Goal: Task Accomplishment & Management: Manage account settings

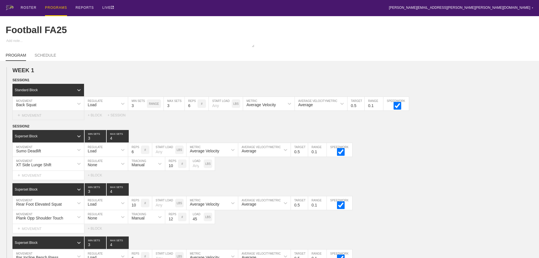
click at [36, 120] on div "+ MOVEMENT" at bounding box center [48, 115] width 72 height 9
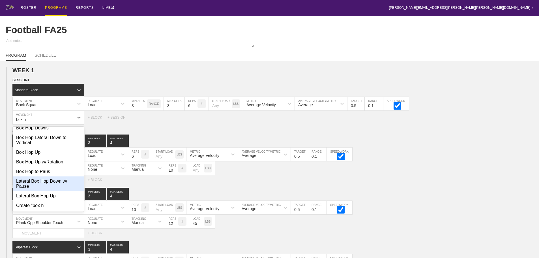
scroll to position [68, 0]
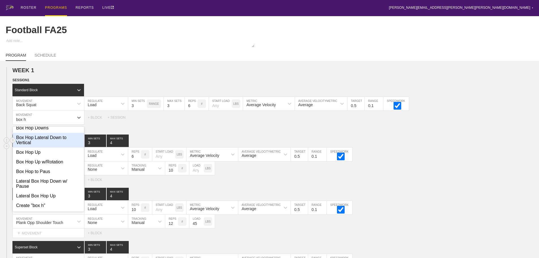
type input "box h"
click at [425, 150] on div "Superset Block 3 MIN SETS 4 MAX SETS DUPLICATE INSERT MOVEMENT AFTER DELETE Sum…" at bounding box center [269, 159] width 539 height 50
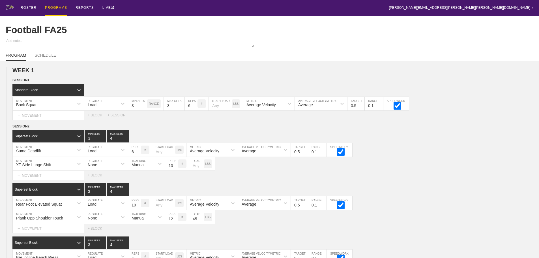
click at [149, 9] on div "ROSTER PROGRAMS REPORTS LIVE [PERSON_NAME][EMAIL_ADDRESS][PERSON_NAME][PERSON_N…" at bounding box center [269, 8] width 527 height 16
click at [31, 6] on div "ROSTER" at bounding box center [29, 8] width 16 height 16
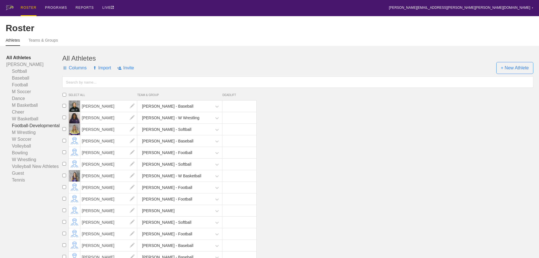
click at [34, 129] on link "Football-Developmental" at bounding box center [34, 125] width 56 height 7
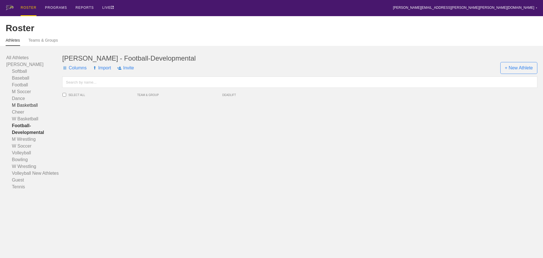
click at [27, 109] on link "M Basketball" at bounding box center [34, 105] width 56 height 7
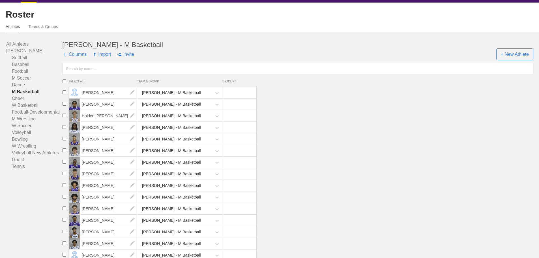
scroll to position [21, 0]
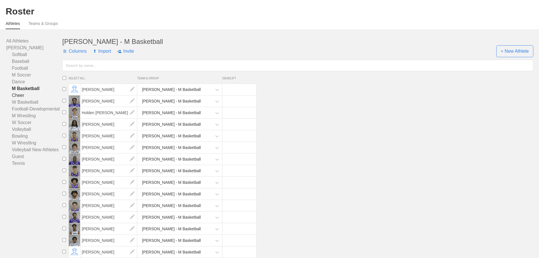
click at [16, 95] on link "Cheer" at bounding box center [34, 95] width 56 height 7
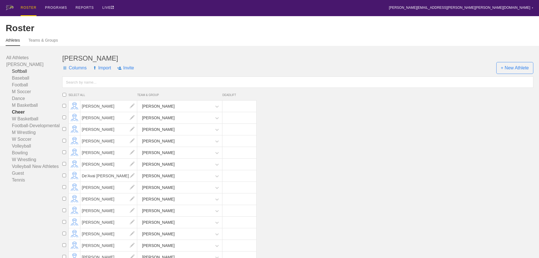
click at [19, 75] on link "Softball" at bounding box center [34, 71] width 56 height 7
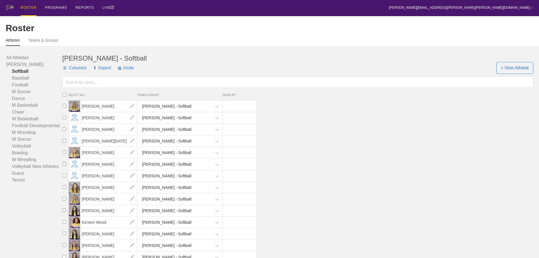
click at [174, 6] on div "ROSTER PROGRAMS REPORTS LIVE [PERSON_NAME][EMAIL_ADDRESS][PERSON_NAME][PERSON_N…" at bounding box center [269, 8] width 527 height 16
click at [60, 7] on div "PROGRAMS" at bounding box center [56, 8] width 22 height 16
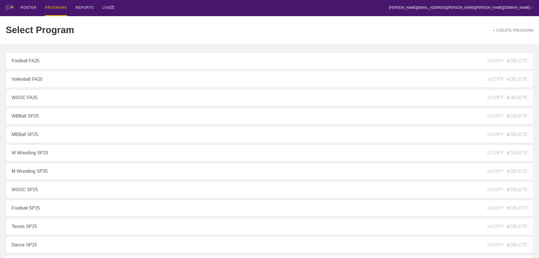
click at [143, 5] on div "ROSTER PROGRAMS REPORTS LIVE [PERSON_NAME][EMAIL_ADDRESS][PERSON_NAME][PERSON_N…" at bounding box center [269, 8] width 527 height 16
click at [517, 29] on link "+ CREATE PROGRAM" at bounding box center [512, 30] width 41 height 5
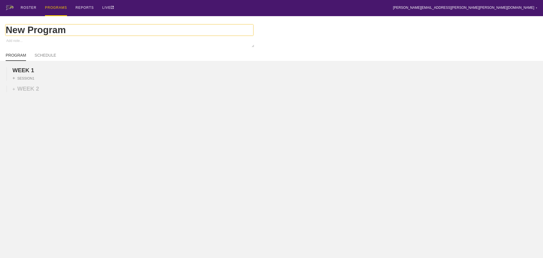
click at [72, 33] on input "New Program" at bounding box center [129, 30] width 247 height 11
type textarea "x"
type input "New Progra"
type textarea "x"
type input "New Progr"
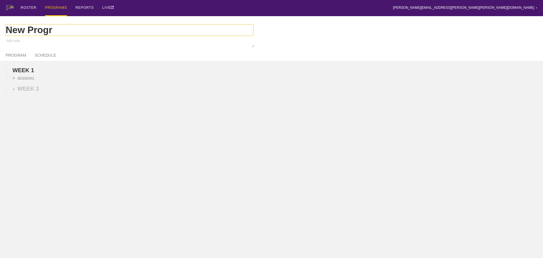
type textarea "x"
type input "New Prog"
type textarea "x"
type input "New Pro"
type textarea "x"
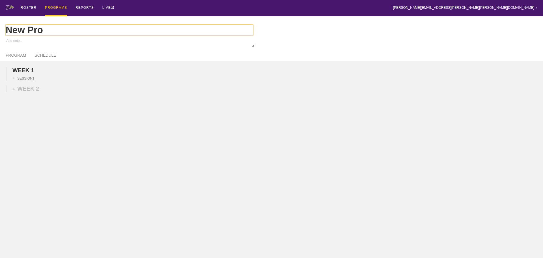
type input "New Pr"
type textarea "x"
type input "New P"
type textarea "x"
type input "New"
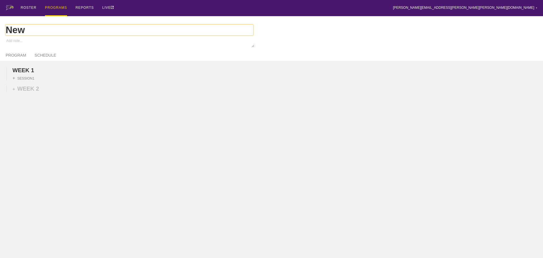
type textarea "x"
type input "New"
type textarea "x"
type input "Ne"
type textarea "x"
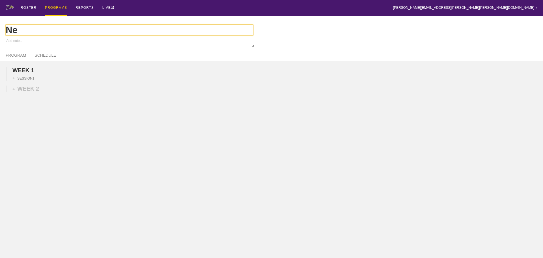
type input "N"
type textarea "x"
type input "F"
type textarea "x"
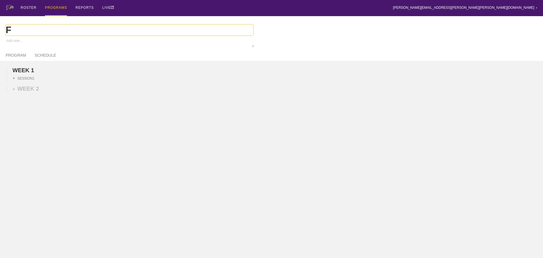
type input "Fo"
type textarea "x"
type input "Foo"
type textarea "x"
type input "Foot"
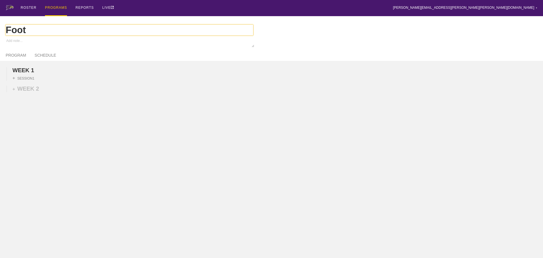
type textarea "x"
type input "Footb"
type textarea "x"
type input "Footba"
type textarea "x"
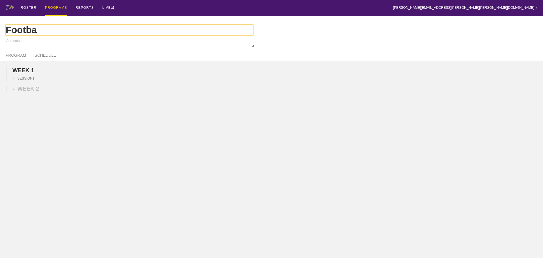
type input "Footbal"
type textarea "x"
type input "Football"
type textarea "x"
type input "Football"
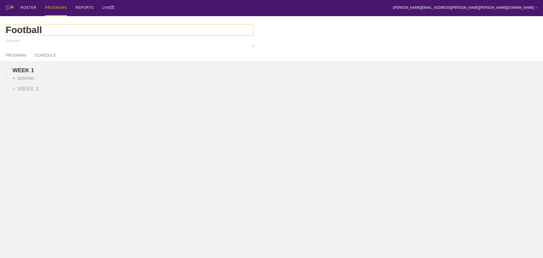
type textarea "x"
type input "Football D"
type textarea "x"
type input "Football De"
type textarea "x"
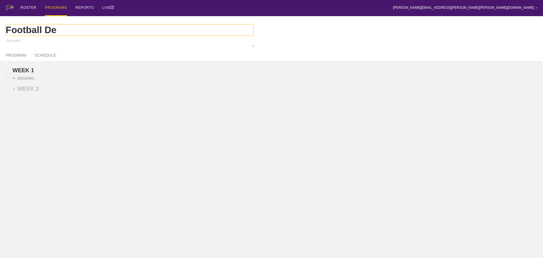
type input "Football Dev"
type textarea "x"
type input "Football Deve"
type textarea "x"
type input "Football Devel"
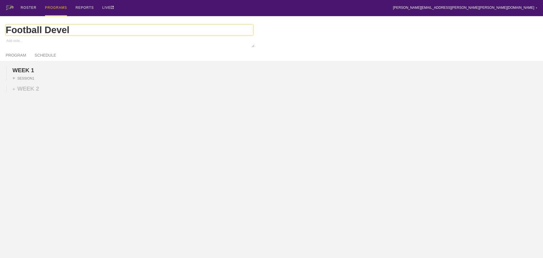
type textarea "x"
type input "Football Develo"
type textarea "x"
type input "Football Develop"
type textarea "x"
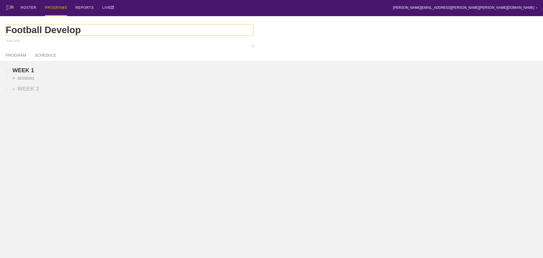
type input "Football Developm"
type textarea "x"
type input "Football Developme"
type textarea "x"
type input "Football Developmen"
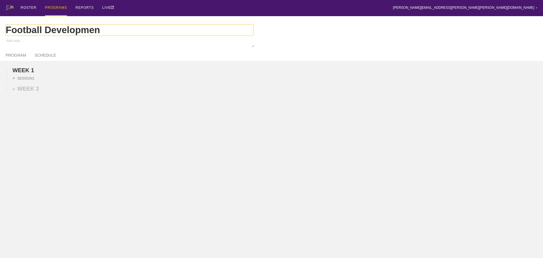
type textarea "x"
type input "Football Development"
type textarea "x"
type input "Football Developmenta"
type textarea "x"
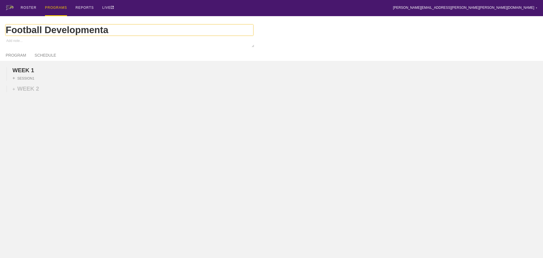
type input "Football Developmental"
type textarea "x"
type input "Football Developmental"
type textarea "x"
type input "Football Developmental F"
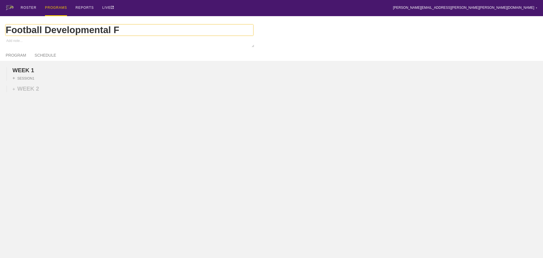
type textarea "x"
type input "Football Developmental FA"
type textarea "x"
type input "Football Developmental FA2"
type textarea "x"
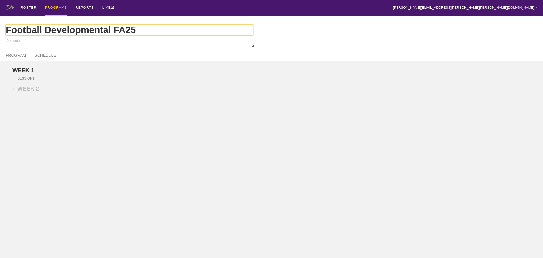
type input "Football Developmental FA25"
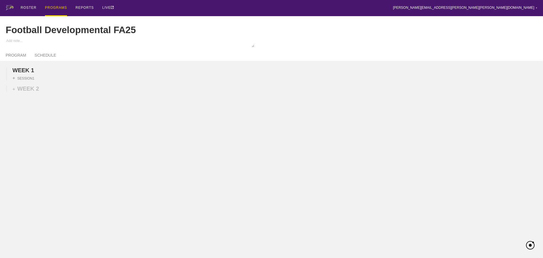
click at [129, 132] on div "WEEK 1 DUPLICATE DELETE + SESSION 1 + WEEK 2" at bounding box center [271, 119] width 543 height 116
click at [29, 81] on div "+ SESSION 1" at bounding box center [23, 77] width 22 height 5
click at [52, 92] on div "+ BLOCK" at bounding box center [47, 88] width 71 height 9
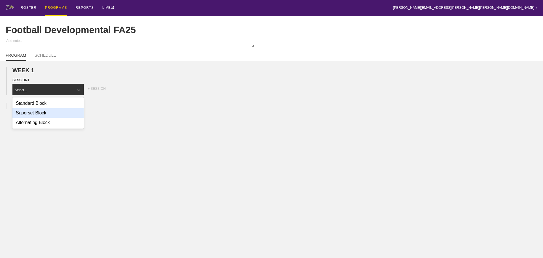
click at [53, 115] on div "Superset Block" at bounding box center [47, 113] width 71 height 10
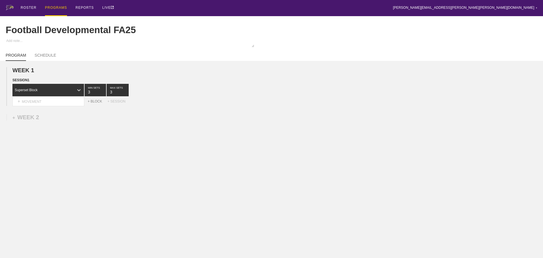
click at [95, 103] on div "+ BLOCK" at bounding box center [98, 101] width 20 height 4
click at [95, 129] on div "+ BLOCK" at bounding box center [98, 127] width 20 height 4
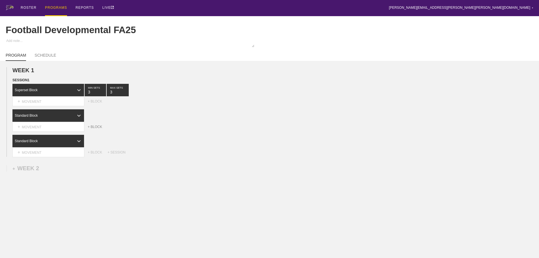
click at [95, 129] on div "+ BLOCK" at bounding box center [98, 127] width 20 height 4
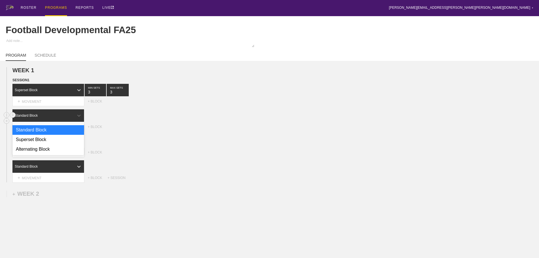
click at [64, 118] on div "Standard Block" at bounding box center [42, 115] width 61 height 5
click at [49, 143] on div "Superset Block" at bounding box center [48, 140] width 72 height 10
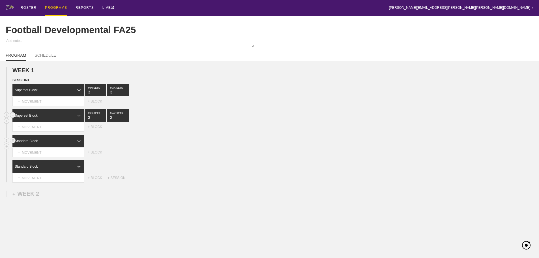
drag, startPoint x: 73, startPoint y: 143, endPoint x: 74, endPoint y: 146, distance: 2.9
click at [73, 143] on div "Standard Block" at bounding box center [42, 140] width 61 height 5
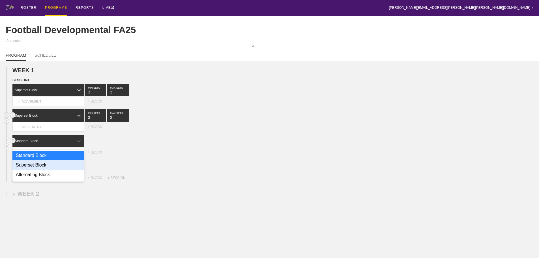
click at [57, 167] on div "Superset Block" at bounding box center [48, 165] width 72 height 10
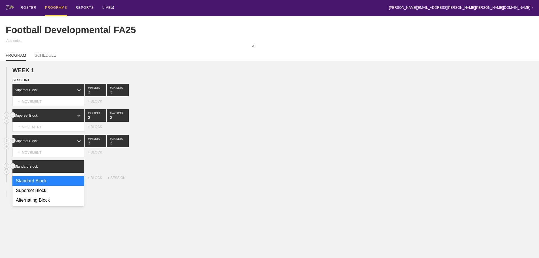
click at [75, 168] on div at bounding box center [79, 166] width 10 height 10
click at [51, 194] on div "Superset Block" at bounding box center [48, 190] width 72 height 10
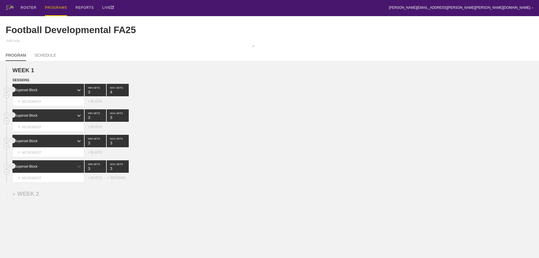
type input "4"
click at [126, 94] on input "4" at bounding box center [118, 90] width 22 height 12
click at [172, 5] on div "ROSTER PROGRAMS REPORTS LIVE [PERSON_NAME][EMAIL_ADDRESS][PERSON_NAME][PERSON_N…" at bounding box center [269, 8] width 527 height 16
click at [169, 5] on div "ROSTER PROGRAMS REPORTS LIVE [PERSON_NAME][EMAIL_ADDRESS][PERSON_NAME][PERSON_N…" at bounding box center [269, 8] width 527 height 16
click at [169, 6] on div "ROSTER PROGRAMS REPORTS LIVE [PERSON_NAME][EMAIL_ADDRESS][PERSON_NAME][PERSON_N…" at bounding box center [269, 8] width 527 height 16
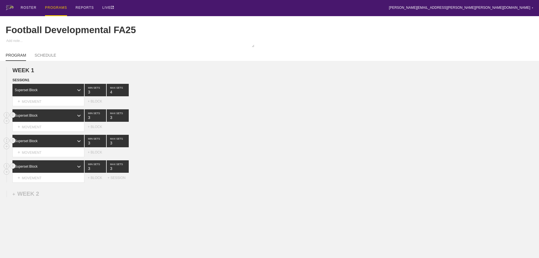
click at [151, 8] on div "ROSTER PROGRAMS REPORTS LIVE [PERSON_NAME][EMAIL_ADDRESS][PERSON_NAME][PERSON_N…" at bounding box center [269, 8] width 527 height 16
type input "4"
click at [126, 120] on input "4" at bounding box center [118, 115] width 22 height 12
type input "4"
click at [126, 145] on input "4" at bounding box center [118, 141] width 22 height 12
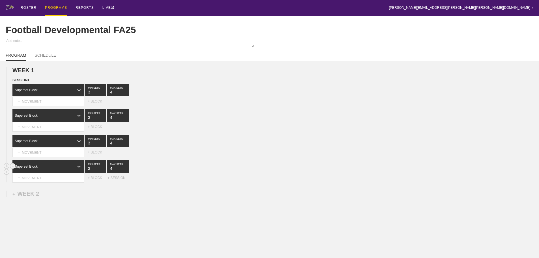
type input "4"
click at [125, 170] on input "4" at bounding box center [118, 166] width 22 height 12
click at [180, 8] on div "ROSTER PROGRAMS REPORTS LIVE [PERSON_NAME][EMAIL_ADDRESS][PERSON_NAME][PERSON_N…" at bounding box center [269, 8] width 527 height 16
click at [42, 106] on div "+ MOVEMENT" at bounding box center [48, 101] width 72 height 9
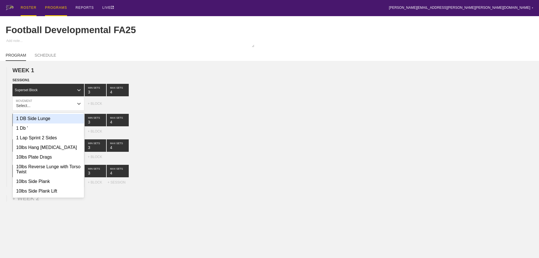
click at [26, 7] on div "ROSTER" at bounding box center [29, 8] width 16 height 16
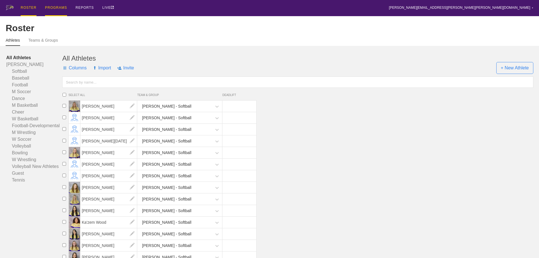
click at [53, 5] on div "PROGRAMS" at bounding box center [56, 8] width 22 height 16
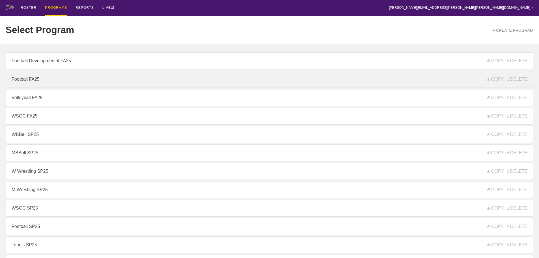
click at [51, 83] on link "Football FA25" at bounding box center [269, 79] width 527 height 17
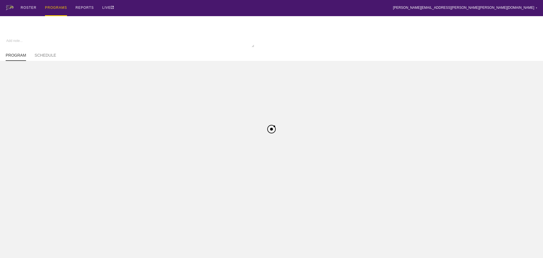
type textarea "x"
type input "Football FA25"
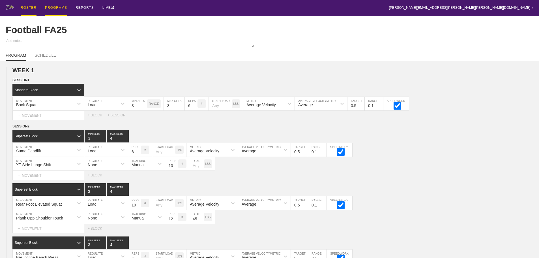
click at [29, 8] on div "ROSTER" at bounding box center [29, 8] width 16 height 16
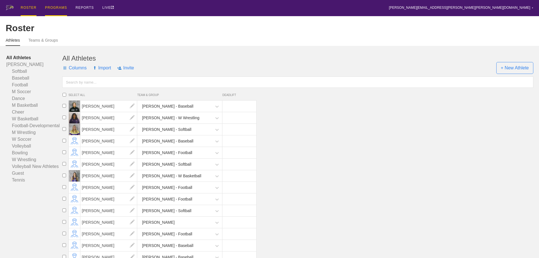
click at [53, 7] on div "PROGRAMS" at bounding box center [56, 8] width 22 height 16
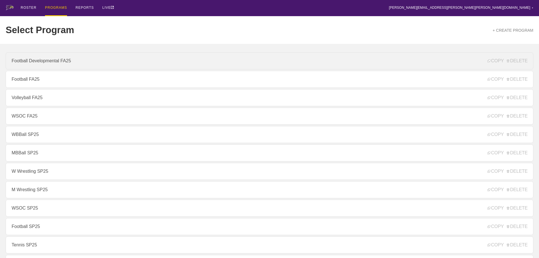
click at [50, 63] on link "Football Developmental FA25" at bounding box center [269, 60] width 527 height 17
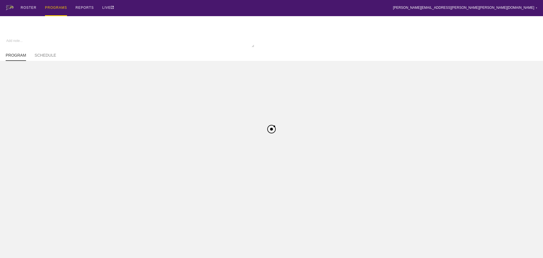
type textarea "x"
type input "Football Developmental FA25"
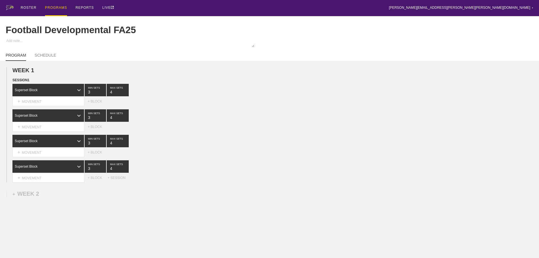
click at [219, 106] on div "Select... MOVEMENT + MOVEMENT + BLOCK" at bounding box center [269, 101] width 539 height 9
click at [163, 6] on div "ROSTER PROGRAMS REPORTS LIVE [PERSON_NAME][EMAIL_ADDRESS][PERSON_NAME][PERSON_N…" at bounding box center [269, 8] width 527 height 16
click at [46, 106] on div "+ MOVEMENT" at bounding box center [48, 101] width 72 height 9
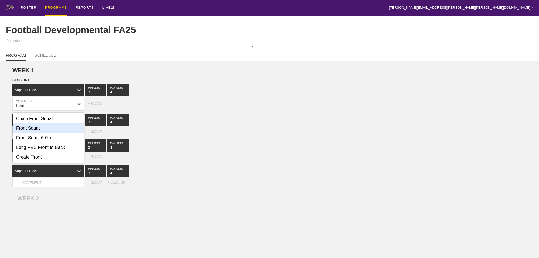
click at [36, 133] on div "Front Squat" at bounding box center [48, 128] width 71 height 10
type input "front"
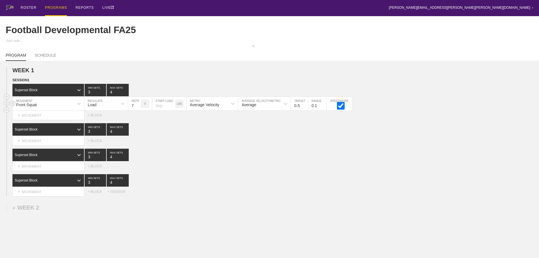
click at [137, 109] on input "7" at bounding box center [134, 104] width 13 height 14
click at [137, 109] on input "8" at bounding box center [134, 104] width 13 height 14
click at [137, 109] on input "9" at bounding box center [134, 104] width 13 height 14
type input "10"
click at [137, 109] on input "10" at bounding box center [134, 104] width 13 height 14
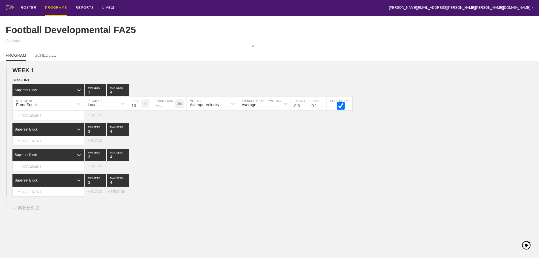
click at [243, 176] on div "SESSION 1 Superset Block 3 MIN SETS 4 MAX SETS DUPLICATE INSERT MOVEMENT AFTER …" at bounding box center [269, 136] width 539 height 119
click at [185, 161] on div "Superset Block 3 MIN SETS 4 MAX SETS" at bounding box center [275, 154] width 526 height 12
click at [150, 8] on div "ROSTER PROGRAMS REPORTS LIVE [PERSON_NAME][EMAIL_ADDRESS][PERSON_NAME][PERSON_N…" at bounding box center [269, 8] width 527 height 16
click at [29, 6] on div "ROSTER" at bounding box center [29, 8] width 16 height 16
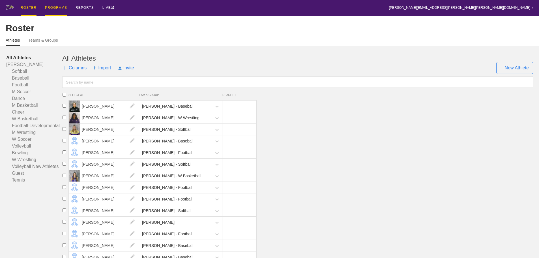
click at [58, 6] on div "PROGRAMS" at bounding box center [56, 8] width 22 height 16
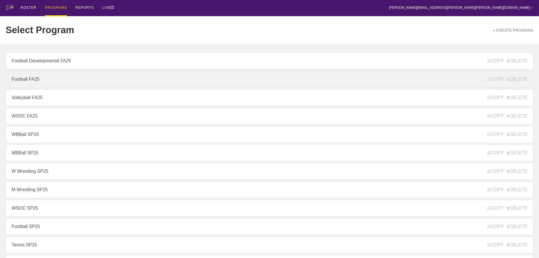
click at [39, 81] on link "Football FA25" at bounding box center [269, 79] width 527 height 17
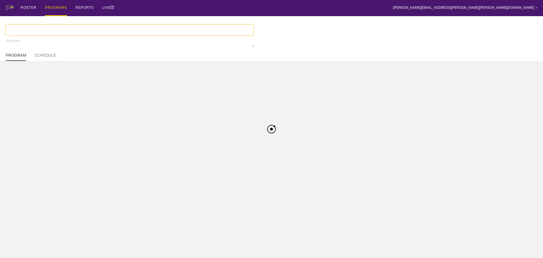
type textarea "x"
type input "Football FA25"
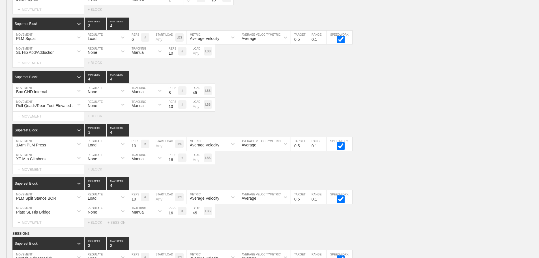
scroll to position [1125, 0]
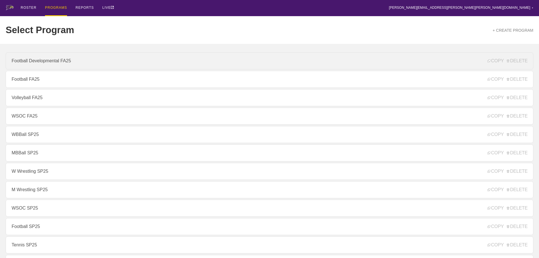
click at [50, 62] on link "Football Developmental FA25" at bounding box center [269, 60] width 527 height 17
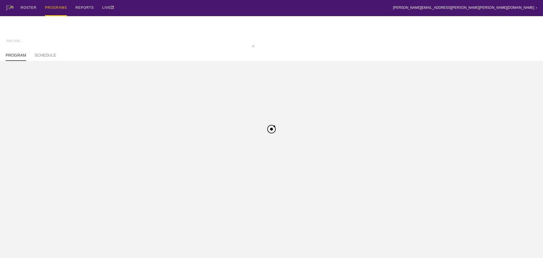
type textarea "x"
type input "Football Developmental FA25"
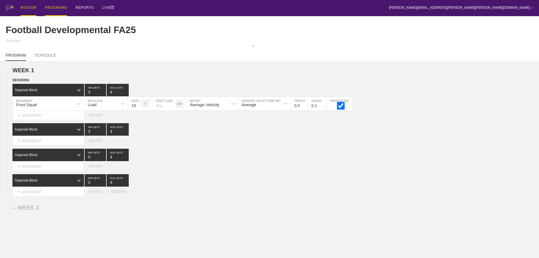
click at [30, 6] on div "ROSTER" at bounding box center [29, 8] width 16 height 16
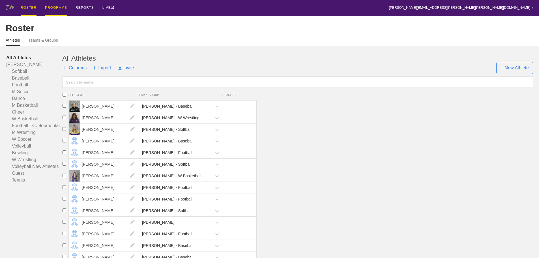
click at [57, 6] on div "PROGRAMS" at bounding box center [56, 8] width 22 height 16
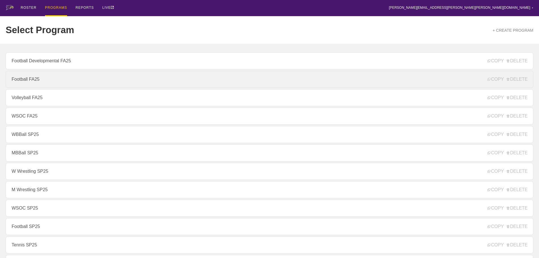
click at [33, 82] on link "Football FA25" at bounding box center [269, 79] width 527 height 17
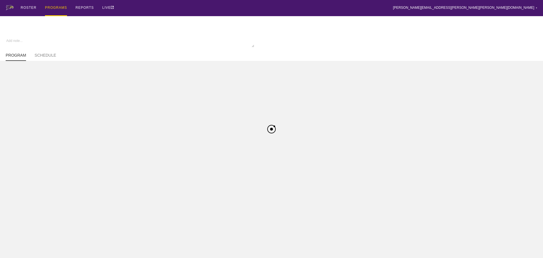
type textarea "x"
type input "Football FA25"
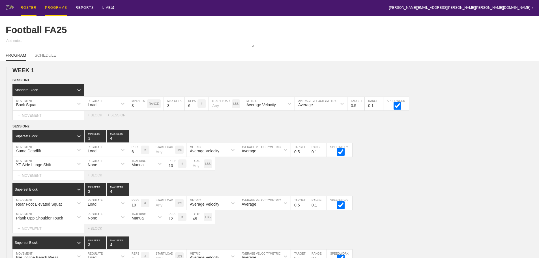
click at [23, 6] on div "ROSTER" at bounding box center [29, 8] width 16 height 16
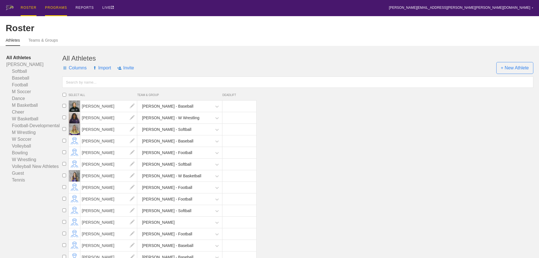
click at [56, 7] on div "PROGRAMS" at bounding box center [56, 8] width 22 height 16
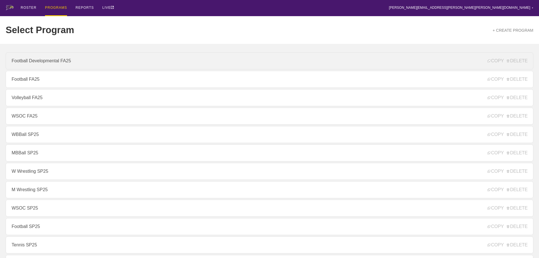
click at [44, 61] on link "Football Developmental FA25" at bounding box center [269, 60] width 527 height 17
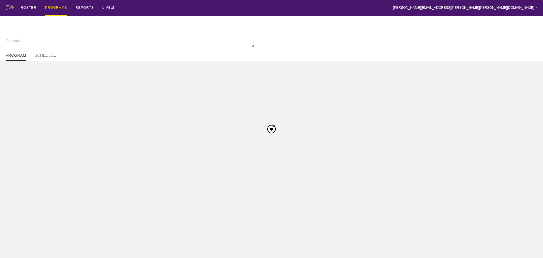
type textarea "x"
type input "Football Developmental FA25"
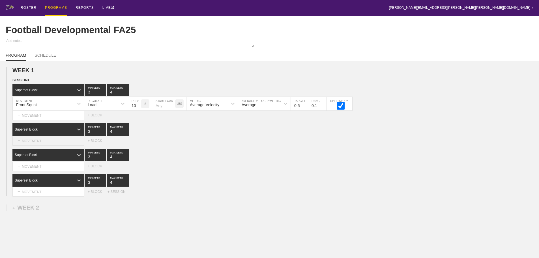
drag, startPoint x: 38, startPoint y: 146, endPoint x: 38, endPoint y: 149, distance: 3.4
click at [38, 145] on div "+ MOVEMENT" at bounding box center [48, 140] width 72 height 9
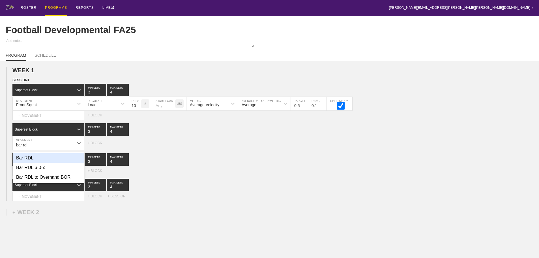
click at [33, 162] on div "Bar RDL" at bounding box center [48, 158] width 71 height 10
type input "bar rdl"
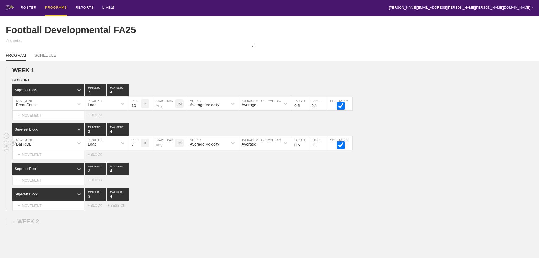
click at [138, 146] on input "7" at bounding box center [134, 143] width 13 height 14
click at [138, 146] on input "8" at bounding box center [134, 143] width 13 height 14
click at [138, 146] on input "9" at bounding box center [134, 143] width 13 height 14
type input "10"
click at [138, 146] on input "10" at bounding box center [134, 143] width 13 height 14
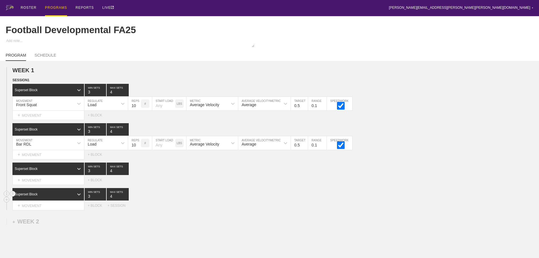
click at [261, 198] on div "Superset Block 3 MIN SETS 4 MAX SETS" at bounding box center [275, 194] width 526 height 12
click at [25, 6] on div "ROSTER" at bounding box center [29, 8] width 16 height 16
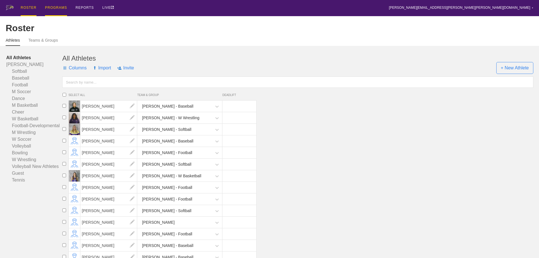
click at [55, 6] on div "PROGRAMS" at bounding box center [56, 8] width 22 height 16
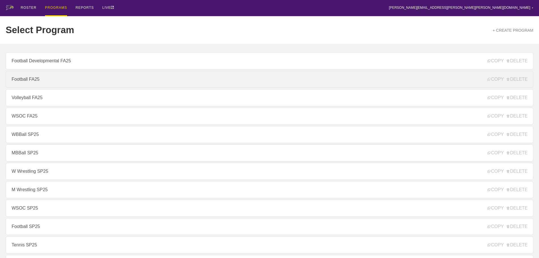
click at [42, 81] on link "Football FA25" at bounding box center [269, 79] width 527 height 17
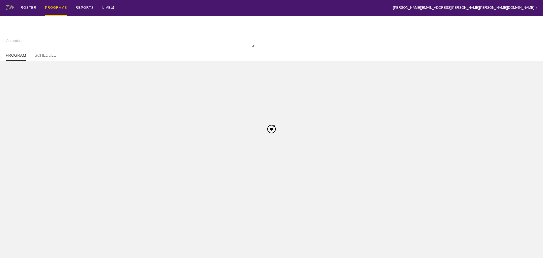
type textarea "x"
type input "Football FA25"
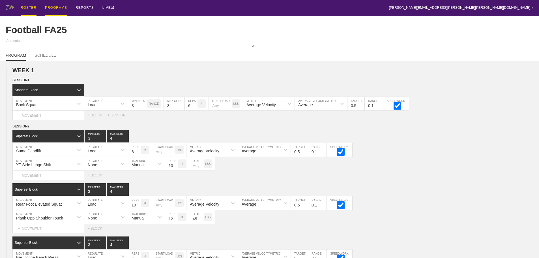
click at [29, 5] on div "ROSTER" at bounding box center [29, 8] width 16 height 16
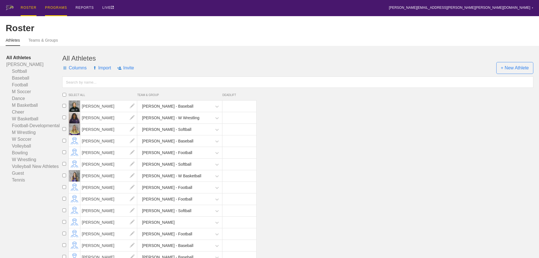
click at [57, 7] on div "PROGRAMS" at bounding box center [56, 8] width 22 height 16
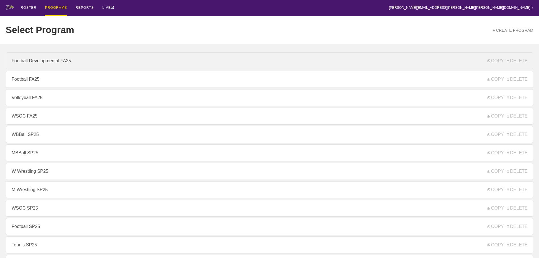
click at [51, 65] on link "Football Developmental FA25" at bounding box center [269, 60] width 527 height 17
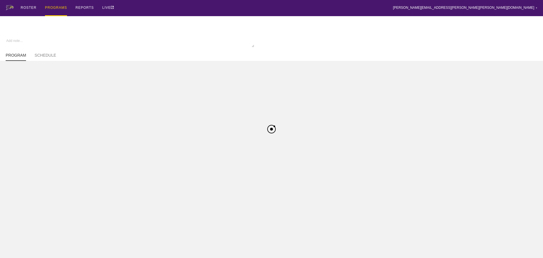
type textarea "x"
type input "Football Developmental FA25"
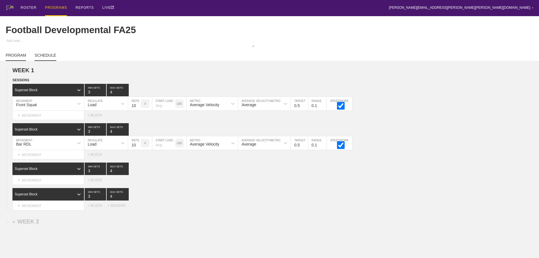
click at [48, 59] on link "SCHEDULE" at bounding box center [44, 57] width 21 height 8
type textarea "x"
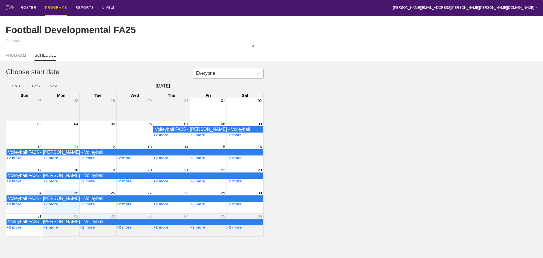
click at [215, 77] on div "Everyone" at bounding box center [223, 73] width 60 height 8
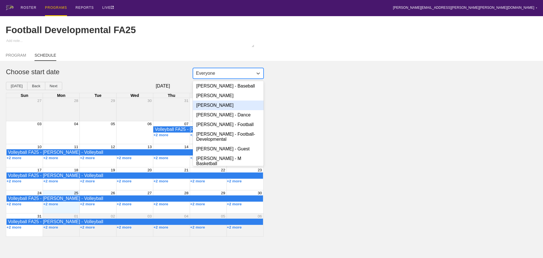
scroll to position [28, 0]
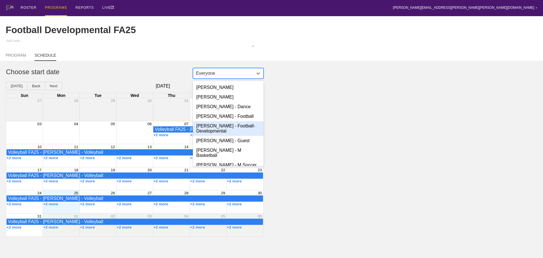
click at [214, 132] on div "[PERSON_NAME] - Football-Developmental" at bounding box center [228, 128] width 71 height 15
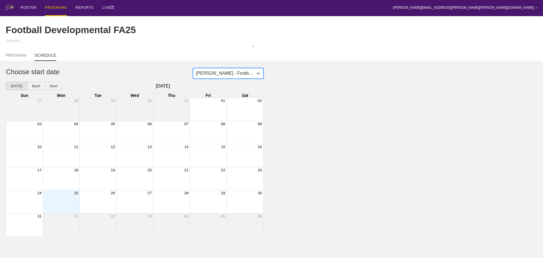
click at [13, 90] on button "[DATE]" at bounding box center [16, 86] width 21 height 8
click at [60, 206] on div "Month View" at bounding box center [61, 201] width 37 height 23
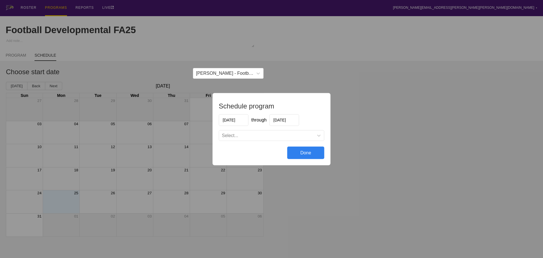
click at [294, 121] on input "[DATE]" at bounding box center [284, 120] width 30 height 12
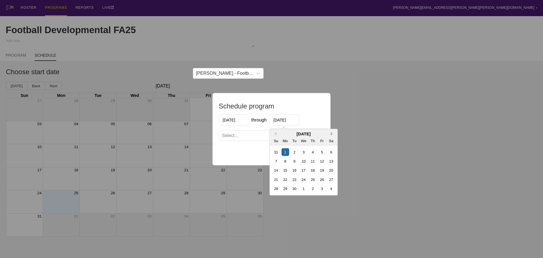
click at [331, 133] on button "Next Month" at bounding box center [333, 133] width 4 height 4
click at [284, 160] on div "8" at bounding box center [285, 161] width 8 height 8
type input "[DATE]"
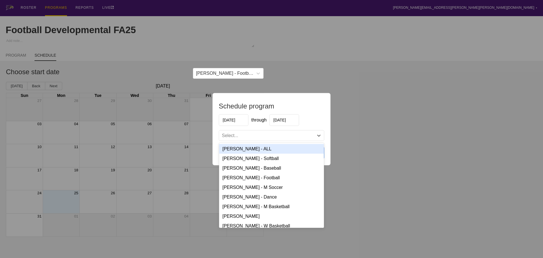
click at [274, 136] on div "Select..." at bounding box center [266, 135] width 95 height 6
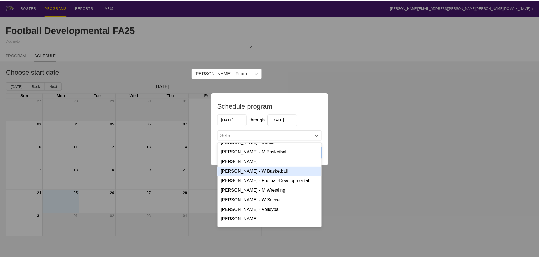
scroll to position [57, 0]
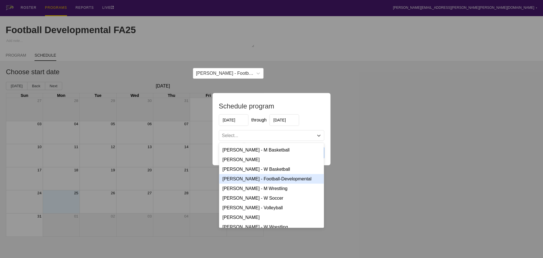
click at [262, 179] on div "[PERSON_NAME] - Football-Developmental" at bounding box center [271, 179] width 105 height 10
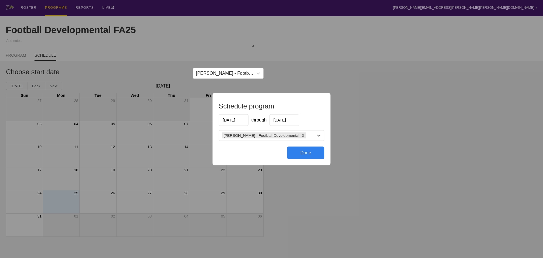
click at [299, 153] on div "Done" at bounding box center [305, 152] width 37 height 12
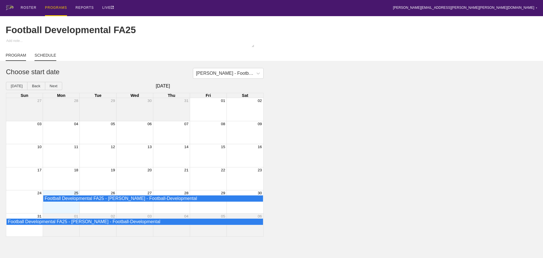
click at [15, 58] on link "PROGRAM" at bounding box center [16, 57] width 20 height 8
type textarea "x"
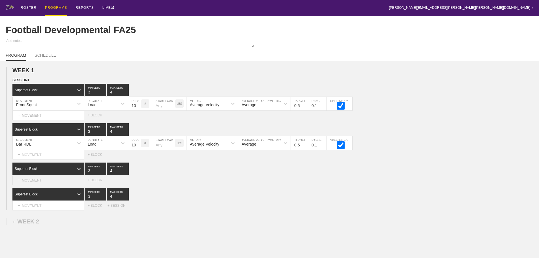
click at [42, 185] on div "+ MOVEMENT" at bounding box center [48, 179] width 72 height 9
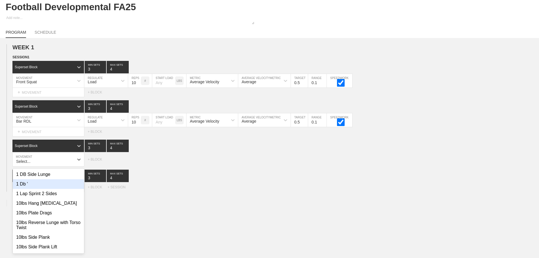
scroll to position [25, 0]
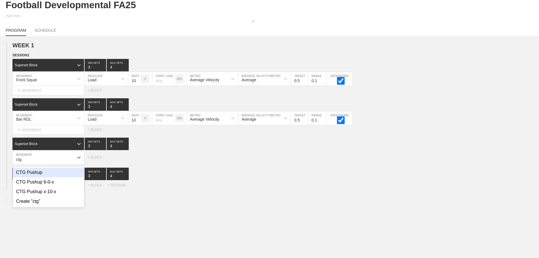
click at [32, 177] on div "CTG Pushup" at bounding box center [48, 172] width 71 height 10
type input "ctg"
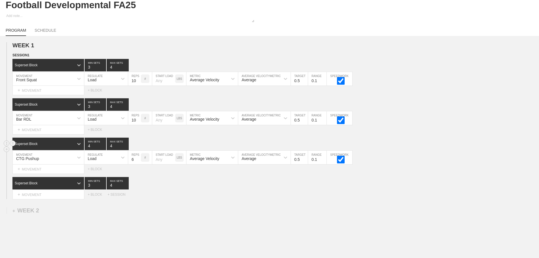
type input "4"
click at [102, 148] on input "4" at bounding box center [95, 143] width 21 height 12
click at [103, 162] on div "Load" at bounding box center [100, 157] width 33 height 10
click at [101, 174] on div "None" at bounding box center [106, 172] width 44 height 10
click at [136, 161] on div "Sensor" at bounding box center [137, 158] width 12 height 5
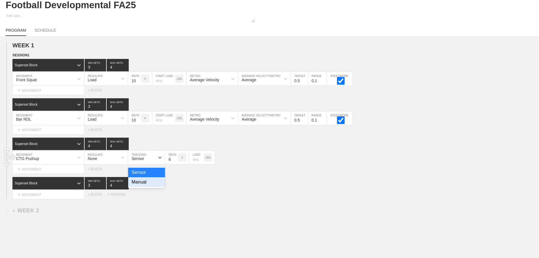
click at [139, 187] on div "Manual" at bounding box center [146, 182] width 37 height 10
click at [175, 161] on input "7" at bounding box center [171, 157] width 13 height 14
click at [175, 161] on input "8" at bounding box center [171, 157] width 13 height 14
click at [175, 161] on input "9" at bounding box center [171, 157] width 13 height 14
type input "10"
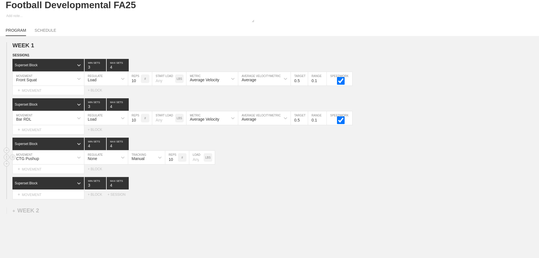
click at [175, 161] on input "10" at bounding box center [171, 157] width 13 height 14
click at [195, 164] on input "number" at bounding box center [196, 157] width 14 height 14
type input "25"
drag, startPoint x: 308, startPoint y: 182, endPoint x: 309, endPoint y: 185, distance: 3.3
click at [309, 185] on div "Superset Block 3 MIN SETS 4 MAX SETS" at bounding box center [275, 183] width 526 height 12
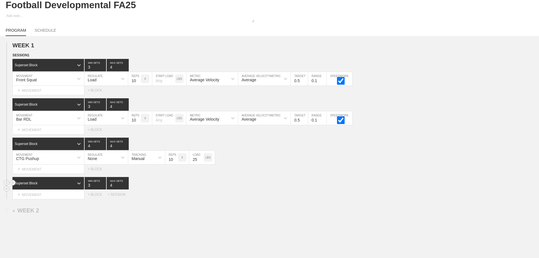
click at [275, 183] on div "Superset Block 3 MIN SETS 4 MAX SETS" at bounding box center [275, 183] width 526 height 12
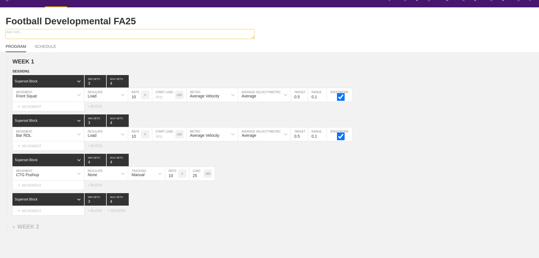
scroll to position [0, 0]
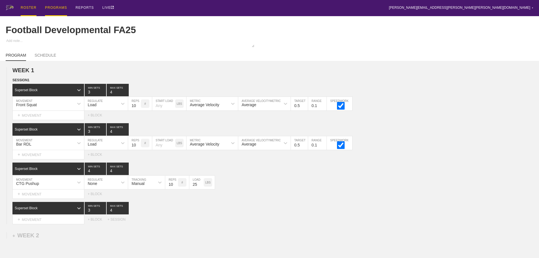
click at [29, 7] on div "ROSTER" at bounding box center [29, 8] width 16 height 16
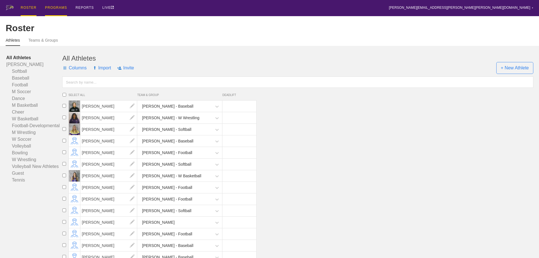
click at [55, 6] on div "PROGRAMS" at bounding box center [56, 8] width 22 height 16
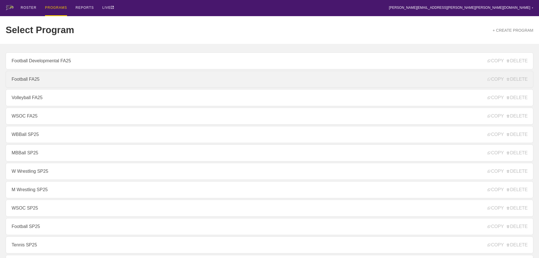
click at [35, 80] on link "Football FA25" at bounding box center [269, 79] width 527 height 17
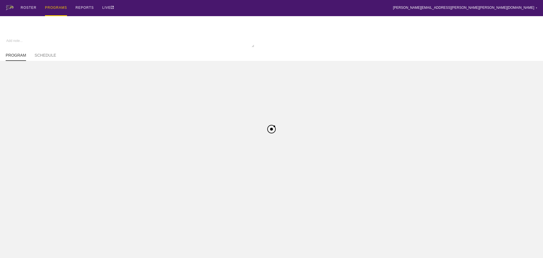
type textarea "x"
type input "Football FA25"
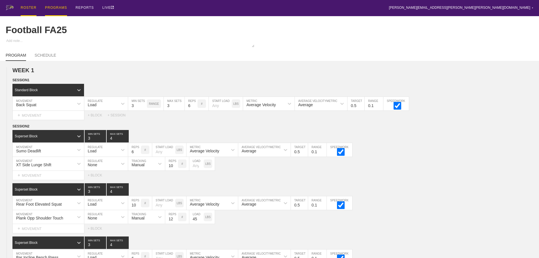
click at [31, 6] on div "ROSTER" at bounding box center [29, 8] width 16 height 16
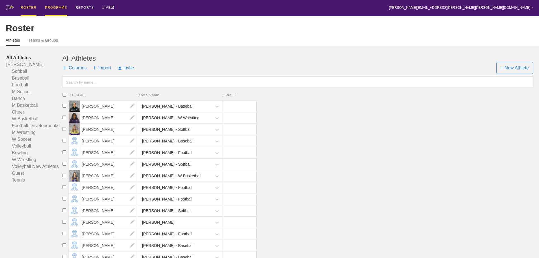
click at [60, 6] on div "PROGRAMS" at bounding box center [56, 8] width 22 height 16
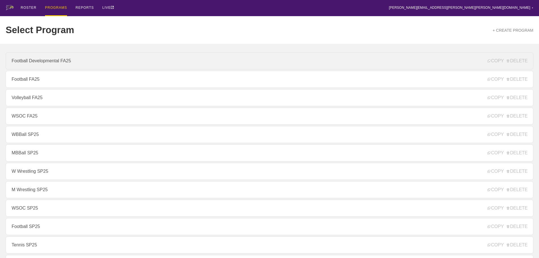
click at [52, 62] on link "Football Developmental FA25" at bounding box center [269, 60] width 527 height 17
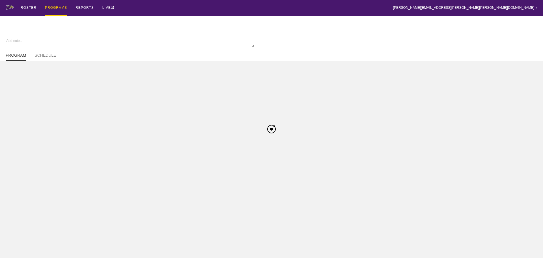
type textarea "x"
type input "Football Developmental FA25"
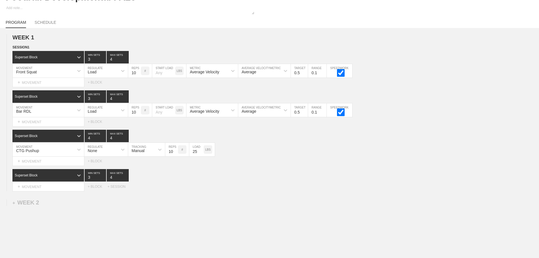
scroll to position [70, 0]
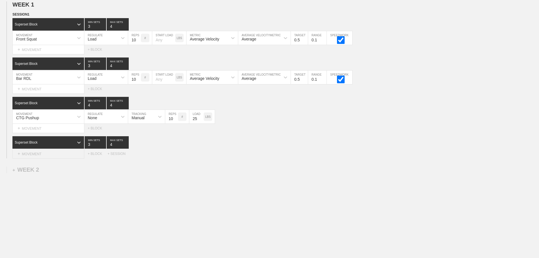
click at [38, 156] on div "+ MOVEMENT" at bounding box center [48, 153] width 72 height 9
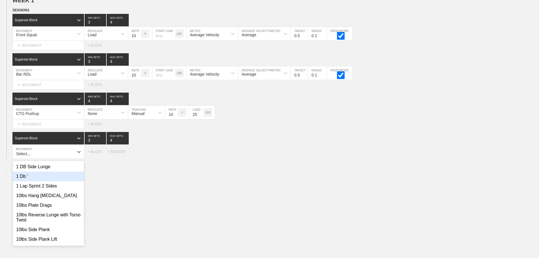
click at [256, 156] on div "option 1 Db ' focused, 2 of 799. 799 results available. Select is focused ,type…" at bounding box center [269, 152] width 539 height 14
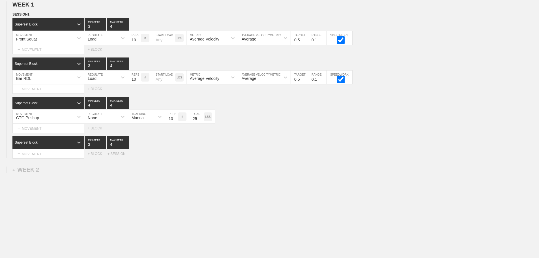
click at [302, 166] on div "WEEK 1 DUPLICATE DELETE SESSION 1 Superset Block 3 MIN SETS 4 MAX SETS DUPLICAT…" at bounding box center [269, 126] width 539 height 262
click at [370, 137] on div "Superset Block 3 MIN SETS 4 MAX SETS" at bounding box center [275, 142] width 526 height 12
click at [289, 162] on div "WEEK 1 DUPLICATE DELETE SESSION 1 Superset Block 3 MIN SETS 4 MAX SETS DUPLICAT…" at bounding box center [269, 126] width 539 height 262
click at [316, 160] on div "WEEK 1 DUPLICATE DELETE SESSION 1 Superset Block 3 MIN SETS 4 MAX SETS DUPLICAT…" at bounding box center [269, 126] width 539 height 262
click at [174, 200] on div "WEEK 1 DUPLICATE DELETE SESSION 1 Superset Block 3 MIN SETS 4 MAX SETS DUPLICAT…" at bounding box center [269, 126] width 539 height 262
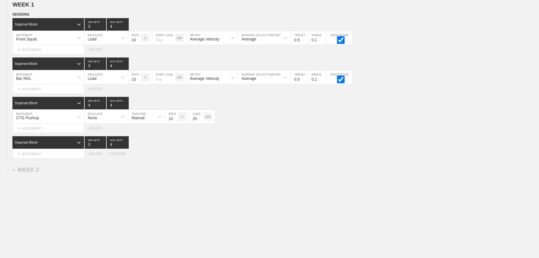
click at [207, 176] on div "WEEK 1 DUPLICATE DELETE SESSION 1 Superset Block 3 MIN SETS 4 MAX SETS DUPLICAT…" at bounding box center [269, 126] width 539 height 262
click at [279, 168] on div "WEEK 1 DUPLICATE DELETE SESSION 1 Superset Block 3 MIN SETS 4 MAX SETS DUPLICAT…" at bounding box center [269, 126] width 539 height 262
click at [374, 136] on div "Superset Block 3 MIN SETS 4 MAX SETS" at bounding box center [275, 142] width 526 height 12
click at [463, 194] on div "WEEK 1 DUPLICATE DELETE SESSION 1 Superset Block 3 MIN SETS 4 MAX SETS DUPLICAT…" at bounding box center [269, 126] width 539 height 262
click at [268, 177] on div "WEEK 1 DUPLICATE DELETE SESSION 1 Superset Block 3 MIN SETS 4 MAX SETS DUPLICAT…" at bounding box center [269, 126] width 539 height 262
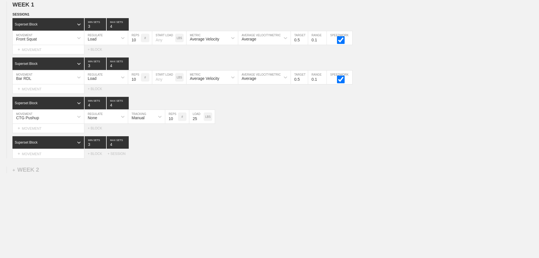
click at [275, 189] on div "WEEK 1 DUPLICATE DELETE SESSION 1 Superset Block 3 MIN SETS 4 MAX SETS DUPLICAT…" at bounding box center [269, 126] width 539 height 262
click at [44, 153] on div "+ MOVEMENT" at bounding box center [48, 153] width 72 height 9
click at [211, 194] on div "WEEK 1 DUPLICATE DELETE SESSION 1 Superset Block 3 MIN SETS 4 MAX SETS DUPLICAT…" at bounding box center [269, 126] width 539 height 262
click at [34, 153] on div "+ MOVEMENT" at bounding box center [48, 153] width 72 height 9
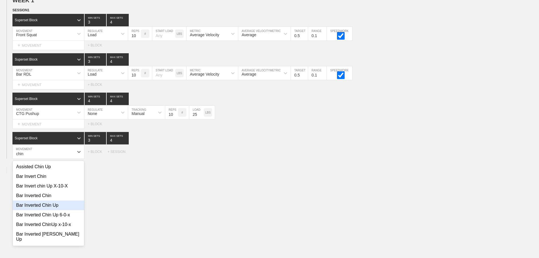
scroll to position [57, 0]
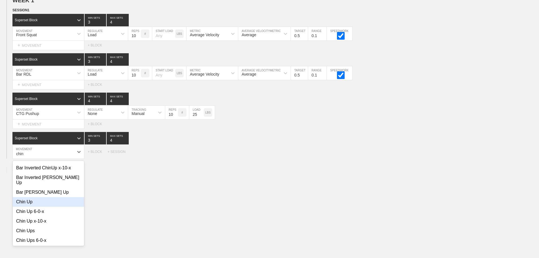
click at [25, 200] on div "Chin Up" at bounding box center [48, 202] width 71 height 10
type input "chin"
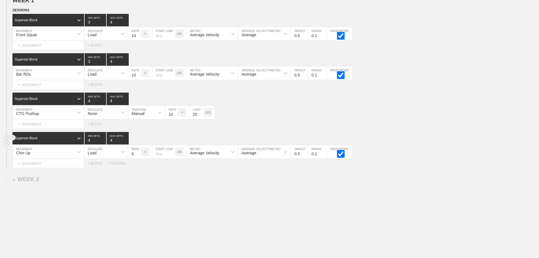
type input "4"
click at [102, 143] on input "4" at bounding box center [95, 138] width 21 height 12
click at [138, 155] on input "7" at bounding box center [134, 152] width 13 height 14
click at [138, 155] on input "8" at bounding box center [134, 152] width 13 height 14
click at [138, 155] on input "9" at bounding box center [134, 152] width 13 height 14
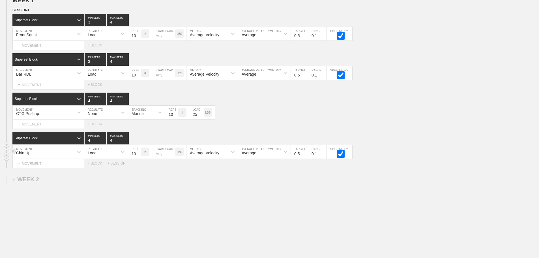
type input "10"
click at [138, 155] on input "10" at bounding box center [134, 152] width 13 height 14
click at [197, 199] on div "WEEK 1 DUPLICATE DELETE SESSION 1 Superset Block 3 MIN SETS 4 MAX SETS DUPLICAT…" at bounding box center [269, 129] width 539 height 276
click at [98, 156] on div "Load" at bounding box center [100, 152] width 33 height 10
click at [98, 171] on div "None" at bounding box center [106, 167] width 44 height 10
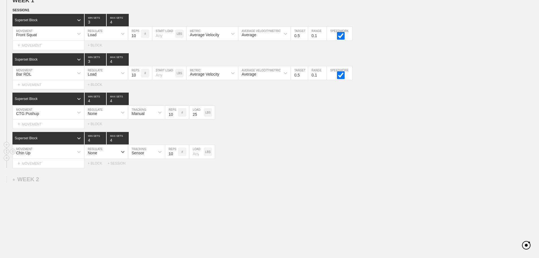
click at [150, 156] on div "Sensor" at bounding box center [141, 152] width 27 height 10
click at [146, 180] on div "Manual" at bounding box center [146, 176] width 37 height 10
click at [225, 190] on div "WEEK 1 DUPLICATE DELETE SESSION 1 Superset Block 3 MIN SETS 4 MAX SETS DUPLICAT…" at bounding box center [269, 129] width 539 height 276
click at [319, 168] on div "Select... MOVEMENT + MOVEMENT + BLOCK + SESSION" at bounding box center [269, 163] width 539 height 9
click at [314, 159] on div "Chin Up MOVEMENT None REGULATE Manual TRACKING 10 REPS # LOAD LBS" at bounding box center [269, 152] width 539 height 14
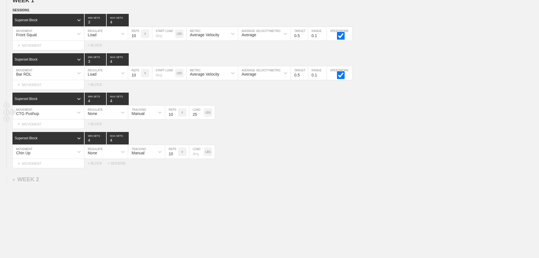
click at [292, 110] on div "CTG Pushup MOVEMENT None REGULATE Manual TRACKING 10 REPS # 25 LOAD LBS" at bounding box center [269, 112] width 539 height 14
click at [362, 168] on div "Select... MOVEMENT + MOVEMENT + BLOCK + SESSION" at bounding box center [269, 163] width 539 height 9
click at [34, 50] on div "+ MOVEMENT" at bounding box center [48, 45] width 72 height 9
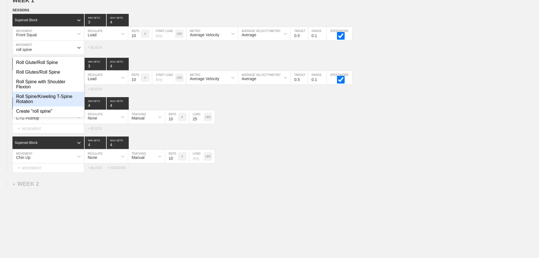
click at [46, 102] on div "Roll Spine/Kneeling T-Spine Rotation" at bounding box center [48, 99] width 71 height 15
type input "roll spine"
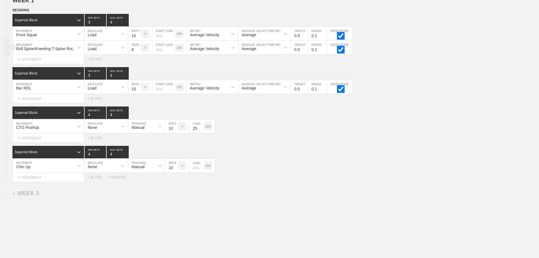
click at [94, 51] on div "Load" at bounding box center [92, 48] width 9 height 5
click at [93, 67] on div "None" at bounding box center [106, 63] width 44 height 10
click at [140, 51] on div "Sensor" at bounding box center [137, 48] width 12 height 5
click at [141, 76] on div "Manual" at bounding box center [146, 72] width 37 height 10
click at [175, 52] on input "7" at bounding box center [171, 48] width 13 height 14
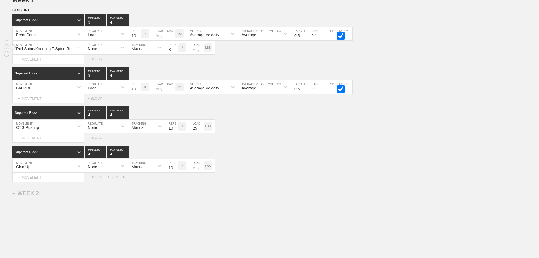
click at [175, 52] on input "8" at bounding box center [171, 48] width 13 height 14
click at [175, 52] on input "9" at bounding box center [171, 48] width 13 height 14
type input "10"
click at [175, 52] on input "10" at bounding box center [171, 48] width 13 height 14
click at [310, 139] on div "Select... MOVEMENT + MOVEMENT + BLOCK" at bounding box center [269, 137] width 539 height 9
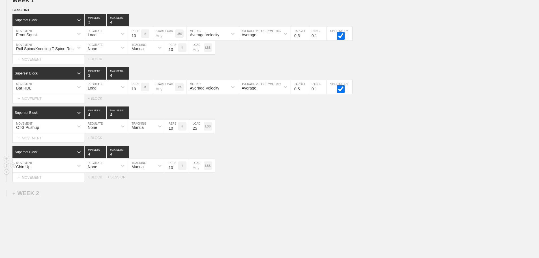
click at [325, 164] on div "Chin Up MOVEMENT None REGULATE Manual TRACKING 10 REPS # LOAD LBS" at bounding box center [269, 166] width 539 height 14
drag, startPoint x: 279, startPoint y: 151, endPoint x: 276, endPoint y: 151, distance: 3.4
click at [278, 151] on div "Superset Block 4 MIN SETS 4 MAX SETS" at bounding box center [275, 152] width 526 height 12
click at [352, 164] on div "Chin Up MOVEMENT None REGULATE Manual TRACKING 10 REPS # LOAD LBS" at bounding box center [269, 166] width 539 height 14
click at [414, 186] on div "WEEK 1 DUPLICATE DELETE SESSION 1 Superset Block 3 MIN SETS 4 MAX SETS DUPLICAT…" at bounding box center [269, 136] width 539 height 290
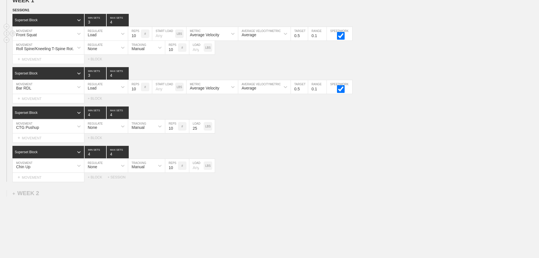
click at [470, 34] on div "Front Squat MOVEMENT Load REGULATE 10 REPS # START LOAD LBS Average Velocity ME…" at bounding box center [269, 34] width 539 height 14
drag, startPoint x: 433, startPoint y: 209, endPoint x: 420, endPoint y: 204, distance: 13.8
click at [433, 208] on div "WEEK 1 DUPLICATE DELETE SESSION 1 Superset Block 3 MIN SETS 4 MAX SETS DUPLICAT…" at bounding box center [269, 136] width 539 height 290
click at [347, 204] on div "WEEK 1 DUPLICATE DELETE SESSION 1 Superset Block 3 MIN SETS 4 MAX SETS DUPLICAT…" at bounding box center [269, 136] width 539 height 290
click at [77, 50] on icon at bounding box center [79, 48] width 6 height 6
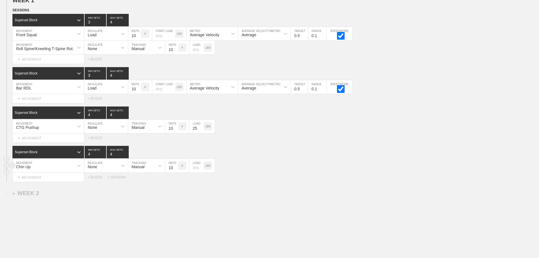
click at [402, 168] on div "Chin Up MOVEMENT None REGULATE Manual TRACKING 10 REPS # LOAD LBS" at bounding box center [269, 166] width 539 height 14
click at [286, 172] on div "Chin Up MOVEMENT None REGULATE Manual TRACKING 10 REPS # LOAD LBS" at bounding box center [269, 166] width 539 height 14
click at [316, 158] on div "Superset Block 4 MIN SETS 4 MAX SETS" at bounding box center [275, 152] width 526 height 12
click at [44, 142] on div "+ MOVEMENT" at bounding box center [48, 137] width 72 height 9
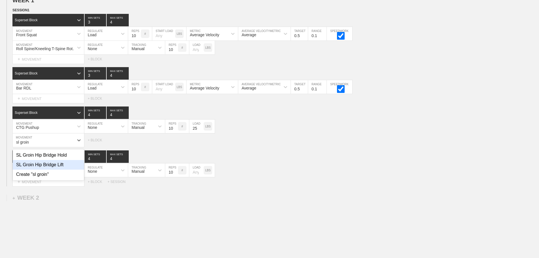
click at [60, 168] on div "SL Groin Hip Bridge Lift" at bounding box center [48, 165] width 71 height 10
type input "sl groin"
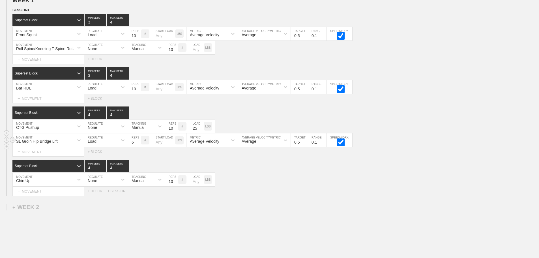
click at [102, 145] on div "Load" at bounding box center [100, 140] width 33 height 10
click at [96, 159] on div "None" at bounding box center [106, 155] width 44 height 10
click at [145, 145] on div "Sensor" at bounding box center [141, 140] width 27 height 10
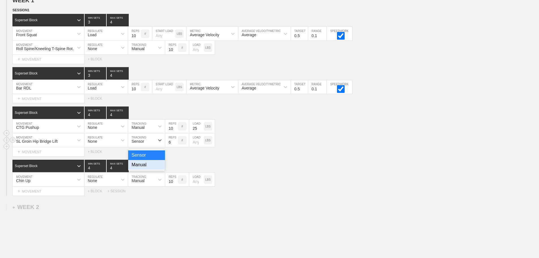
click at [144, 169] on div "Manual" at bounding box center [146, 165] width 37 height 10
click at [175, 144] on input "7" at bounding box center [171, 140] width 13 height 14
click at [175, 144] on input "8" at bounding box center [171, 140] width 13 height 14
click at [175, 144] on input "9" at bounding box center [171, 140] width 13 height 14
click at [175, 144] on input "10" at bounding box center [171, 140] width 13 height 14
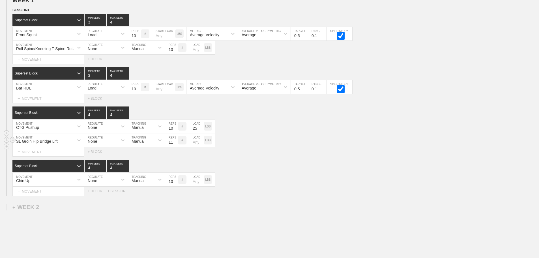
click at [175, 144] on input "11" at bounding box center [171, 140] width 13 height 14
type input "12"
click at [175, 144] on input "12" at bounding box center [171, 140] width 13 height 14
click at [304, 147] on div "SL Groin Hip Bridge Lift MOVEMENT None REGULATE Manual TRACKING 12 REPS # LOAD …" at bounding box center [269, 140] width 539 height 14
click at [317, 178] on div "Chin Up MOVEMENT None REGULATE Manual TRACKING 10 REPS # LOAD LBS" at bounding box center [269, 179] width 539 height 14
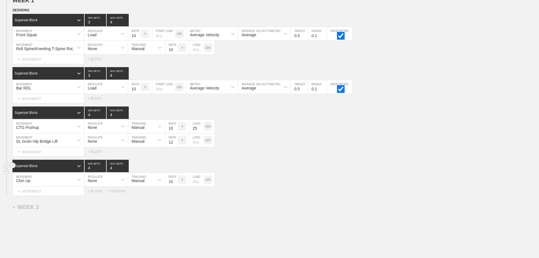
click at [307, 168] on div "Superset Block 4 MIN SETS 4 MAX SETS" at bounding box center [275, 165] width 526 height 12
click at [286, 172] on div "Superset Block 4 MIN SETS 4 MAX SETS" at bounding box center [275, 165] width 526 height 12
click at [286, 144] on div "SL Groin Hip Bridge Lift MOVEMENT None REGULATE Manual TRACKING 12 REPS # LOAD …" at bounding box center [269, 140] width 539 height 14
click at [327, 177] on div "Chin Up MOVEMENT None REGULATE Manual TRACKING 10 REPS # LOAD LBS" at bounding box center [269, 179] width 539 height 14
click at [42, 195] on div "+ MOVEMENT" at bounding box center [48, 190] width 72 height 9
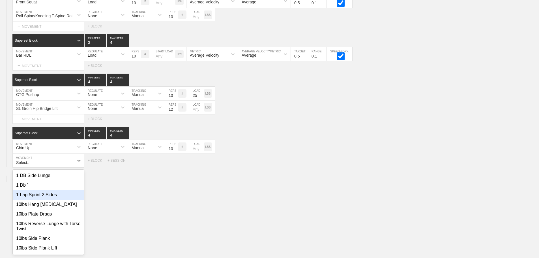
scroll to position [106, 0]
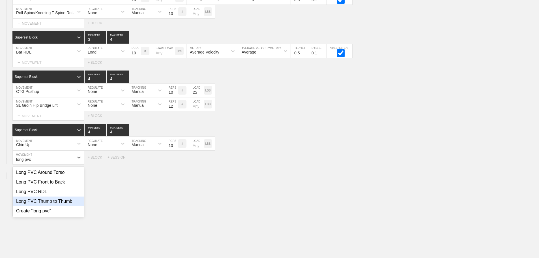
click at [62, 206] on div "Long PVC Thumb to Thumb" at bounding box center [48, 201] width 71 height 10
type input "long pvc"
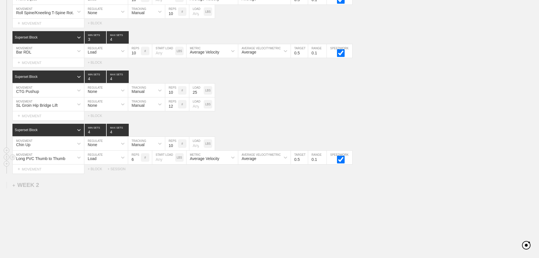
click at [92, 161] on div "Load" at bounding box center [92, 158] width 9 height 5
click at [98, 174] on div "None" at bounding box center [106, 172] width 44 height 10
click at [143, 161] on div "Sensor" at bounding box center [137, 158] width 12 height 5
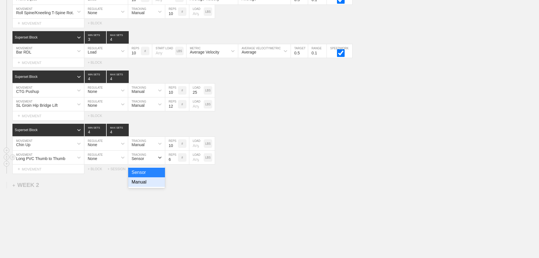
click at [144, 186] on div "Manual" at bounding box center [146, 182] width 37 height 10
click at [174, 162] on input "7" at bounding box center [171, 157] width 13 height 14
click at [174, 162] on input "8" at bounding box center [171, 157] width 13 height 14
click at [174, 162] on input "9" at bounding box center [171, 157] width 13 height 14
type input "10"
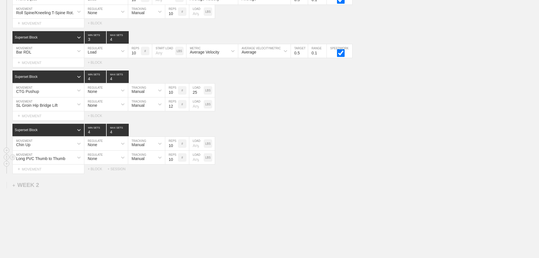
click at [174, 162] on input "10" at bounding box center [171, 157] width 13 height 14
click at [259, 172] on div "Select... MOVEMENT + MOVEMENT + BLOCK + SESSION" at bounding box center [269, 168] width 539 height 9
click at [342, 172] on div "Select... MOVEMENT + MOVEMENT + BLOCK + SESSION" at bounding box center [269, 168] width 539 height 9
click at [75, 94] on div at bounding box center [79, 90] width 10 height 10
type input "bar floor"
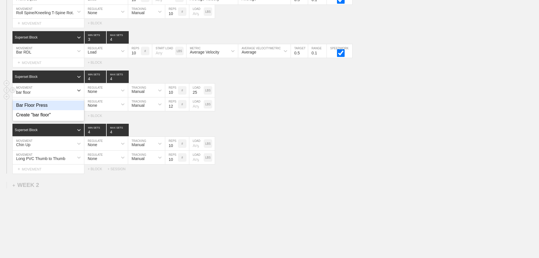
click at [37, 109] on div "Bar Floor Press" at bounding box center [48, 105] width 71 height 10
click at [198, 96] on input "25" at bounding box center [196, 90] width 14 height 14
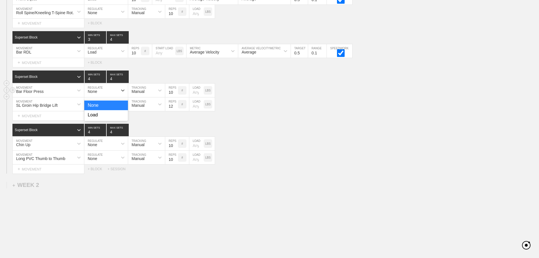
click at [103, 95] on div "None" at bounding box center [100, 90] width 33 height 10
click at [99, 118] on div "Load" at bounding box center [106, 115] width 44 height 10
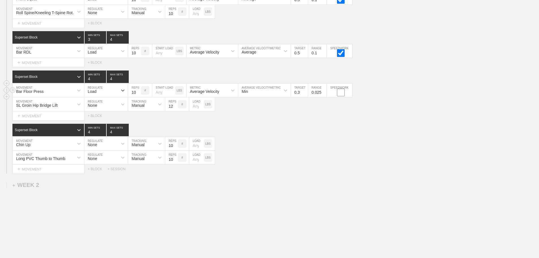
click at [340, 96] on input "checkbox" at bounding box center [340, 92] width 21 height 8
checkbox input "true"
click at [305, 95] on input "0.4" at bounding box center [299, 90] width 17 height 14
type input "0.5"
click at [305, 95] on input "0.5" at bounding box center [299, 90] width 17 height 14
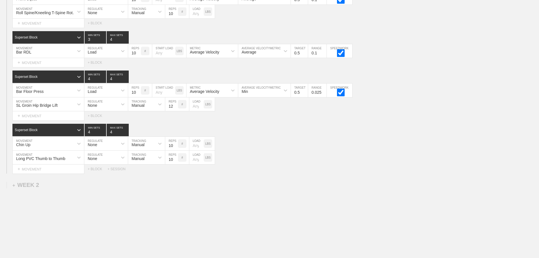
click at [348, 140] on div "Superset Block 4 MIN SETS 4 MAX SETS DUPLICATE INSERT MOVEMENT AFTER DELETE Chi…" at bounding box center [269, 149] width 539 height 50
click at [266, 95] on div "Min" at bounding box center [259, 90] width 42 height 10
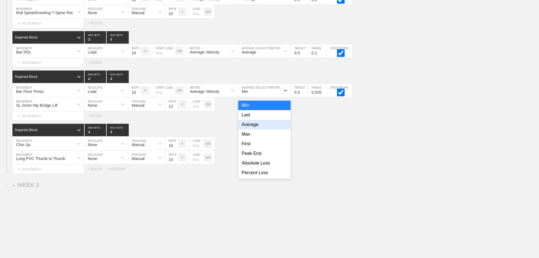
drag, startPoint x: 249, startPoint y: 127, endPoint x: 217, endPoint y: 125, distance: 32.6
click at [249, 127] on div "Average" at bounding box center [264, 125] width 52 height 10
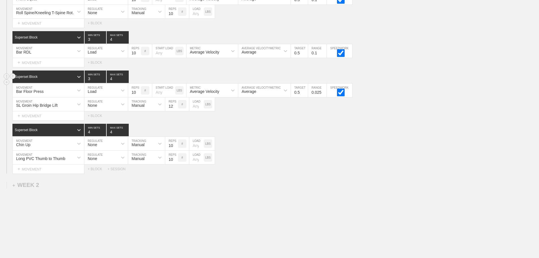
type input "3"
click at [102, 83] on input "3" at bounding box center [95, 76] width 21 height 12
click at [308, 158] on div "Long PVC Thumb to Thumb MOVEMENT None REGULATE Manual TRACKING 10 REPS # LOAD L…" at bounding box center [269, 157] width 539 height 14
click at [71, 146] on div "Chin Up" at bounding box center [43, 144] width 61 height 10
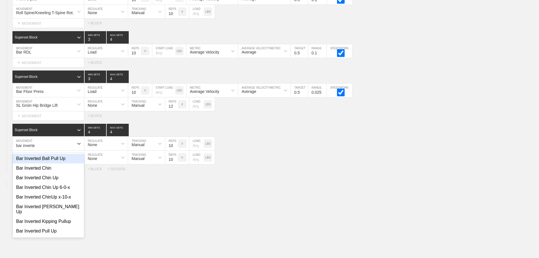
type input "bar inverted"
click at [56, 182] on div "Bar Inverted Chin Up" at bounding box center [48, 178] width 71 height 10
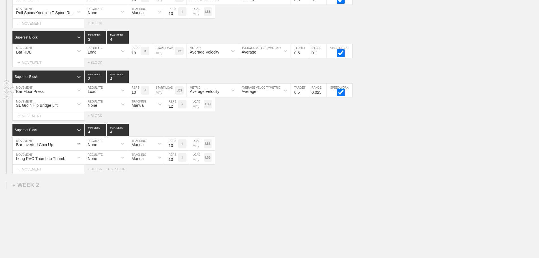
click at [321, 96] on input "0.025" at bounding box center [317, 90] width 18 height 14
type input "0.1"
click at [326, 173] on div "Select... MOVEMENT + MOVEMENT + BLOCK + SESSION" at bounding box center [269, 168] width 539 height 9
click at [307, 161] on div "Long PVC Thumb to Thumb MOVEMENT None REGULATE Manual TRACKING 10 REPS # LOAD L…" at bounding box center [269, 157] width 539 height 14
click at [51, 67] on div "+ MOVEMENT" at bounding box center [48, 62] width 72 height 9
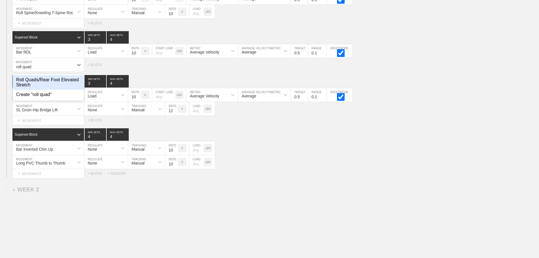
click at [64, 82] on div "Roll Quads/Rear Foot Elevated Stretch" at bounding box center [48, 82] width 71 height 15
type input "roll quad"
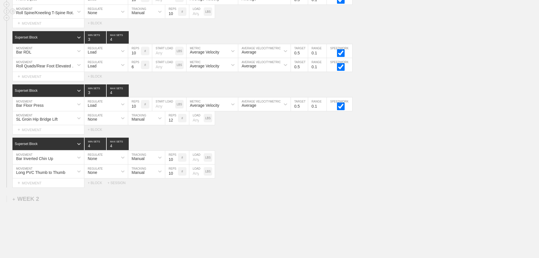
click at [64, 15] on div "Roll Spine/Kneeling T-Spine Rotation" at bounding box center [46, 12] width 61 height 5
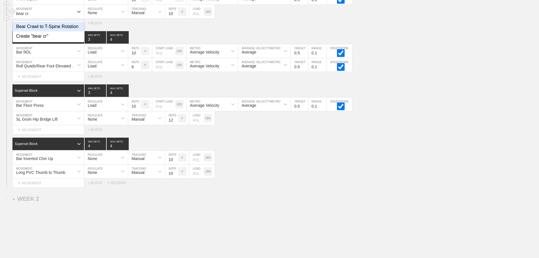
type input "bear c"
click at [58, 31] on div "Bear Crawl to T-Spine Rotation" at bounding box center [48, 27] width 71 height 10
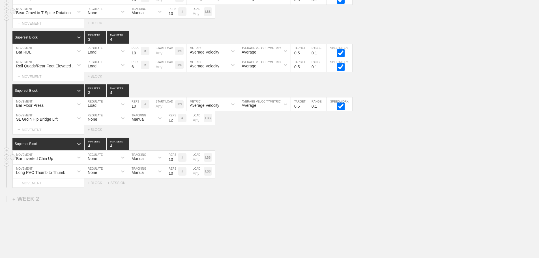
click at [288, 164] on div "Bar Inverted Chin Up MOVEMENT None REGULATE Manual TRACKING 10 REPS # LOAD LBS" at bounding box center [269, 157] width 539 height 14
click at [322, 163] on div "Bar Inverted Chin Up MOVEMENT None REGULATE Manual TRACKING 10 REPS # LOAD LBS" at bounding box center [269, 157] width 539 height 14
click at [270, 187] on div "Select... MOVEMENT + MOVEMENT + BLOCK + SESSION" at bounding box center [269, 182] width 539 height 9
click at [410, 111] on div "Bar Floor Press MOVEMENT Load REGULATE 10 REPS # START LOAD LBS Average Velocit…" at bounding box center [269, 104] width 539 height 14
click at [100, 69] on div "Load" at bounding box center [100, 65] width 33 height 10
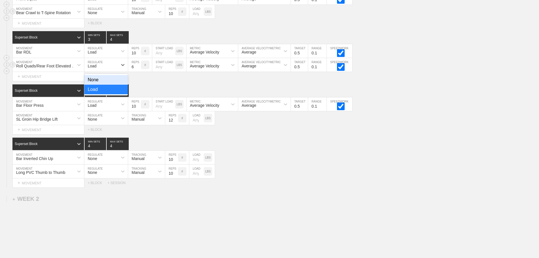
click at [99, 83] on div "None" at bounding box center [106, 80] width 44 height 10
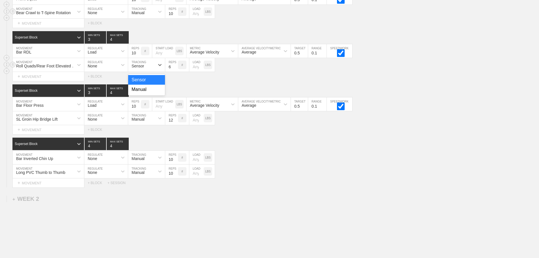
click at [144, 68] on div "Sensor" at bounding box center [137, 66] width 12 height 5
click at [143, 92] on div "Manual" at bounding box center [146, 90] width 37 height 10
click at [174, 69] on input "7" at bounding box center [171, 65] width 13 height 14
click at [174, 69] on input "8" at bounding box center [171, 65] width 13 height 14
click at [174, 69] on input "9" at bounding box center [171, 65] width 13 height 14
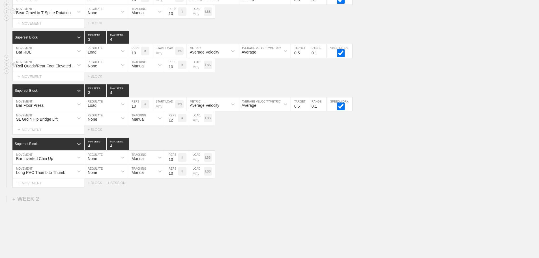
type input "10"
click at [174, 69] on input "10" at bounding box center [171, 65] width 13 height 14
click at [316, 171] on div "Long PVC Thumb to Thumb MOVEMENT None REGULATE Manual TRACKING 10 REPS # LOAD L…" at bounding box center [269, 171] width 539 height 14
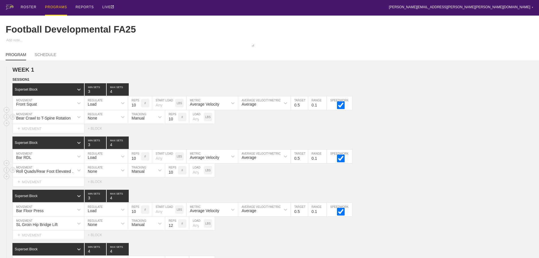
scroll to position [0, 0]
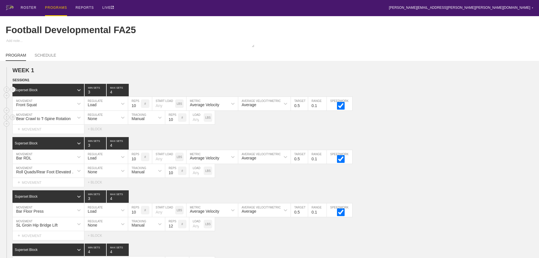
drag, startPoint x: 242, startPoint y: 52, endPoint x: 456, endPoint y: 90, distance: 216.8
click at [243, 52] on div "PROGRAM SCHEDULE" at bounding box center [269, 54] width 527 height 12
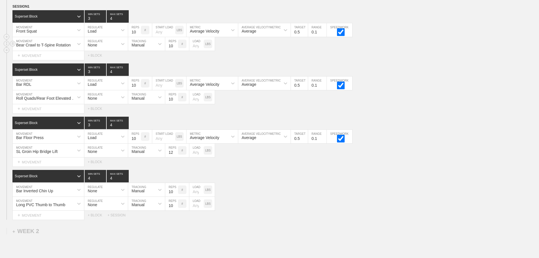
scroll to position [139, 0]
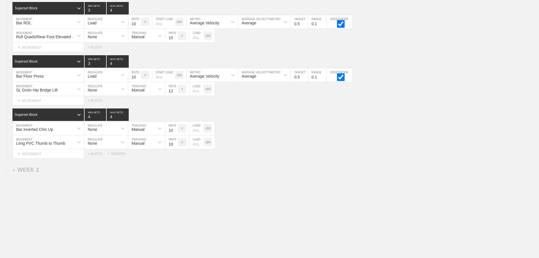
click at [298, 188] on div "WEEK 1 DUPLICATE DELETE SESSION 1 Superset Block 3 MIN SETS 4 MAX SETS DUPLICAT…" at bounding box center [269, 92] width 539 height 332
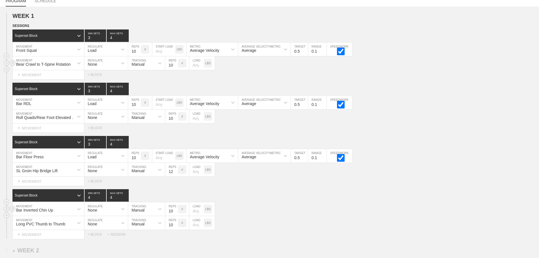
scroll to position [83, 0]
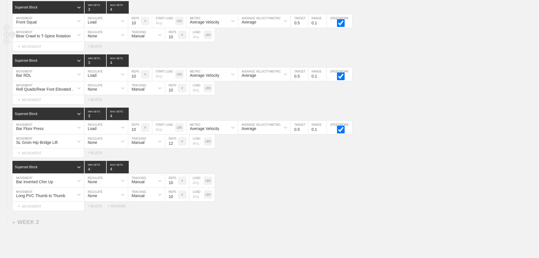
click at [291, 227] on div "WEEK 1 DUPLICATE DELETE SESSION 1 Superset Block 3 MIN SETS 4 MAX SETS DUPLICAT…" at bounding box center [269, 144] width 539 height 332
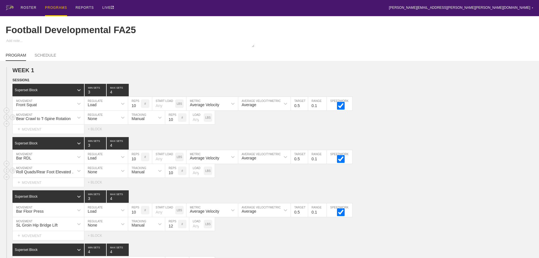
click at [445, 178] on div "Roll Quads/Rear Foot Elevated Stretch MOVEMENT None REGULATE Manual TRACKING 10…" at bounding box center [269, 171] width 539 height 14
click at [157, 5] on div "ROSTER PROGRAMS REPORTS LIVE [PERSON_NAME][EMAIL_ADDRESS][PERSON_NAME][PERSON_N…" at bounding box center [269, 8] width 527 height 16
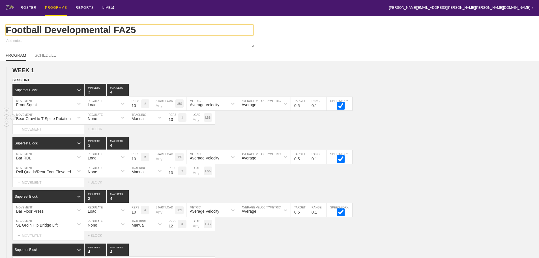
click at [111, 32] on input "Football Developmental FA25" at bounding box center [129, 30] width 247 height 11
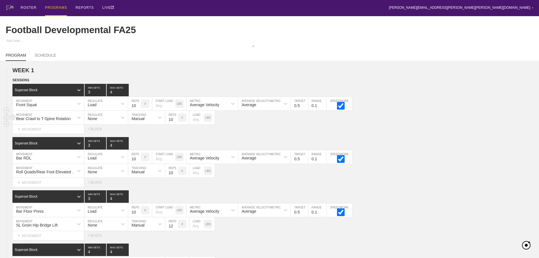
click at [231, 6] on div "ROSTER PROGRAMS REPORTS LIVE [PERSON_NAME][EMAIL_ADDRESS][PERSON_NAME][PERSON_N…" at bounding box center [269, 8] width 527 height 16
click at [27, 6] on div "ROSTER" at bounding box center [29, 8] width 16 height 16
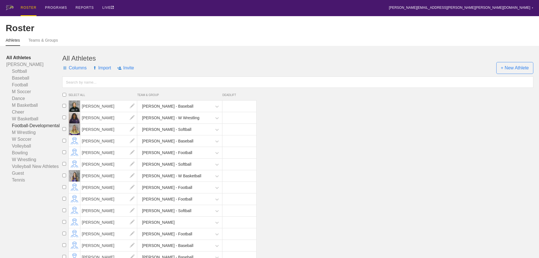
click at [47, 129] on link "Football-Developmental" at bounding box center [34, 125] width 56 height 7
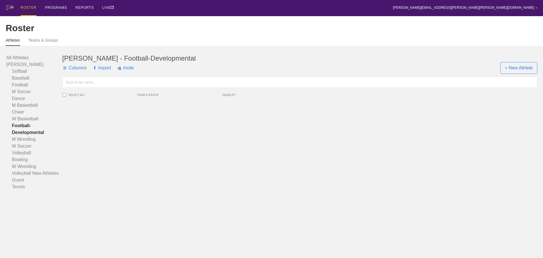
click at [152, 62] on div "[PERSON_NAME] - Football-Developmental" at bounding box center [299, 58] width 475 height 8
click at [46, 44] on link "Teams & Groups" at bounding box center [43, 42] width 29 height 8
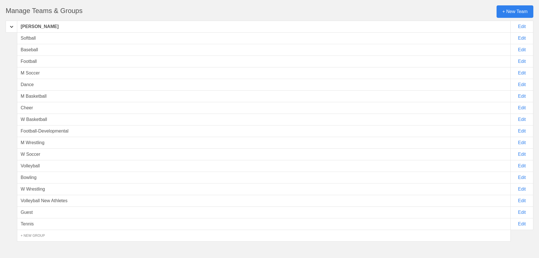
scroll to position [57, 0]
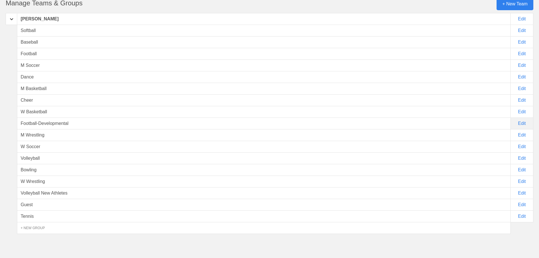
click at [520, 128] on div "Edit" at bounding box center [521, 123] width 23 height 12
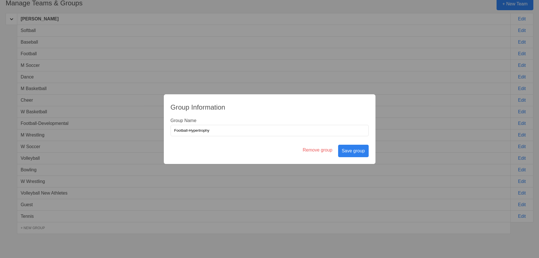
type input "Football-Hypertrophy"
click at [353, 150] on div "Save group" at bounding box center [353, 150] width 31 height 12
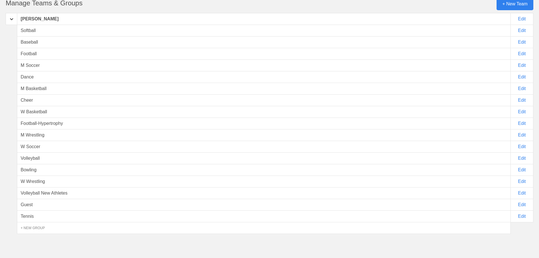
click at [34, 59] on div "Football" at bounding box center [263, 54] width 493 height 12
click at [520, 58] on div "Edit" at bounding box center [521, 54] width 23 height 12
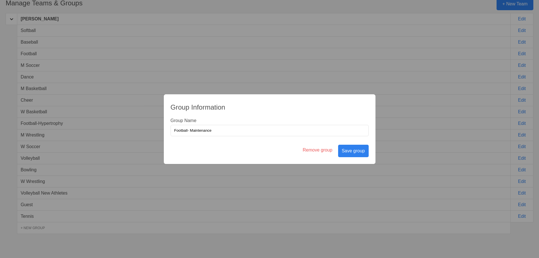
click at [228, 145] on div "Group Information Group Name Football- Maintenance Remove group Save group" at bounding box center [269, 129] width 211 height 70
click at [189, 131] on input "Football- Maintenance" at bounding box center [269, 130] width 198 height 11
type input "Football -Maintenance"
click at [230, 157] on div "Group Information Group Name Football -Maintenance Remove group Save group" at bounding box center [269, 129] width 211 height 70
click at [352, 150] on div "Save group" at bounding box center [353, 150] width 31 height 12
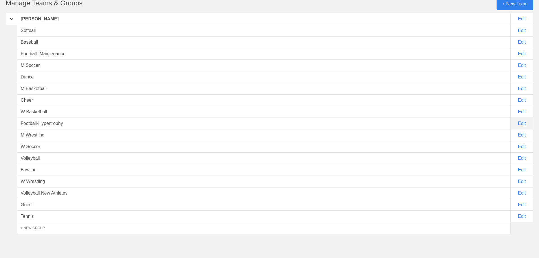
click at [520, 126] on div "Edit" at bounding box center [521, 123] width 23 height 12
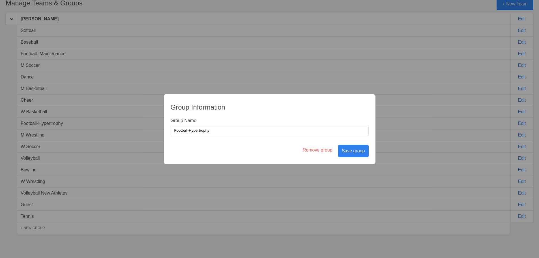
click at [353, 151] on div "Save group" at bounding box center [353, 150] width 31 height 12
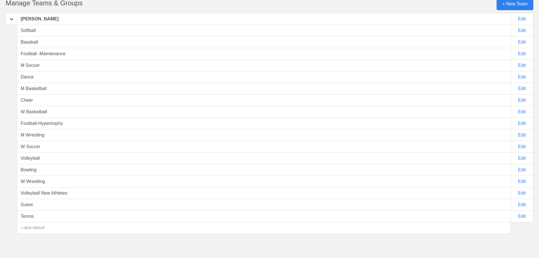
scroll to position [0, 0]
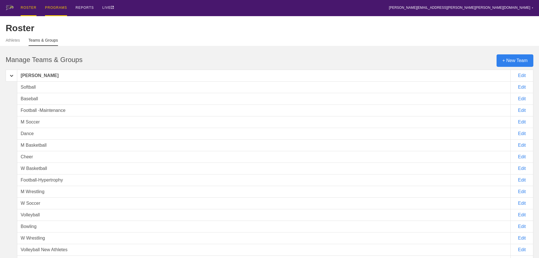
click at [55, 7] on div "PROGRAMS" at bounding box center [56, 8] width 22 height 16
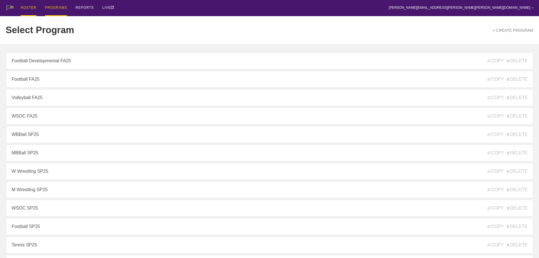
click at [29, 6] on div "ROSTER" at bounding box center [29, 8] width 16 height 16
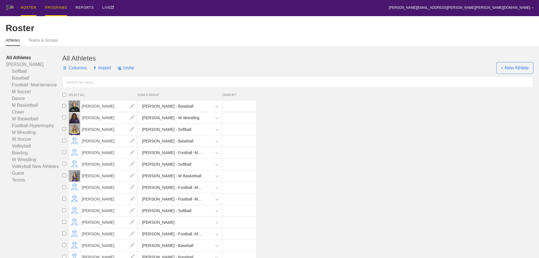
click at [56, 7] on div "PROGRAMS" at bounding box center [56, 8] width 22 height 16
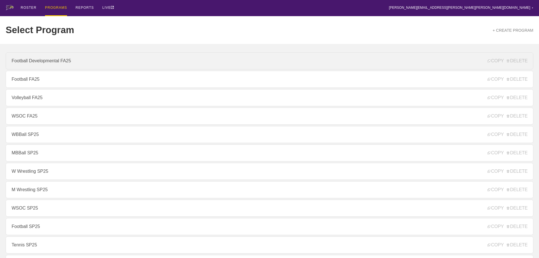
click at [49, 63] on link "Football Developmental FA25" at bounding box center [269, 60] width 527 height 17
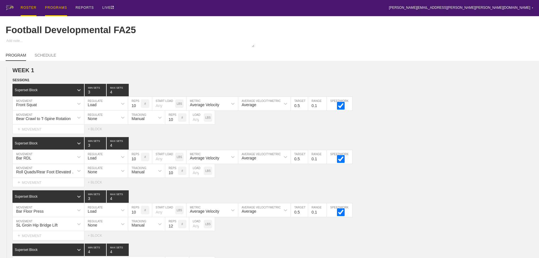
click at [32, 8] on div "ROSTER" at bounding box center [29, 8] width 16 height 16
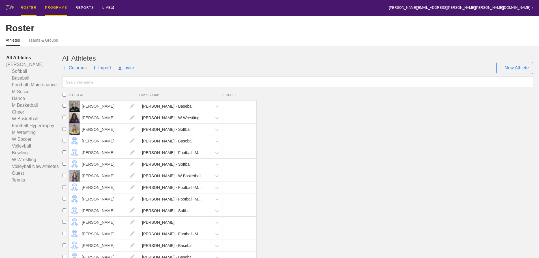
click at [58, 7] on div "PROGRAMS" at bounding box center [56, 8] width 22 height 16
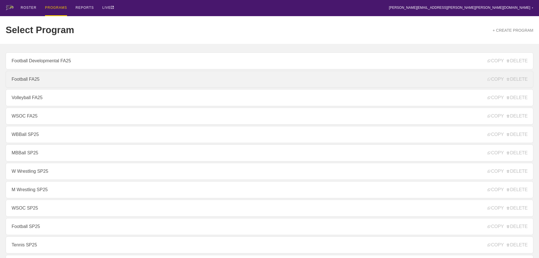
click at [34, 79] on link "Football FA25" at bounding box center [269, 79] width 527 height 17
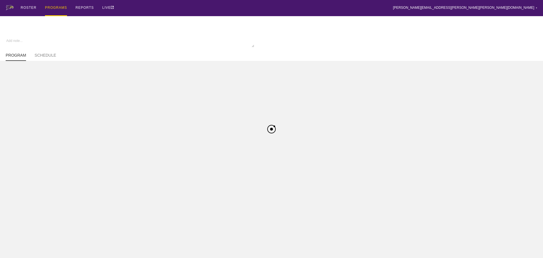
type textarea "x"
type input "Football FA25"
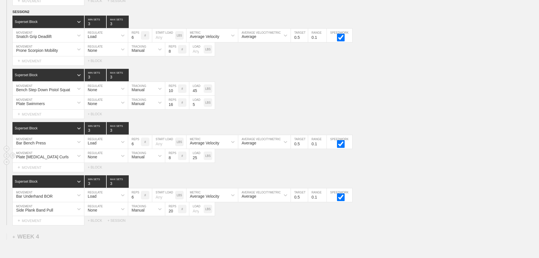
scroll to position [1365, 0]
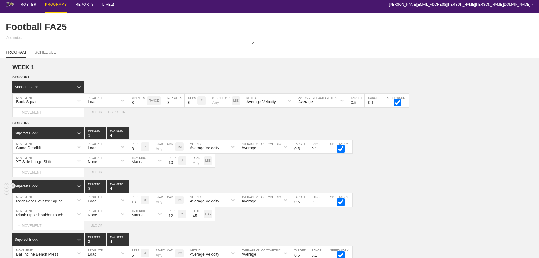
scroll to position [0, 0]
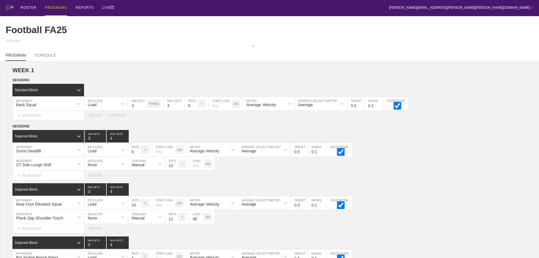
click at [54, 8] on div "PROGRAMS" at bounding box center [56, 8] width 22 height 16
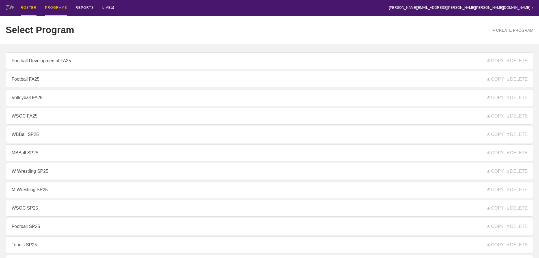
click at [27, 8] on div "ROSTER" at bounding box center [29, 8] width 16 height 16
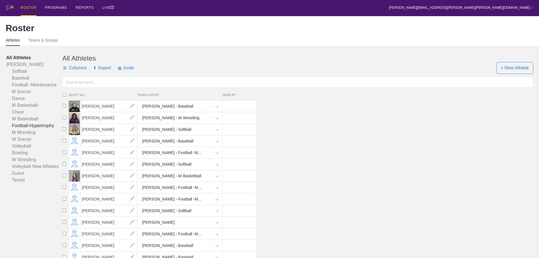
click at [45, 129] on link "Football-Hypertrophy" at bounding box center [34, 125] width 56 height 7
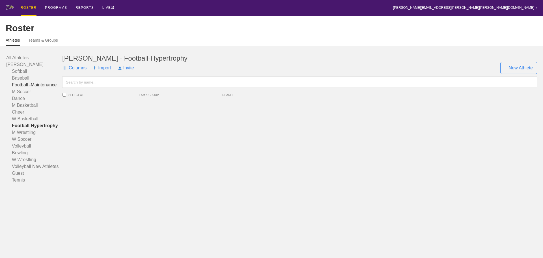
click at [21, 88] on link "Football -Maintenance" at bounding box center [34, 84] width 56 height 7
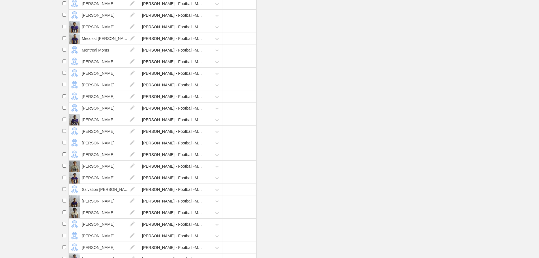
scroll to position [1074, 0]
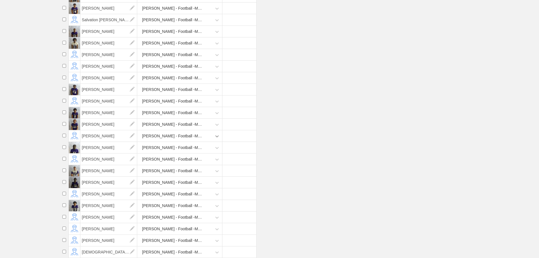
click at [217, 137] on icon at bounding box center [217, 136] width 6 height 6
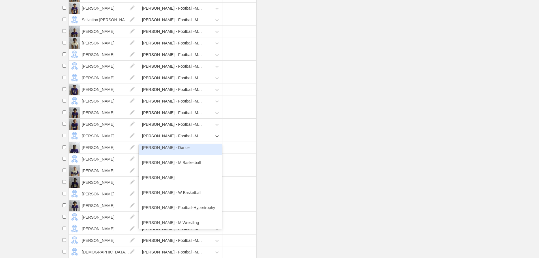
scroll to position [113, 0]
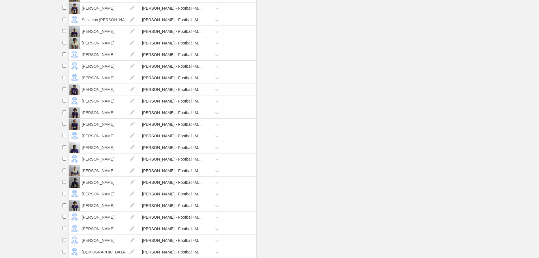
click at [322, 176] on li "[PERSON_NAME] - Football -Maintenance" at bounding box center [299, 171] width 479 height 12
click at [308, 157] on li "[PERSON_NAME] - Football -Maintenance" at bounding box center [299, 159] width 479 height 12
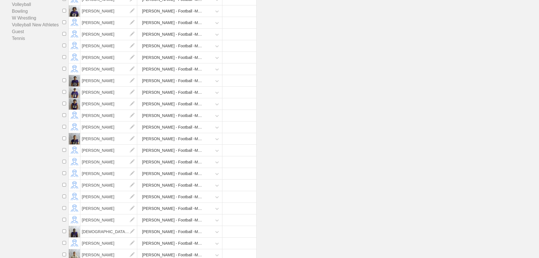
scroll to position [30, 0]
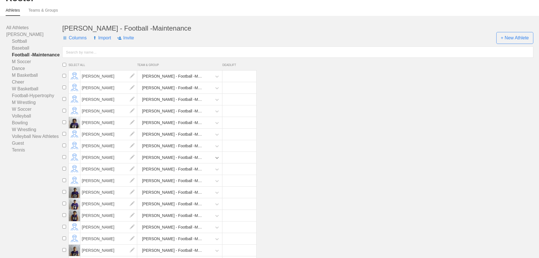
click at [216, 159] on icon at bounding box center [216, 158] width 3 height 2
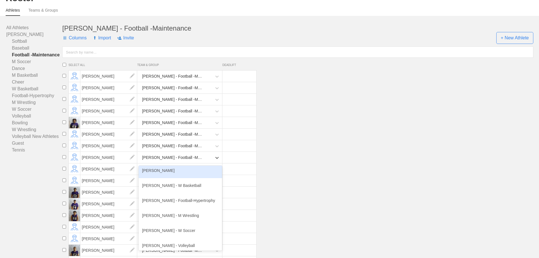
scroll to position [113, 0]
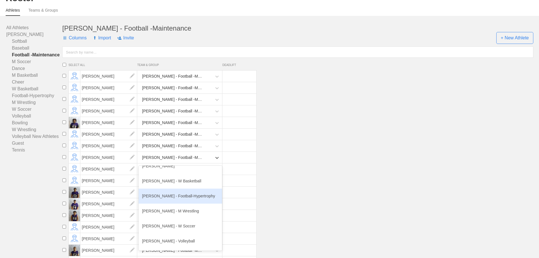
click at [177, 202] on div "[PERSON_NAME] - Football-Hypertrophy" at bounding box center [180, 195] width 83 height 15
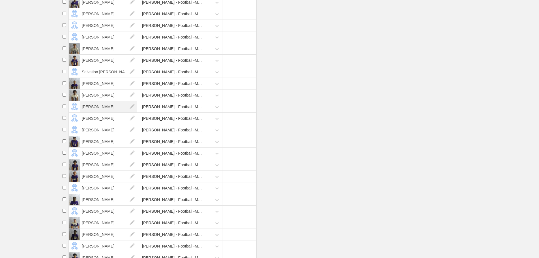
scroll to position [951, 0]
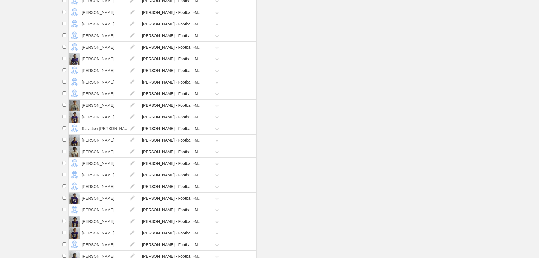
click at [169, 98] on div "[PERSON_NAME] - Football -Maintenance" at bounding box center [172, 93] width 61 height 10
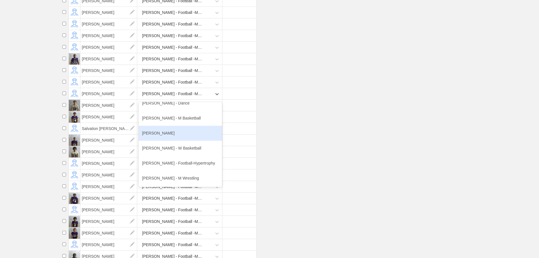
scroll to position [113, 0]
click at [177, 139] on div "[PERSON_NAME] - Football-Hypertrophy" at bounding box center [180, 132] width 83 height 15
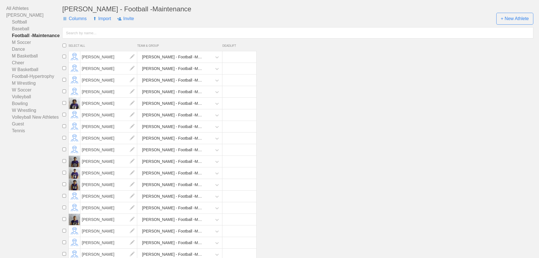
scroll to position [0, 0]
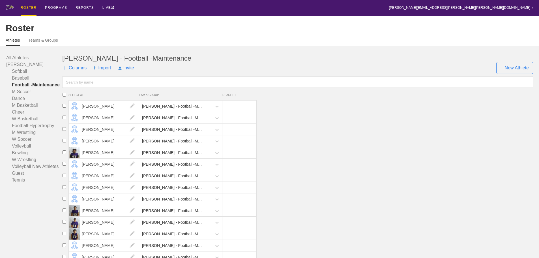
click at [203, 145] on div "[PERSON_NAME] - Football -Maintenance" at bounding box center [175, 141] width 73 height 12
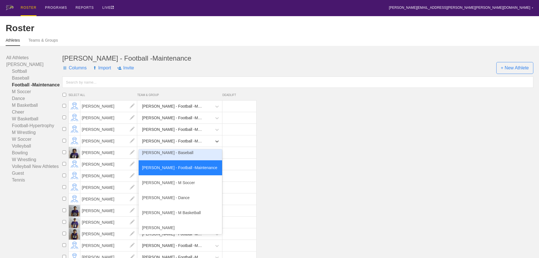
scroll to position [113, 0]
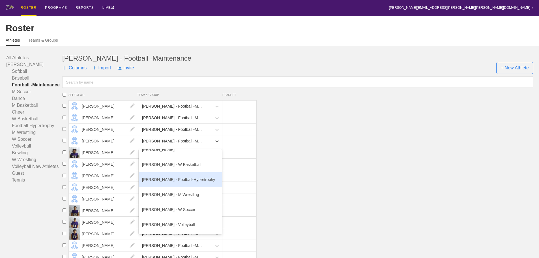
click at [177, 184] on div "[PERSON_NAME] - Football-Hypertrophy" at bounding box center [180, 179] width 83 height 15
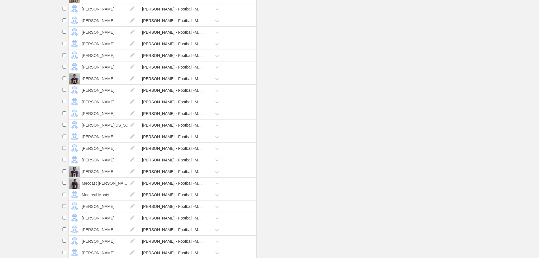
scroll to position [735, 0]
click at [182, 210] on div "[PERSON_NAME] - Football -Maintenance" at bounding box center [172, 205] width 61 height 10
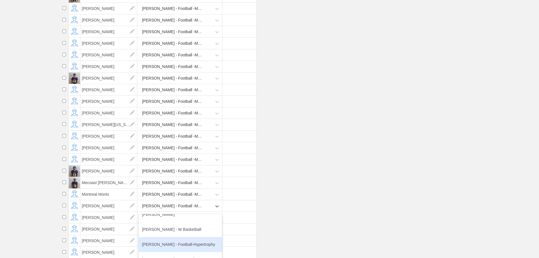
click at [179, 246] on div "[PERSON_NAME] - Football-Hypertrophy" at bounding box center [180, 244] width 83 height 15
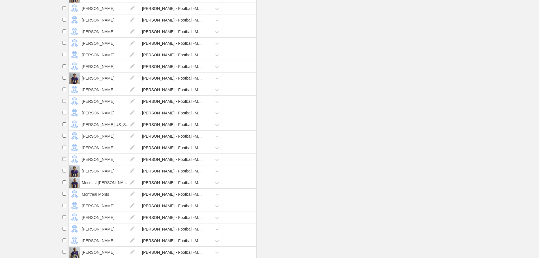
click at [318, 200] on li "Montreal [PERSON_NAME] - Football -Maintenance" at bounding box center [299, 194] width 479 height 12
click at [314, 193] on li "Montreal [PERSON_NAME] - Football -Maintenance" at bounding box center [299, 194] width 479 height 12
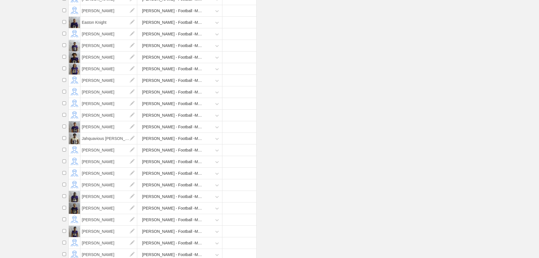
scroll to position [452, 0]
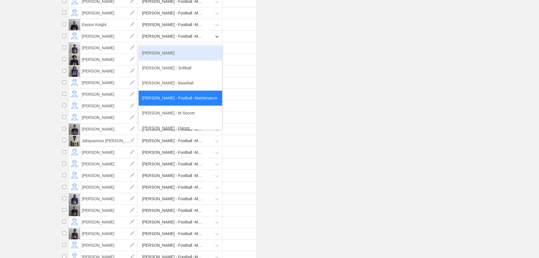
click at [198, 41] on div "[PERSON_NAME] - Football -Maintenance" at bounding box center [175, 37] width 73 height 12
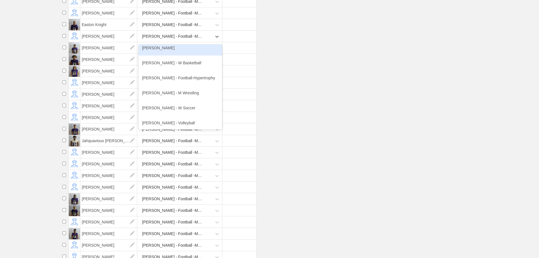
scroll to position [113, 0]
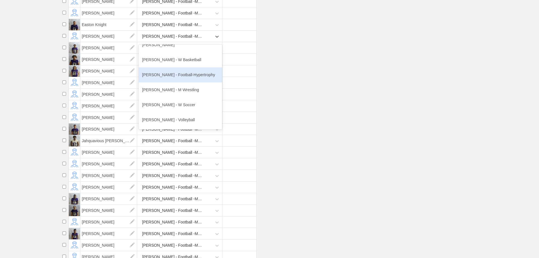
click at [178, 81] on div "[PERSON_NAME] - Football-Hypertrophy" at bounding box center [180, 74] width 83 height 15
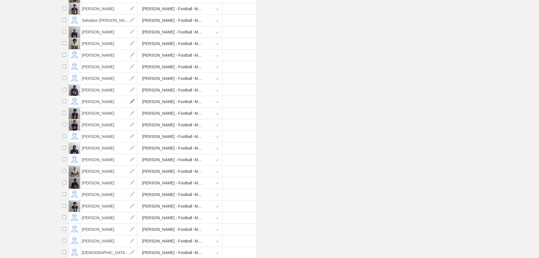
scroll to position [1018, 0]
click at [167, 219] on div "[PERSON_NAME] - Football -Maintenance" at bounding box center [180, 217] width 83 height 12
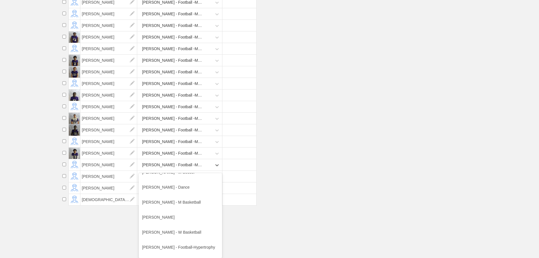
scroll to position [85, 0]
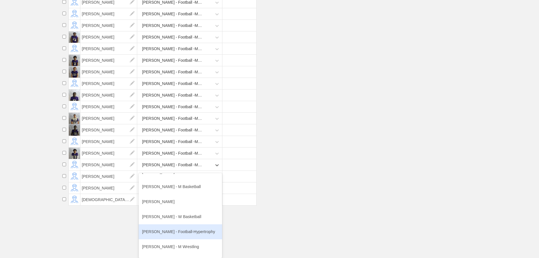
click at [182, 231] on div "[PERSON_NAME] - Football-Hypertrophy" at bounding box center [180, 231] width 83 height 15
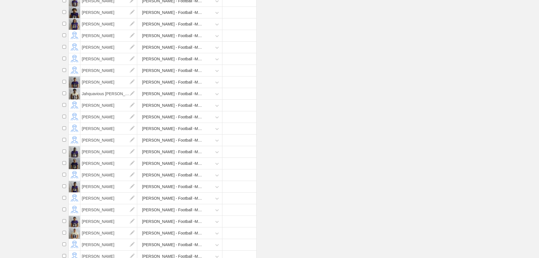
scroll to position [498, 0]
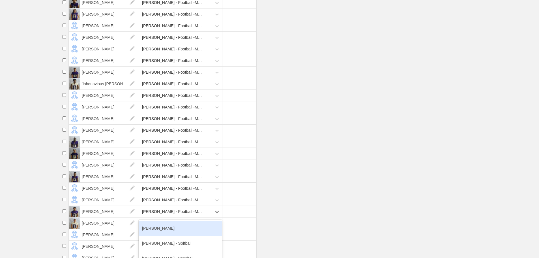
click at [178, 217] on div "[PERSON_NAME] - Football -Maintenance" at bounding box center [172, 211] width 61 height 10
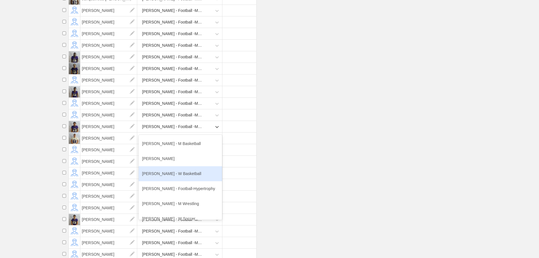
scroll to position [113, 0]
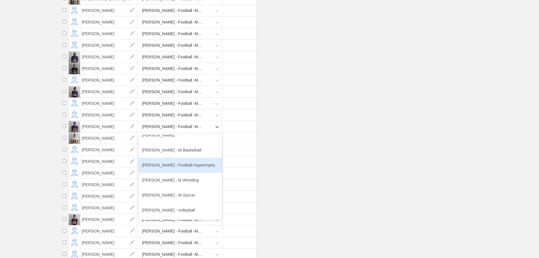
click at [181, 170] on div "[PERSON_NAME] - Football-Hypertrophy" at bounding box center [180, 164] width 83 height 15
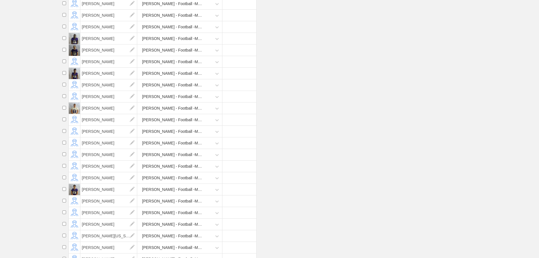
scroll to position [611, 0]
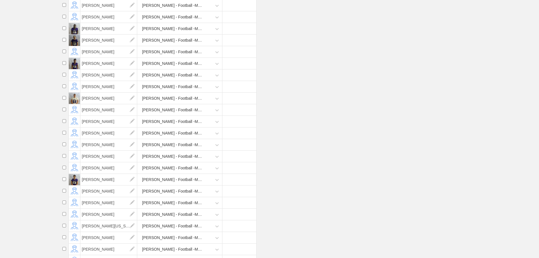
click at [182, 150] on div "[PERSON_NAME] - Football -Maintenance" at bounding box center [172, 144] width 61 height 10
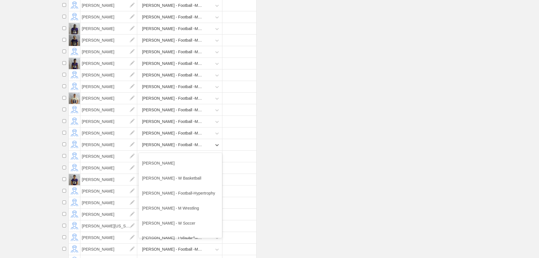
scroll to position [113, 0]
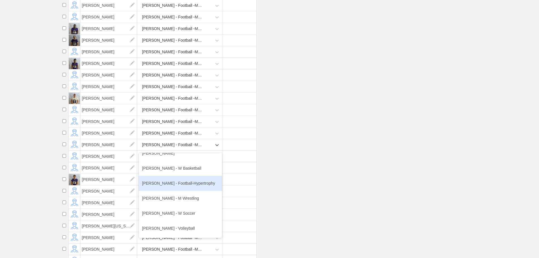
click at [178, 189] on div "[PERSON_NAME] - Football-Hypertrophy" at bounding box center [180, 183] width 83 height 15
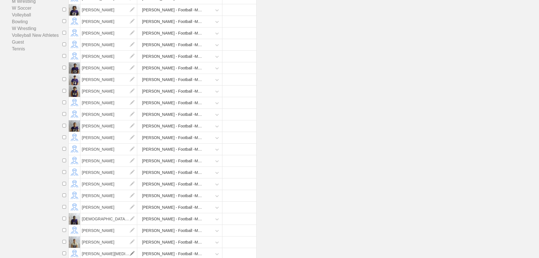
scroll to position [17, 0]
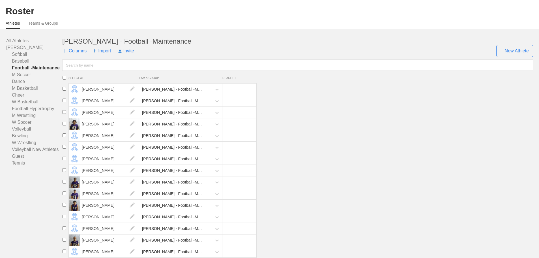
click at [184, 163] on div "[PERSON_NAME] - Football -Maintenance" at bounding box center [172, 159] width 61 height 10
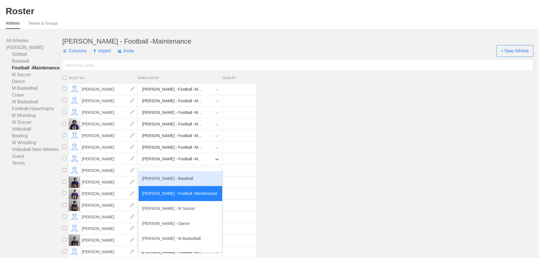
scroll to position [85, 0]
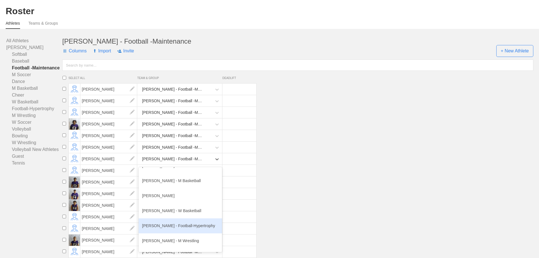
click at [180, 231] on div "[PERSON_NAME] - Football-Hypertrophy" at bounding box center [180, 225] width 83 height 15
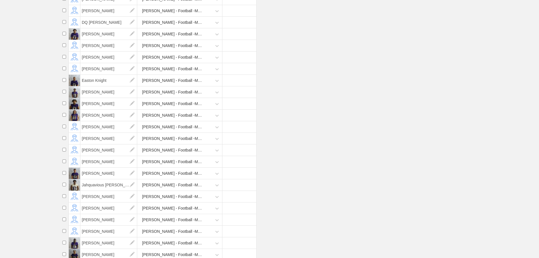
scroll to position [413, 0]
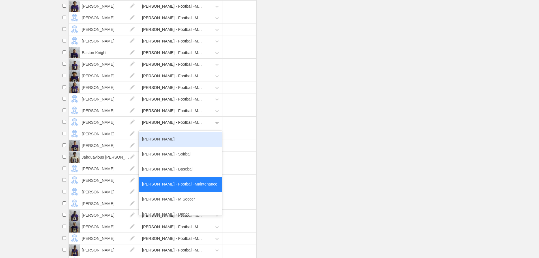
click at [178, 128] on div "[PERSON_NAME] - Football -Maintenance" at bounding box center [172, 122] width 61 height 10
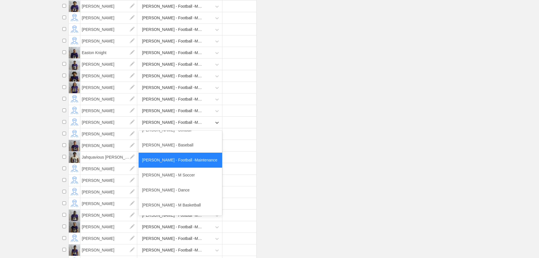
scroll to position [85, 0]
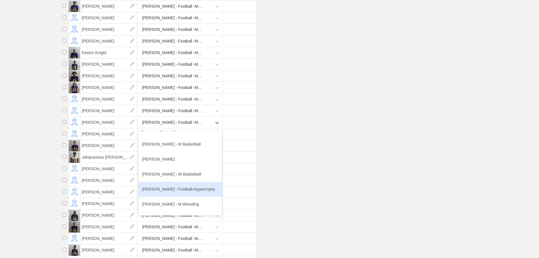
click at [184, 195] on div "[PERSON_NAME] - Football-Hypertrophy" at bounding box center [180, 188] width 83 height 15
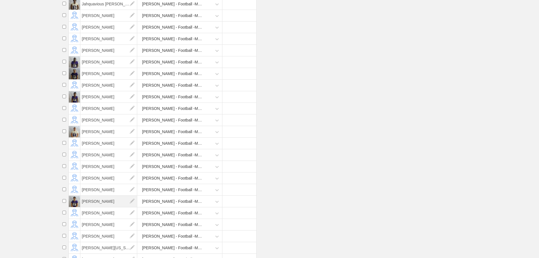
scroll to position [582, 0]
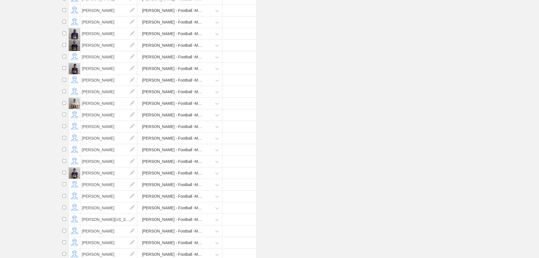
click at [166, 189] on div "[PERSON_NAME] - Football -Maintenance" at bounding box center [172, 184] width 61 height 10
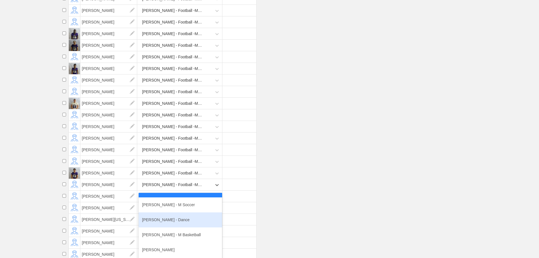
scroll to position [85, 0]
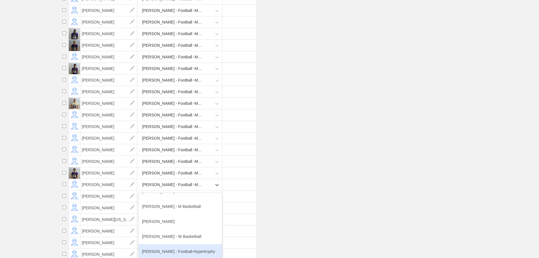
click at [183, 254] on div "[PERSON_NAME] - Football-Hypertrophy" at bounding box center [180, 251] width 83 height 15
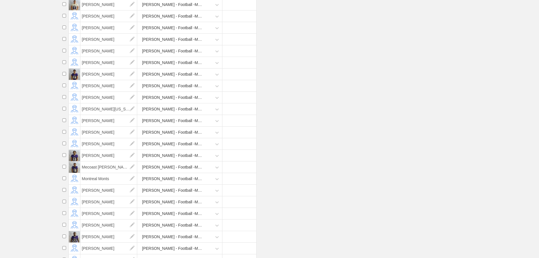
scroll to position [695, 0]
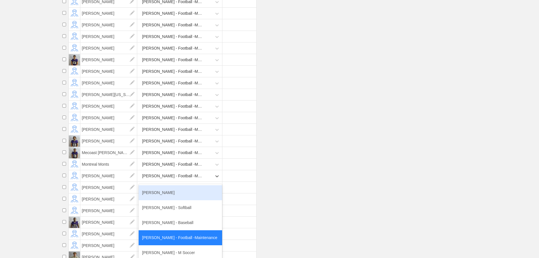
click at [194, 181] on div "[PERSON_NAME] - Football -Maintenance" at bounding box center [175, 176] width 73 height 12
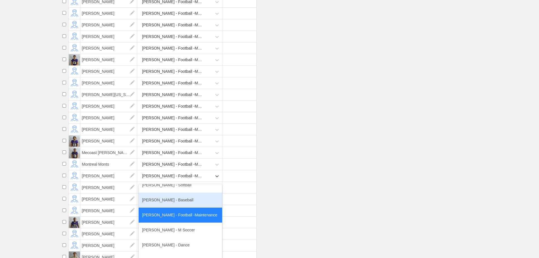
scroll to position [85, 0]
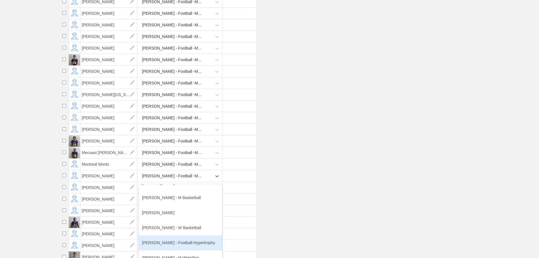
click at [181, 247] on div "[PERSON_NAME] - Football-Hypertrophy" at bounding box center [180, 242] width 83 height 15
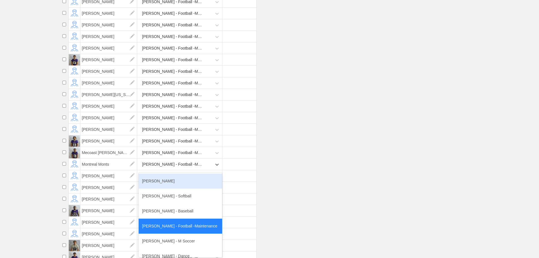
click at [168, 169] on div "[PERSON_NAME] - Football -Maintenance" at bounding box center [172, 164] width 61 height 10
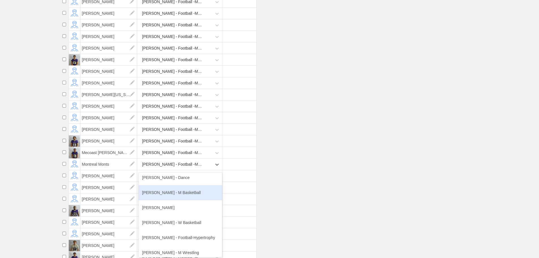
scroll to position [113, 0]
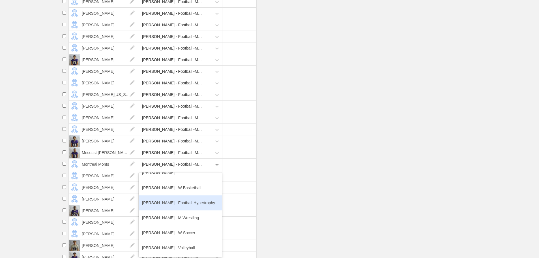
click at [176, 210] on div "[PERSON_NAME] - Football-Hypertrophy" at bounding box center [180, 202] width 83 height 15
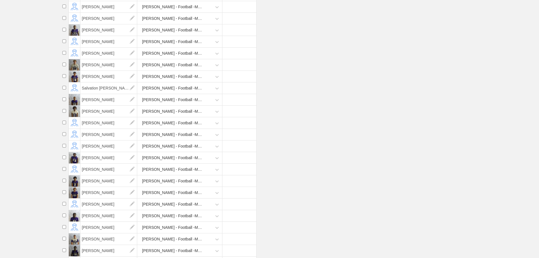
scroll to position [865, 0]
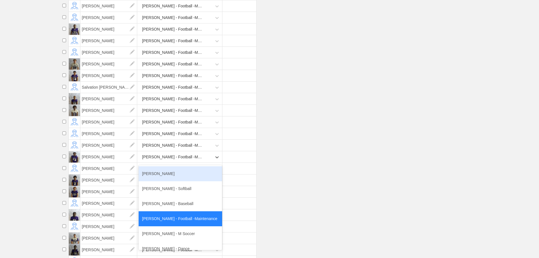
click at [165, 162] on div "[PERSON_NAME] - Football -Maintenance" at bounding box center [172, 157] width 61 height 10
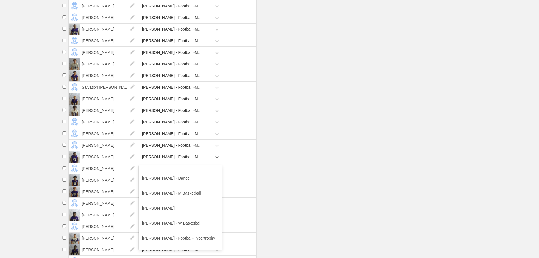
scroll to position [85, 0]
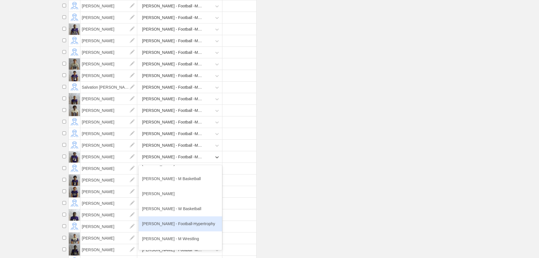
click at [177, 230] on div "[PERSON_NAME] - Football-Hypertrophy" at bounding box center [180, 223] width 83 height 15
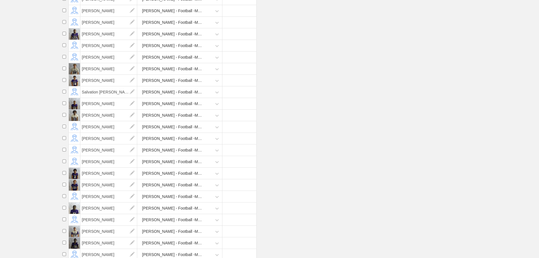
scroll to position [857, 0]
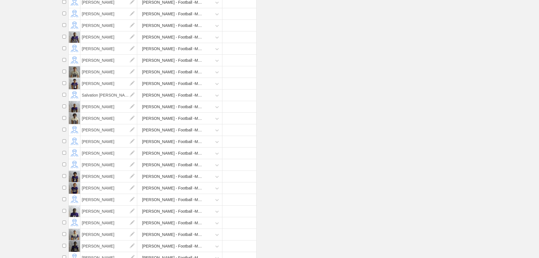
click at [169, 53] on div "[PERSON_NAME] - Football -Maintenance" at bounding box center [172, 49] width 61 height 10
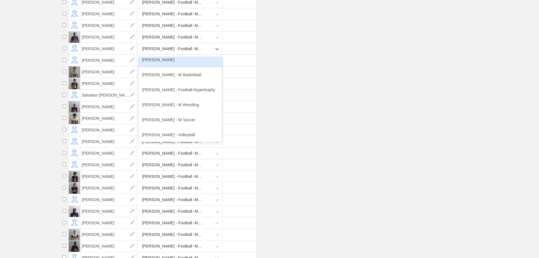
scroll to position [113, 0]
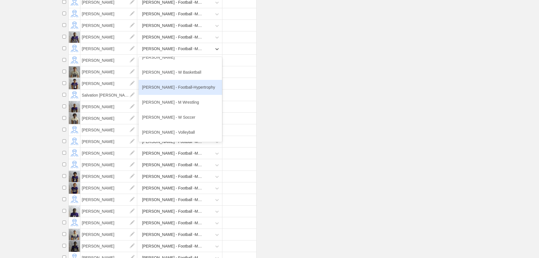
click at [174, 92] on div "[PERSON_NAME] - Football-Hypertrophy" at bounding box center [180, 87] width 83 height 15
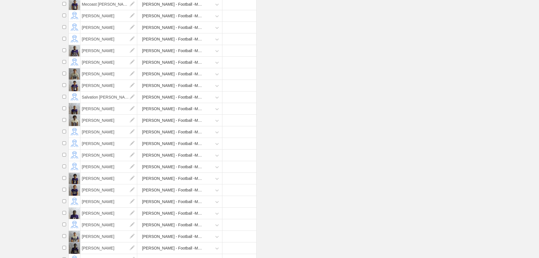
scroll to position [817, 0]
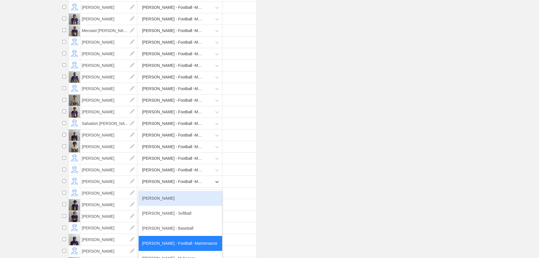
click at [176, 186] on div "[PERSON_NAME] - Football -Maintenance" at bounding box center [172, 181] width 61 height 10
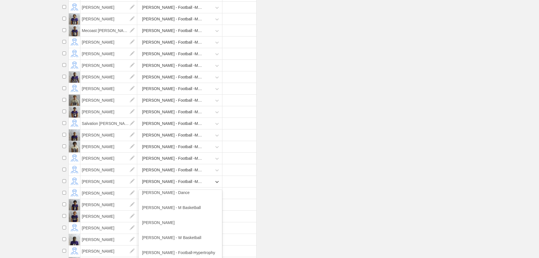
scroll to position [85, 0]
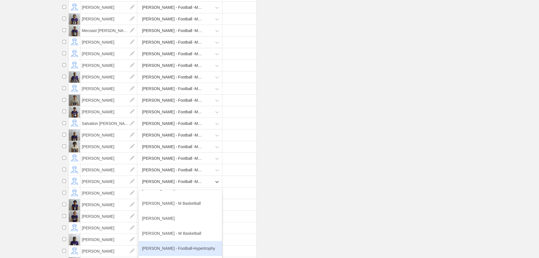
click at [182, 252] on div "[PERSON_NAME] - Football-Hypertrophy" at bounding box center [180, 248] width 83 height 15
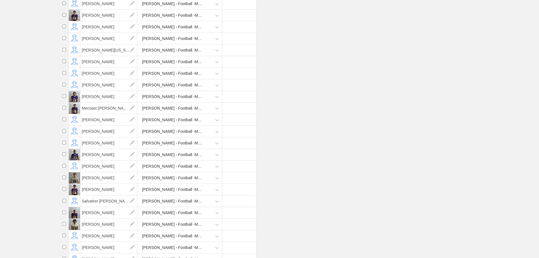
scroll to position [676, 0]
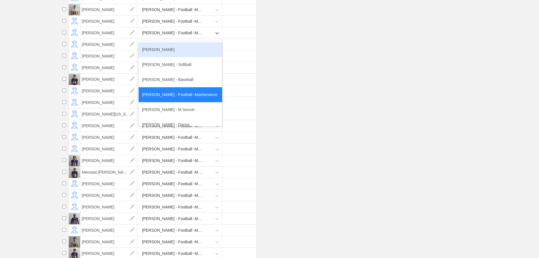
click at [191, 38] on div "[PERSON_NAME] - Football -Maintenance" at bounding box center [172, 33] width 61 height 10
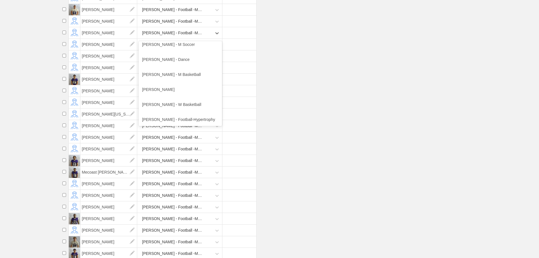
scroll to position [85, 0]
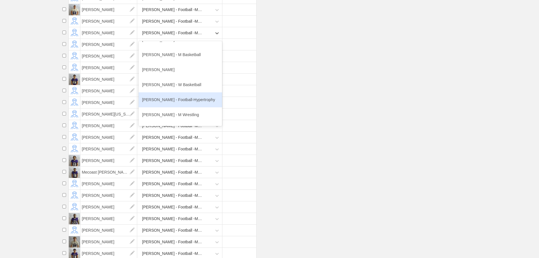
click at [184, 104] on div "[PERSON_NAME] - Football-Hypertrophy" at bounding box center [180, 99] width 83 height 15
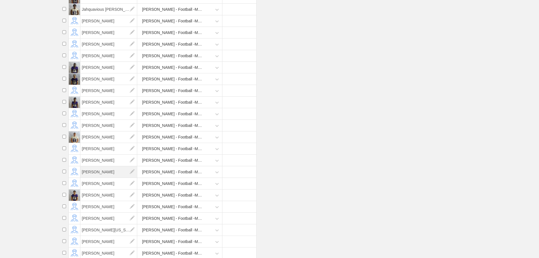
scroll to position [535, 0]
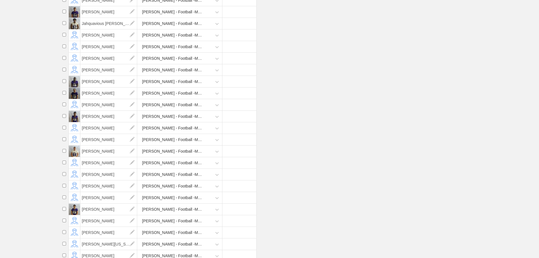
click at [174, 64] on div "[PERSON_NAME] - Football -Maintenance" at bounding box center [172, 58] width 61 height 10
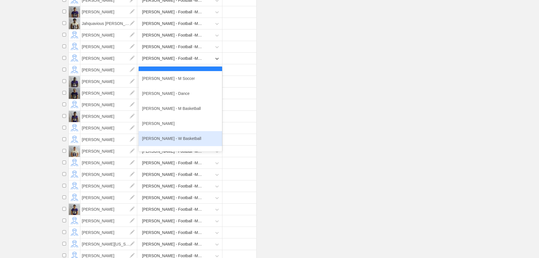
scroll to position [85, 0]
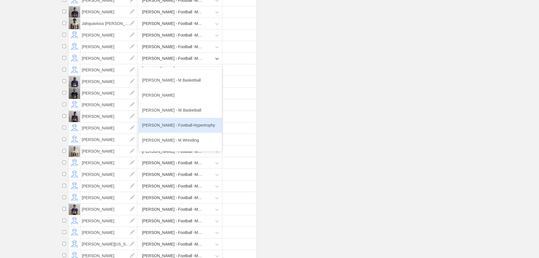
click at [175, 130] on div "[PERSON_NAME] - Football-Hypertrophy" at bounding box center [180, 125] width 83 height 15
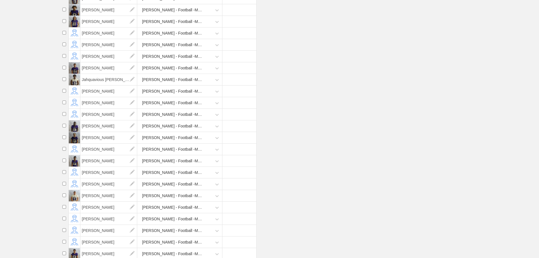
scroll to position [478, 0]
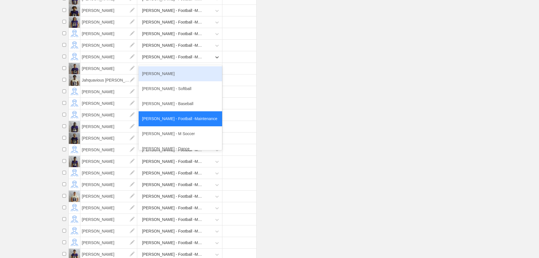
click at [171, 62] on div "[PERSON_NAME] - Football -Maintenance" at bounding box center [172, 57] width 61 height 10
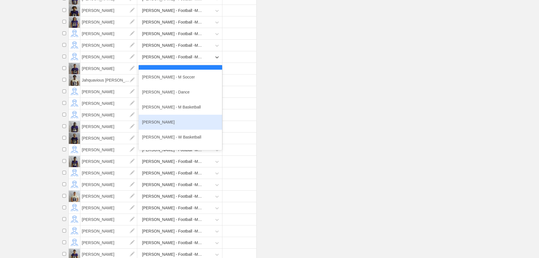
scroll to position [85, 0]
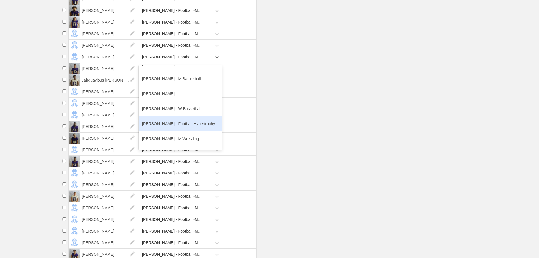
click at [179, 128] on div "[PERSON_NAME] - Football-Hypertrophy" at bounding box center [180, 123] width 83 height 15
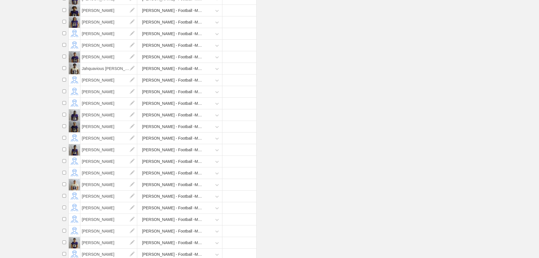
click at [173, 164] on div "[PERSON_NAME] - Football -Maintenance" at bounding box center [172, 161] width 61 height 10
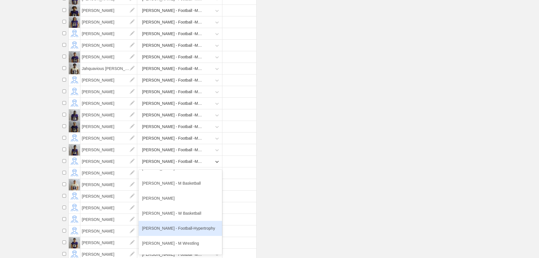
click at [183, 231] on div "[PERSON_NAME] - Football-Hypertrophy" at bounding box center [180, 228] width 83 height 15
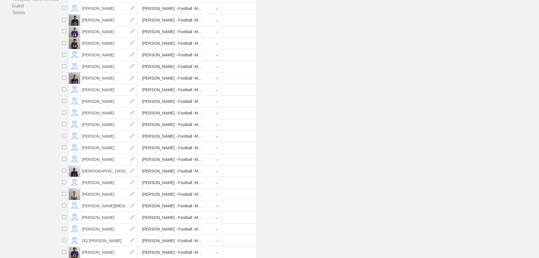
scroll to position [195, 0]
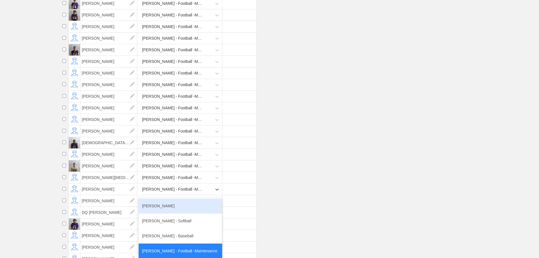
click at [180, 194] on div "[PERSON_NAME] - Football -Maintenance" at bounding box center [172, 189] width 61 height 10
click at [181, 194] on div "[PERSON_NAME] - Football -Maintenance" at bounding box center [172, 189] width 61 height 10
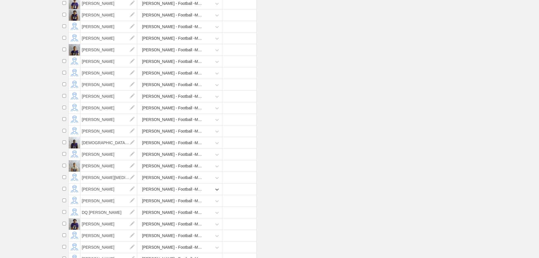
click at [181, 194] on div "[PERSON_NAME] - Football -Maintenance" at bounding box center [172, 189] width 61 height 10
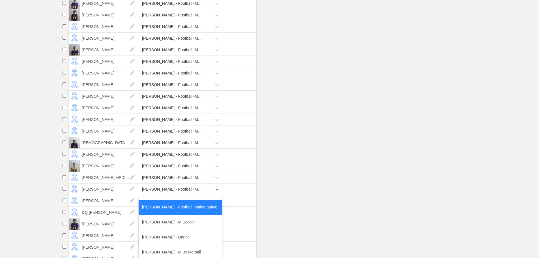
scroll to position [113, 0]
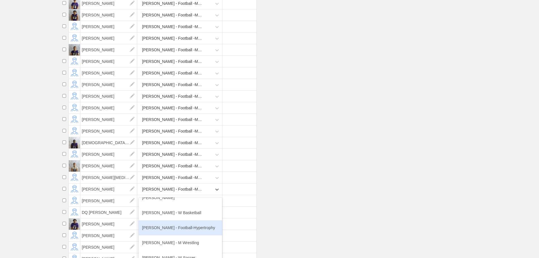
click at [186, 231] on div "[PERSON_NAME] - Football-Hypertrophy" at bounding box center [180, 227] width 83 height 15
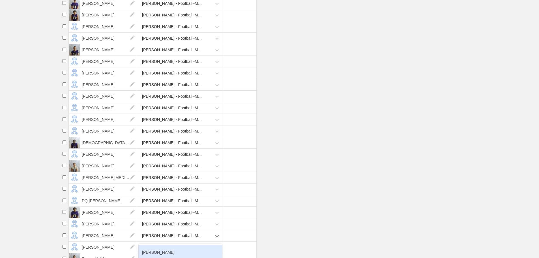
click at [171, 239] on div "[PERSON_NAME] - Football -Maintenance" at bounding box center [172, 235] width 61 height 10
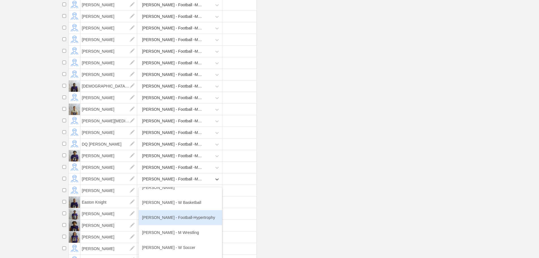
click at [181, 224] on div "[PERSON_NAME] - Football-Hypertrophy" at bounding box center [180, 217] width 83 height 15
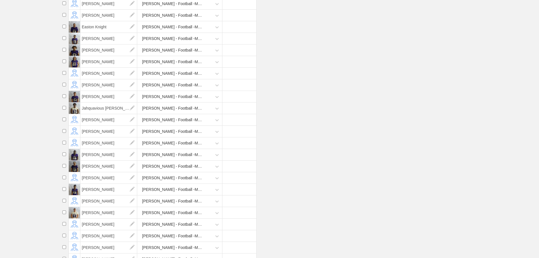
scroll to position [422, 0]
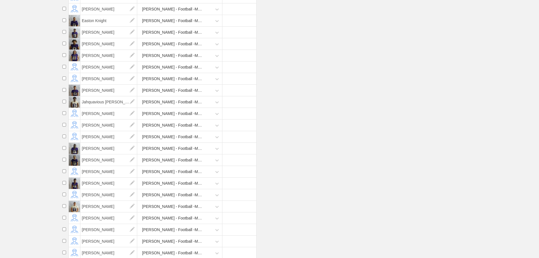
click at [178, 200] on div "[PERSON_NAME] - Football -Maintenance" at bounding box center [172, 194] width 61 height 10
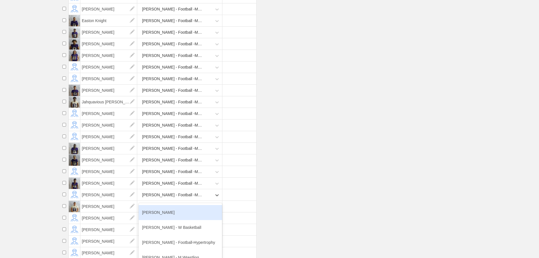
scroll to position [113, 0]
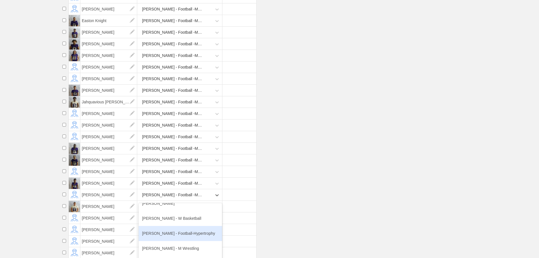
click at [181, 239] on div "[PERSON_NAME] - Football-Hypertrophy" at bounding box center [180, 233] width 83 height 15
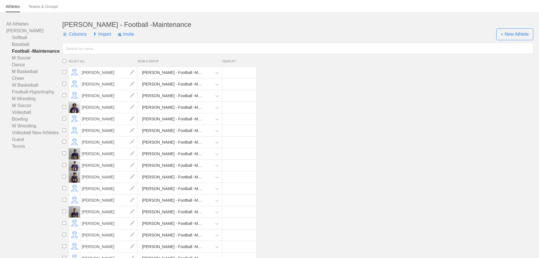
scroll to position [0, 0]
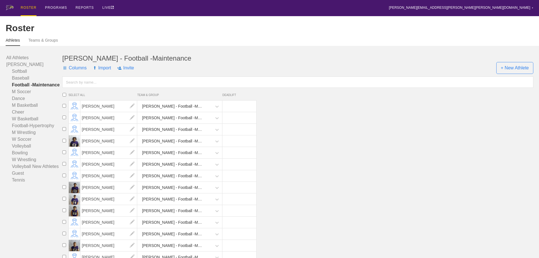
click at [170, 157] on div "[PERSON_NAME] - Football -Maintenance" at bounding box center [172, 152] width 61 height 10
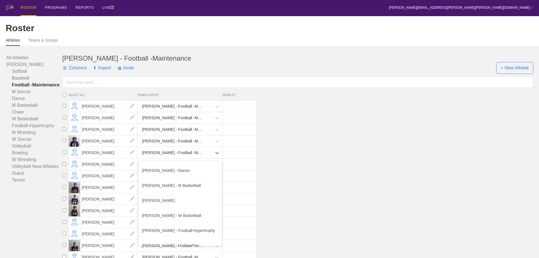
scroll to position [85, 0]
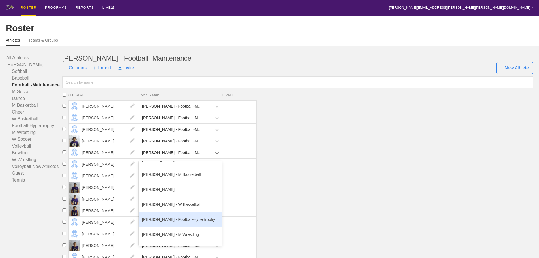
click at [181, 224] on div "[PERSON_NAME] - Football-Hypertrophy" at bounding box center [180, 219] width 83 height 15
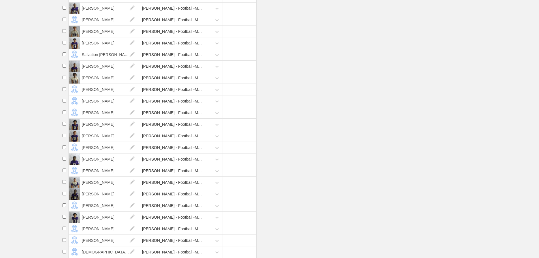
scroll to position [18, 0]
click at [183, 182] on div "[PERSON_NAME] - Football -Maintenance" at bounding box center [180, 182] width 83 height 12
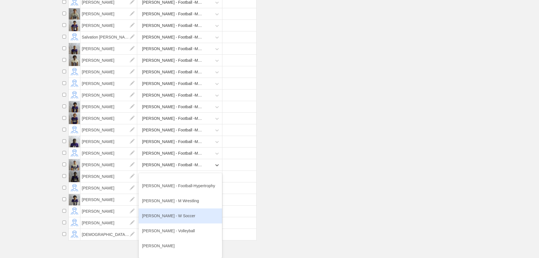
scroll to position [102, 0]
click at [176, 215] on div "[PERSON_NAME] - Football-Hypertrophy" at bounding box center [180, 213] width 83 height 15
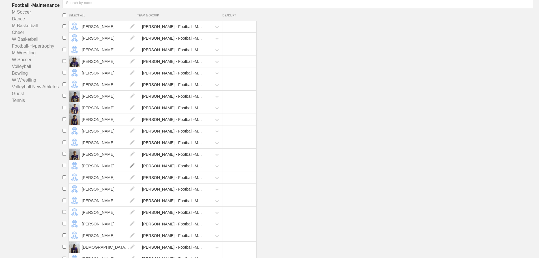
scroll to position [108, 0]
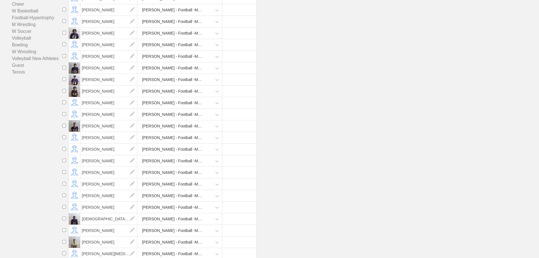
click at [159, 108] on div "[PERSON_NAME] - Football -Maintenance" at bounding box center [172, 103] width 61 height 10
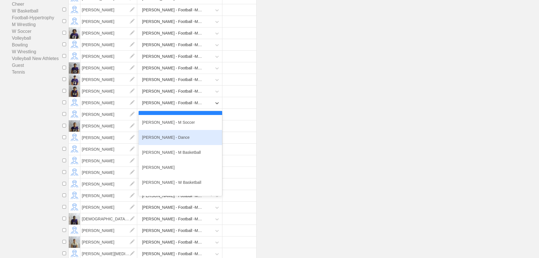
scroll to position [85, 0]
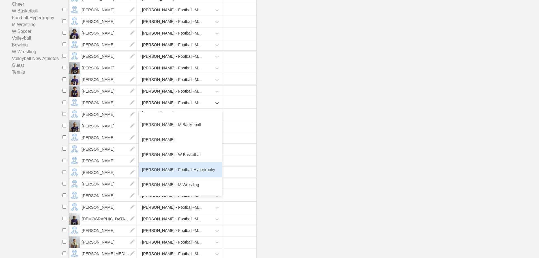
click at [176, 174] on div "[PERSON_NAME] - Football-Hypertrophy" at bounding box center [180, 169] width 83 height 15
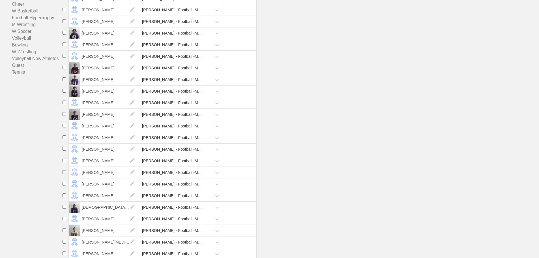
click at [176, 151] on div "[PERSON_NAME] - Football -Maintenance" at bounding box center [172, 149] width 61 height 10
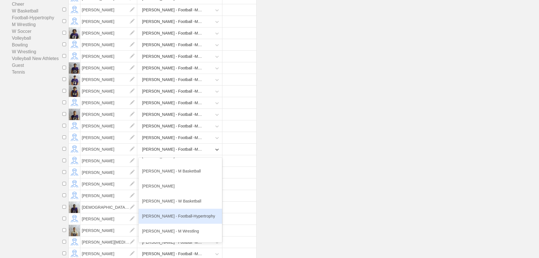
click at [174, 221] on div "[PERSON_NAME] - Football-Hypertrophy" at bounding box center [180, 215] width 83 height 15
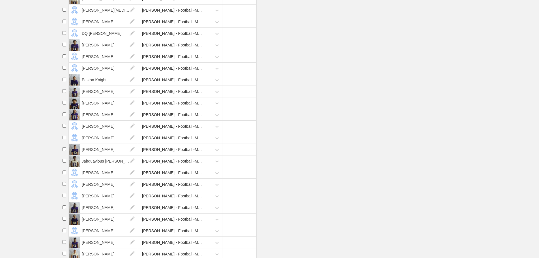
scroll to position [334, 0]
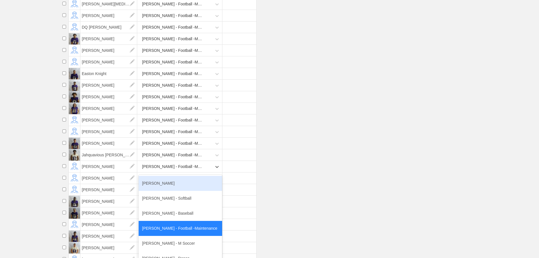
click at [181, 172] on div "[PERSON_NAME] - Football -Maintenance" at bounding box center [172, 166] width 61 height 10
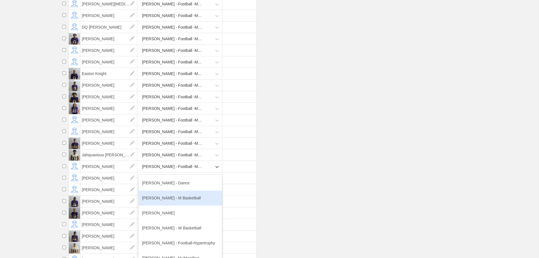
scroll to position [85, 0]
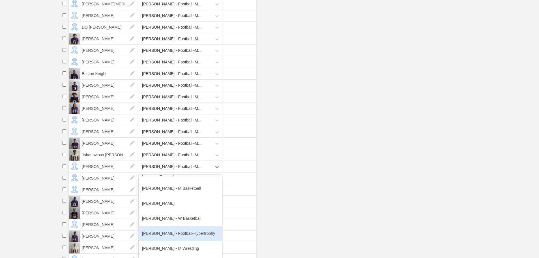
click at [179, 237] on div "[PERSON_NAME] - Football-Hypertrophy" at bounding box center [180, 233] width 83 height 15
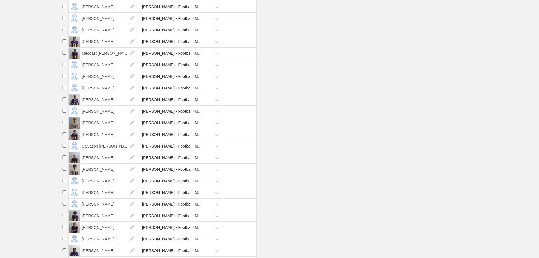
scroll to position [730, 0]
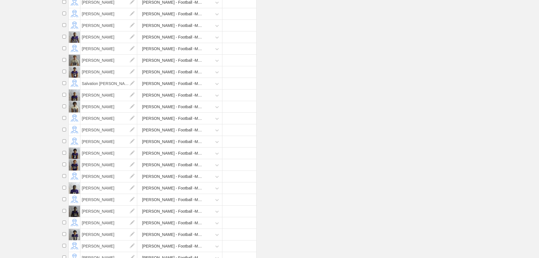
click at [172, 147] on div "[PERSON_NAME] - Football -Maintenance" at bounding box center [172, 141] width 61 height 10
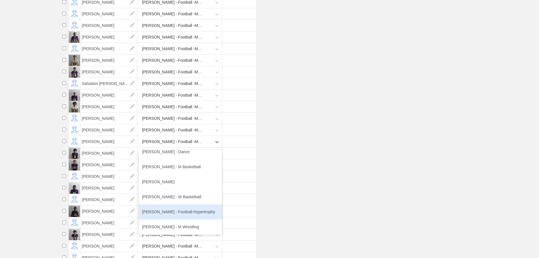
scroll to position [85, 0]
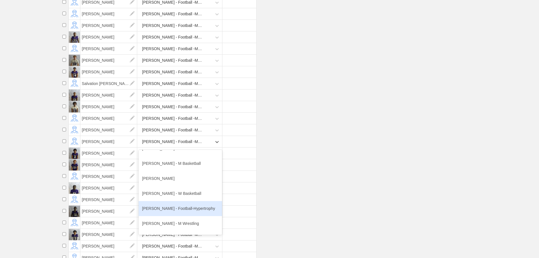
click at [182, 212] on div "[PERSON_NAME] - Football-Hypertrophy" at bounding box center [180, 208] width 83 height 15
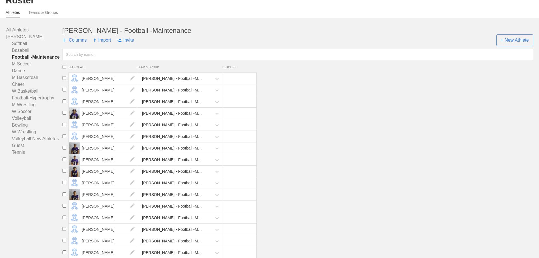
scroll to position [0, 0]
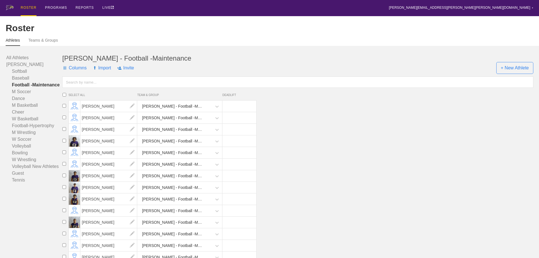
click at [92, 86] on input "text" at bounding box center [297, 81] width 471 height 11
type input "o"
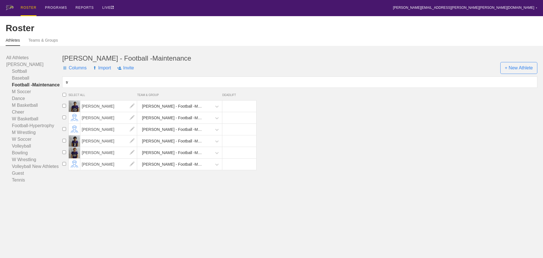
click at [74, 87] on input "tr" at bounding box center [299, 81] width 475 height 11
click at [350, 7] on div "ROSTER PROGRAMS REPORTS LIVE [PERSON_NAME][EMAIL_ADDRESS][PERSON_NAME][PERSON_N…" at bounding box center [271, 8] width 531 height 16
click at [71, 88] on input "tr" at bounding box center [299, 81] width 475 height 11
type input "t"
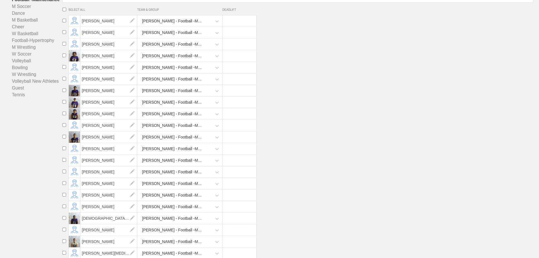
scroll to position [113, 0]
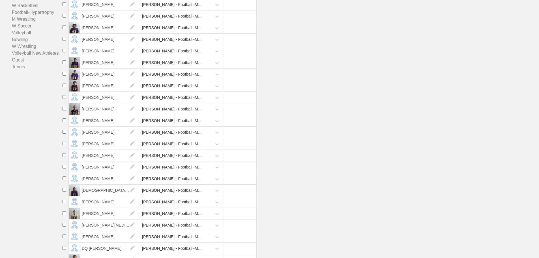
click at [169, 149] on div "[PERSON_NAME] - Football -Maintenance" at bounding box center [172, 144] width 61 height 10
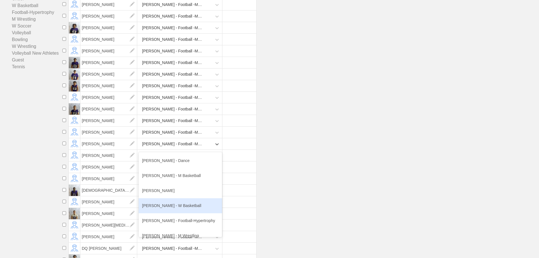
scroll to position [85, 0]
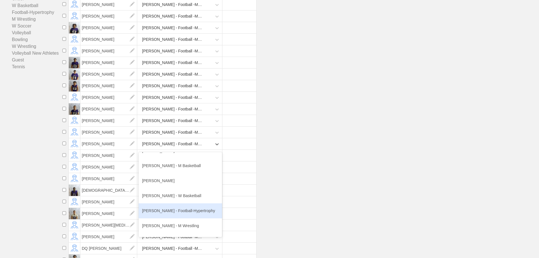
click at [181, 217] on div "[PERSON_NAME] - Football-Hypertrophy" at bounding box center [180, 210] width 83 height 15
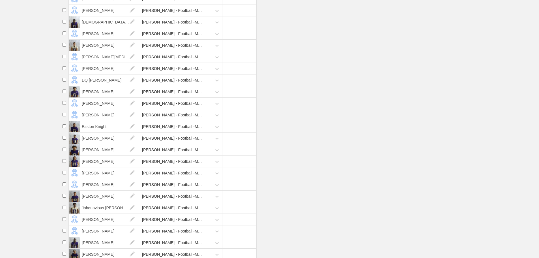
scroll to position [283, 0]
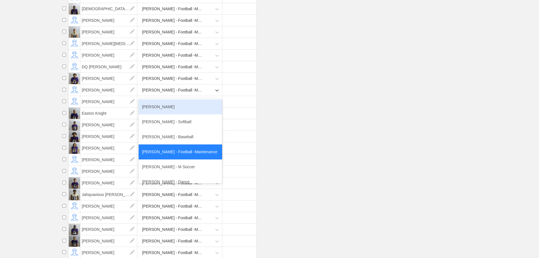
click at [192, 95] on div "[PERSON_NAME] - Football -Maintenance" at bounding box center [172, 90] width 61 height 10
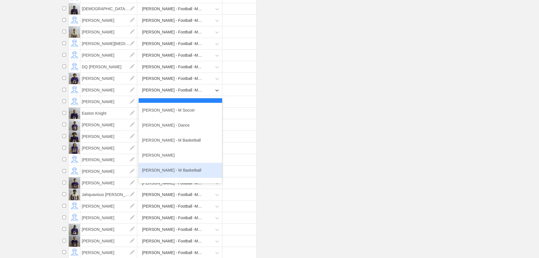
scroll to position [85, 0]
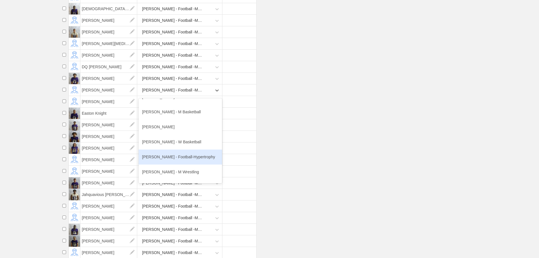
click at [177, 161] on div "[PERSON_NAME] - Football-Hypertrophy" at bounding box center [180, 156] width 83 height 15
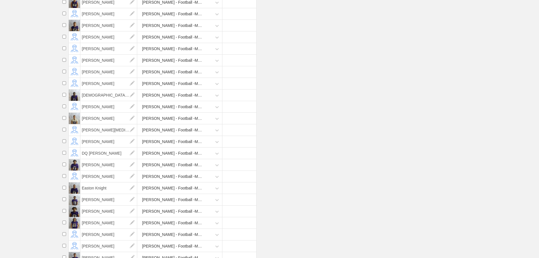
scroll to position [198, 0]
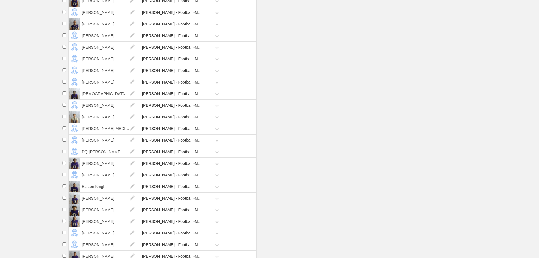
click at [174, 191] on div "[PERSON_NAME] - Football -Maintenance" at bounding box center [172, 186] width 61 height 10
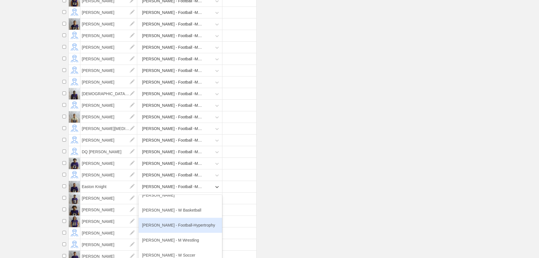
click at [183, 231] on div "[PERSON_NAME] - Football-Hypertrophy" at bounding box center [180, 224] width 83 height 15
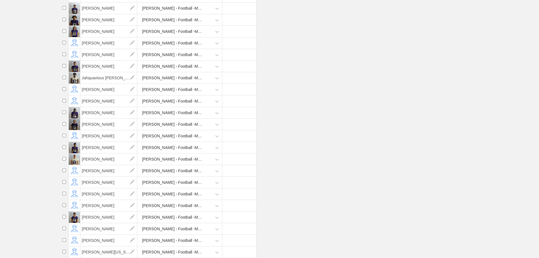
scroll to position [396, 0]
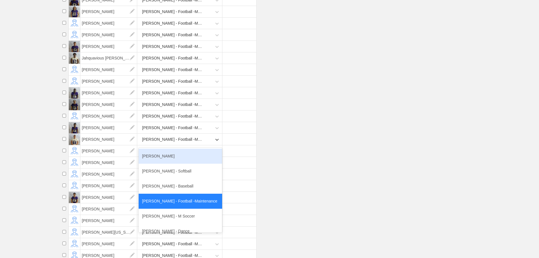
click at [161, 144] on div "[PERSON_NAME] - Football -Maintenance" at bounding box center [172, 139] width 61 height 10
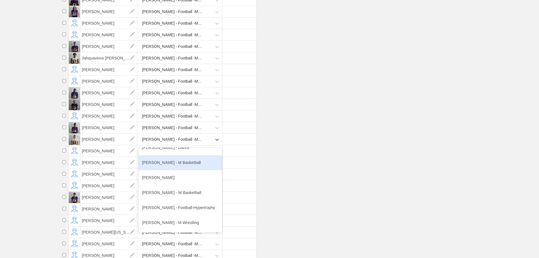
scroll to position [113, 0]
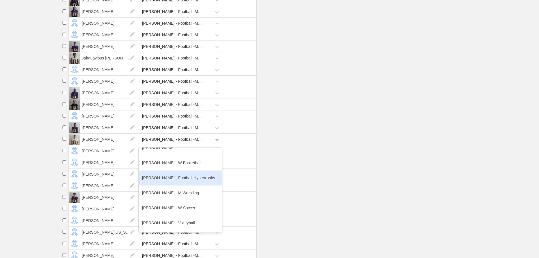
click at [178, 184] on div "[PERSON_NAME] - Football-Hypertrophy" at bounding box center [180, 177] width 83 height 15
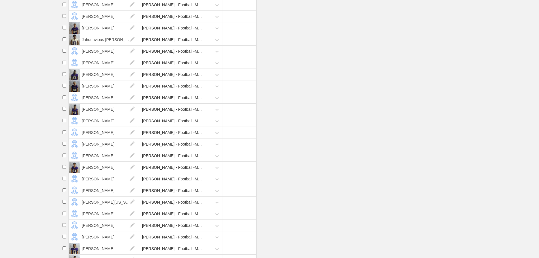
scroll to position [424, 0]
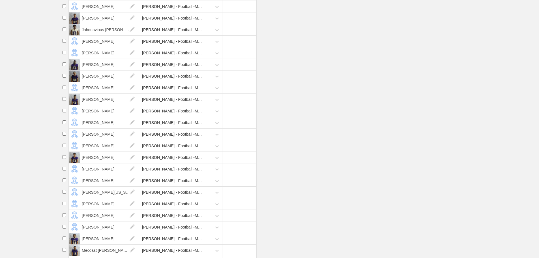
click at [174, 197] on div "[PERSON_NAME] - Football -Maintenance" at bounding box center [172, 192] width 61 height 10
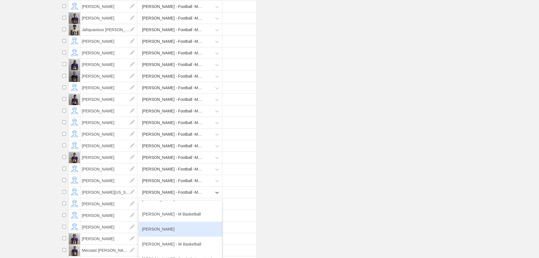
scroll to position [113, 0]
click at [180, 232] on div "[PERSON_NAME] - Football-Hypertrophy" at bounding box center [180, 230] width 83 height 15
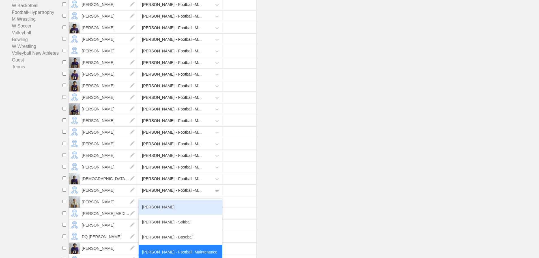
click at [182, 195] on div "[PERSON_NAME] - Football -Maintenance" at bounding box center [172, 190] width 61 height 10
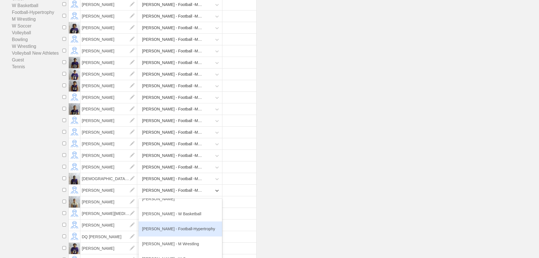
click at [178, 234] on div "[PERSON_NAME] - Football-Hypertrophy" at bounding box center [180, 228] width 83 height 15
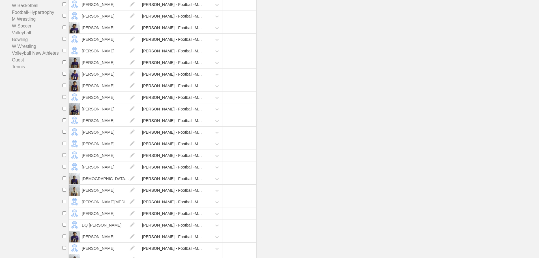
click at [180, 195] on div "[PERSON_NAME] - Football -Maintenance" at bounding box center [172, 190] width 61 height 10
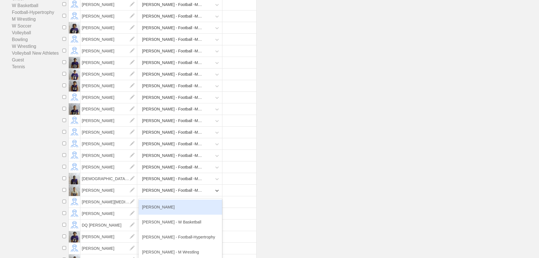
scroll to position [141, 0]
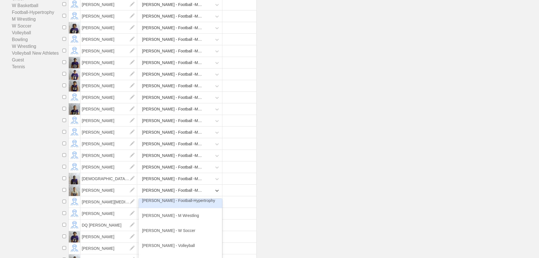
click at [181, 206] on div "[PERSON_NAME] - Football-Hypertrophy" at bounding box center [180, 200] width 83 height 15
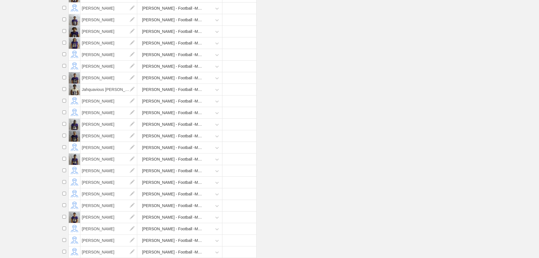
scroll to position [368, 0]
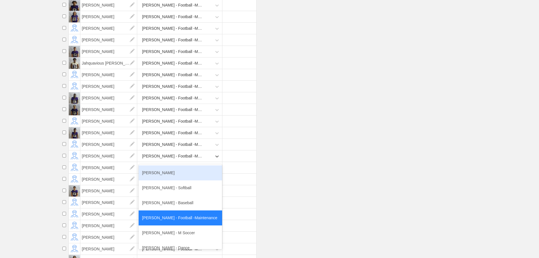
click at [167, 159] on div "[PERSON_NAME] - Football -Maintenance" at bounding box center [172, 156] width 61 height 10
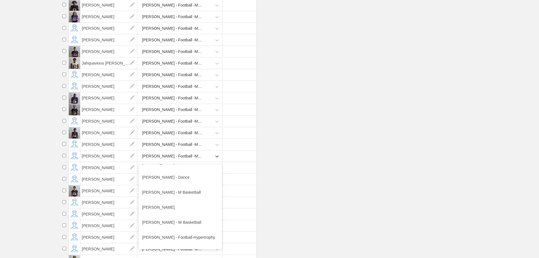
scroll to position [85, 0]
click at [181, 227] on div "[PERSON_NAME] - Football-Hypertrophy" at bounding box center [180, 222] width 83 height 15
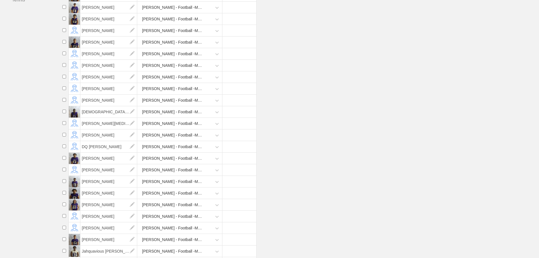
scroll to position [170, 0]
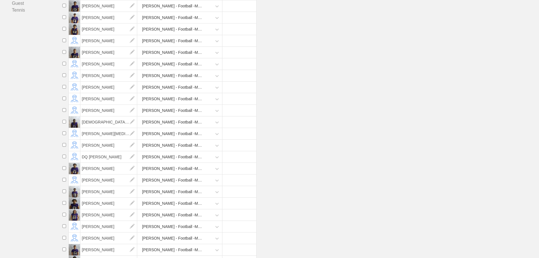
click at [170, 69] on div "[PERSON_NAME] - Football -Maintenance" at bounding box center [172, 64] width 61 height 10
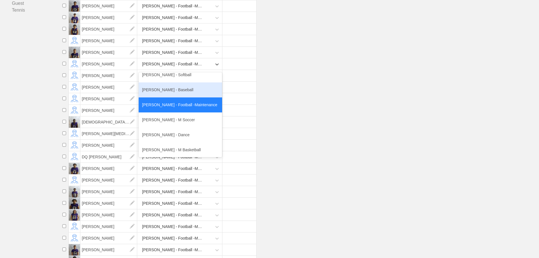
scroll to position [85, 0]
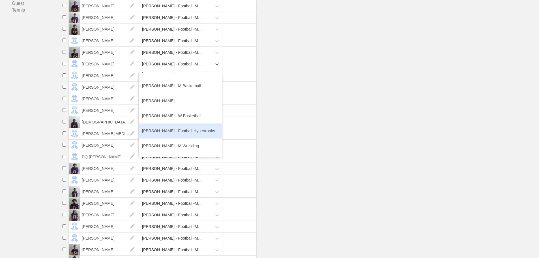
click at [180, 135] on div "[PERSON_NAME] - Football-Hypertrophy" at bounding box center [180, 130] width 83 height 15
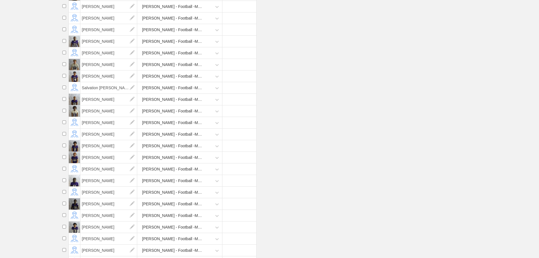
scroll to position [622, 0]
click at [173, 172] on div "[PERSON_NAME] - Football -Maintenance" at bounding box center [172, 168] width 61 height 10
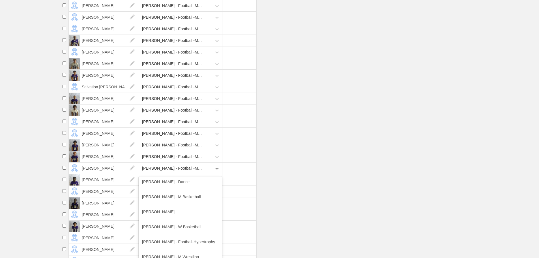
scroll to position [85, 0]
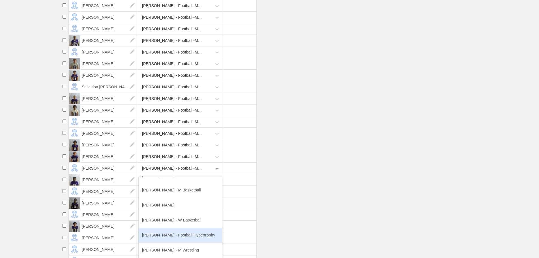
click at [179, 238] on div "[PERSON_NAME] - Football-Hypertrophy" at bounding box center [180, 234] width 83 height 15
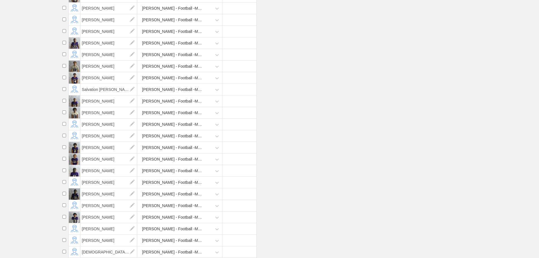
scroll to position [624, 0]
click at [303, 215] on li "[PERSON_NAME] [PERSON_NAME] - Football -Maintenance" at bounding box center [299, 217] width 479 height 12
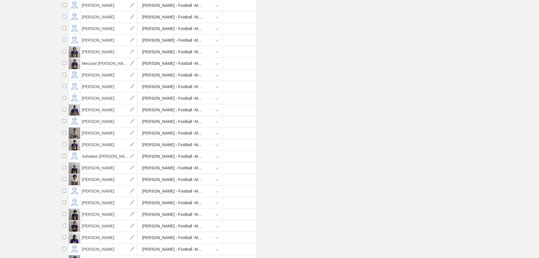
scroll to position [539, 0]
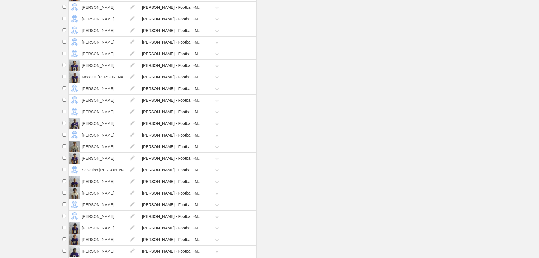
click at [164, 151] on div "[PERSON_NAME] - Football -Maintenance" at bounding box center [172, 146] width 61 height 10
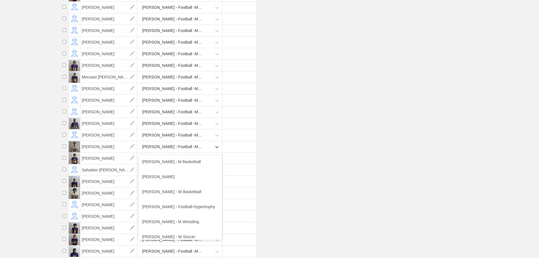
scroll to position [113, 0]
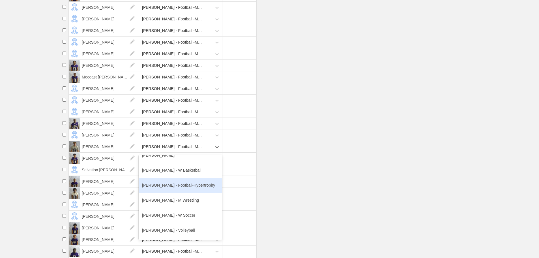
click at [176, 188] on div "[PERSON_NAME] - Football-Hypertrophy" at bounding box center [180, 185] width 83 height 15
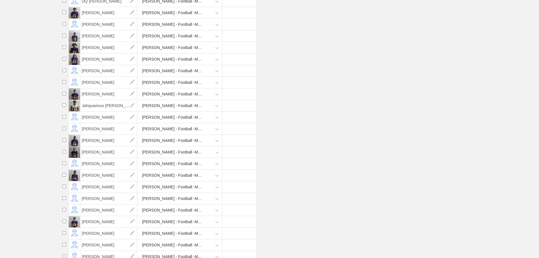
scroll to position [313, 0]
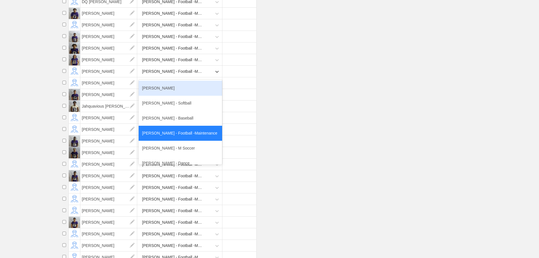
click at [185, 76] on div "[PERSON_NAME] - Football -Maintenance" at bounding box center [172, 71] width 61 height 10
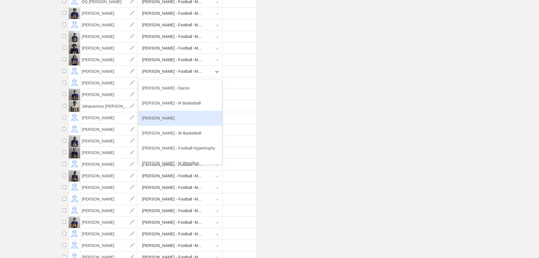
scroll to position [85, 0]
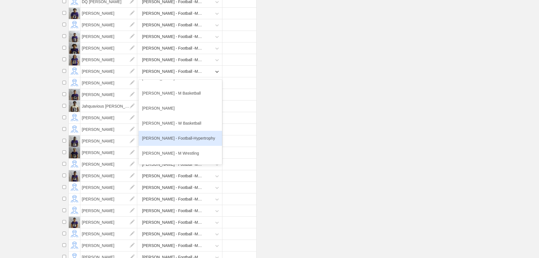
click at [183, 145] on div "[PERSON_NAME] - Football-Hypertrophy" at bounding box center [180, 138] width 83 height 15
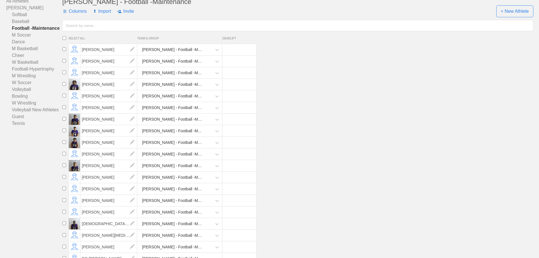
scroll to position [0, 0]
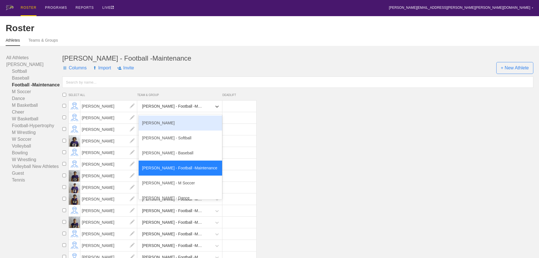
click at [170, 111] on div "[PERSON_NAME] - Football -Maintenance" at bounding box center [172, 106] width 61 height 10
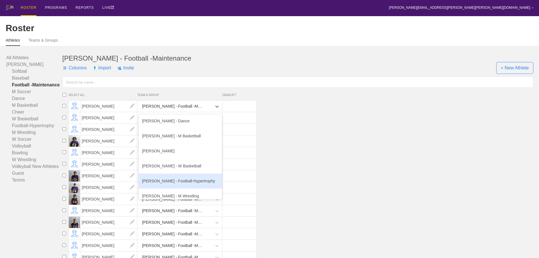
scroll to position [85, 0]
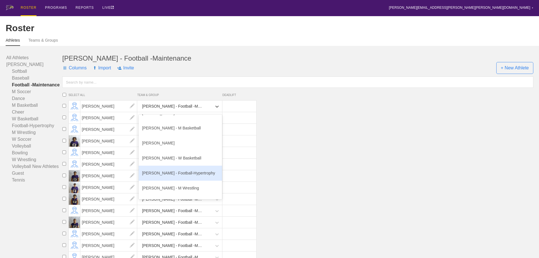
click at [177, 175] on div "[PERSON_NAME] - Football-Hypertrophy" at bounding box center [180, 172] width 83 height 15
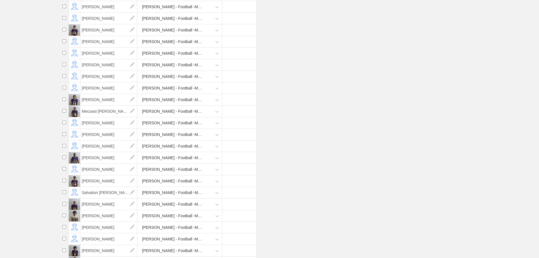
scroll to position [589, 0]
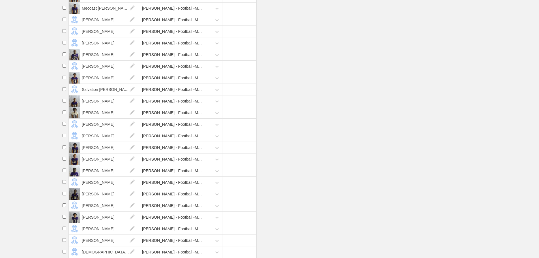
click at [176, 115] on div "[PERSON_NAME] - Football -Maintenance" at bounding box center [172, 112] width 61 height 10
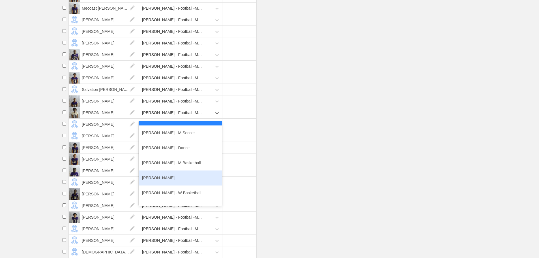
scroll to position [113, 0]
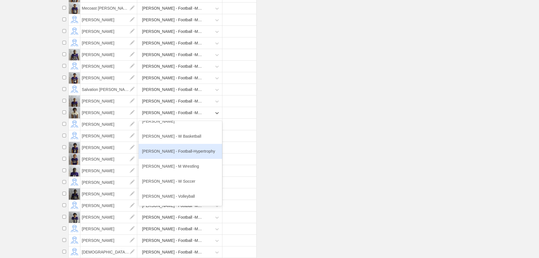
click at [176, 154] on div "[PERSON_NAME] - Football-Hypertrophy" at bounding box center [180, 151] width 83 height 15
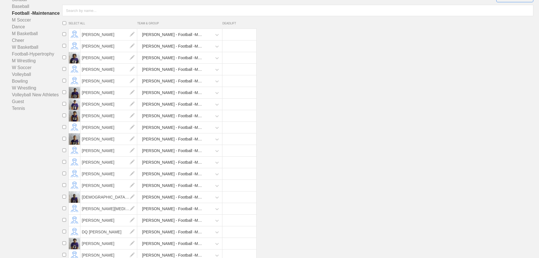
scroll to position [85, 0]
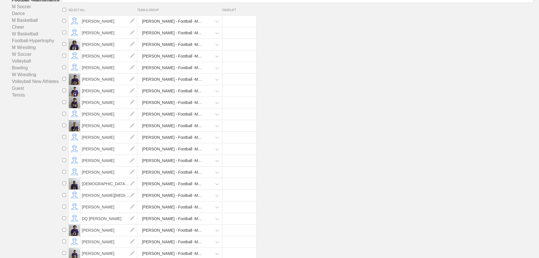
click at [174, 177] on div "[PERSON_NAME] - Football -Maintenance" at bounding box center [172, 172] width 61 height 10
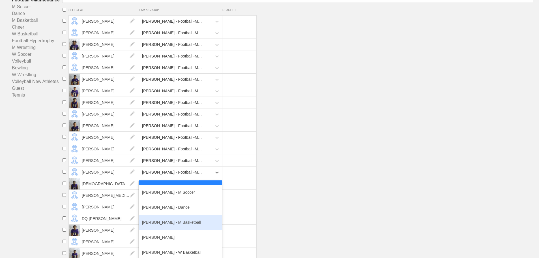
scroll to position [113, 0]
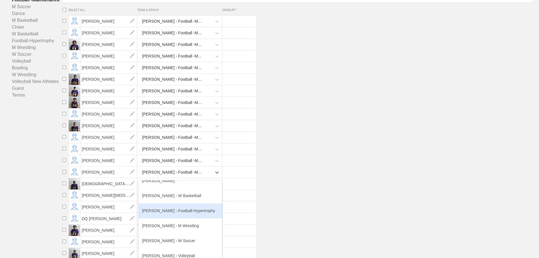
click at [174, 217] on div "[PERSON_NAME] - Football-Hypertrophy" at bounding box center [180, 210] width 83 height 15
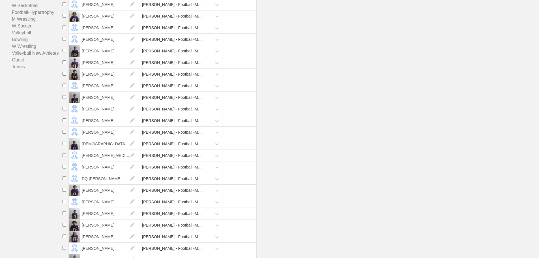
click at [173, 126] on div "[PERSON_NAME] - Football -Maintenance" at bounding box center [172, 120] width 61 height 10
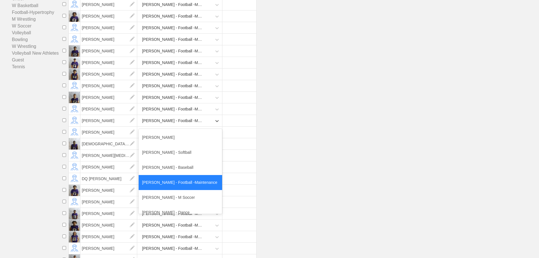
scroll to position [85, 0]
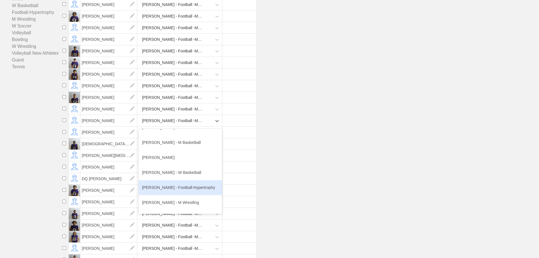
click at [180, 190] on div "[PERSON_NAME] - Football-Hypertrophy" at bounding box center [180, 187] width 83 height 15
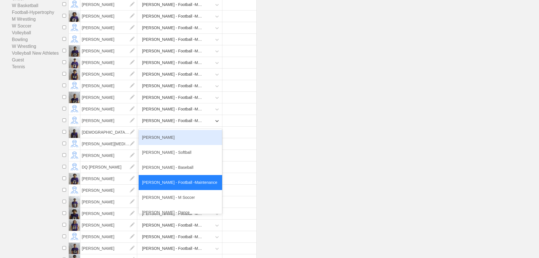
click at [174, 124] on div "[PERSON_NAME] - Football -Maintenance" at bounding box center [172, 120] width 61 height 10
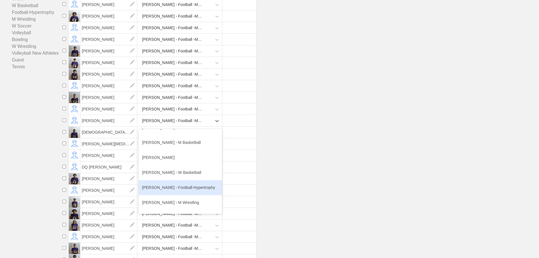
click at [178, 192] on div "[PERSON_NAME] - Football-Hypertrophy" at bounding box center [180, 187] width 83 height 15
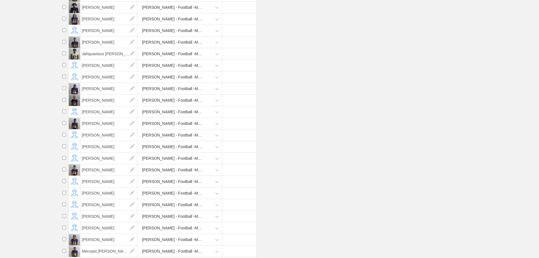
scroll to position [311, 0]
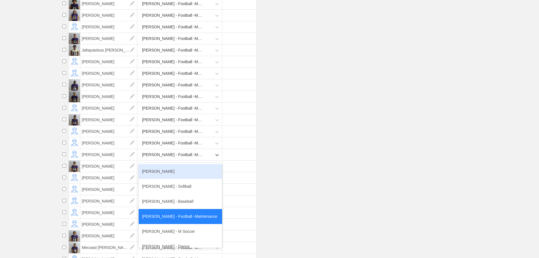
click at [191, 157] on div "[PERSON_NAME] - Football -Maintenance" at bounding box center [172, 154] width 61 height 10
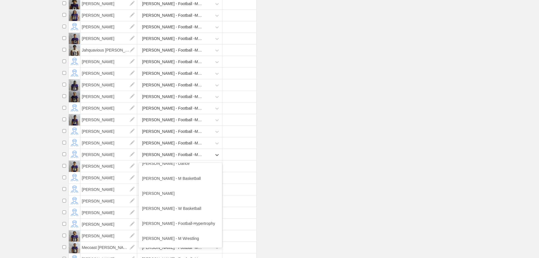
scroll to position [85, 0]
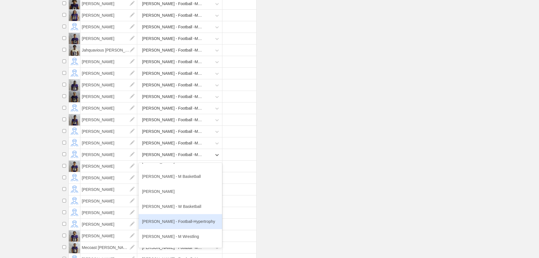
click at [187, 228] on div "[PERSON_NAME] - Football-Hypertrophy" at bounding box center [180, 221] width 83 height 15
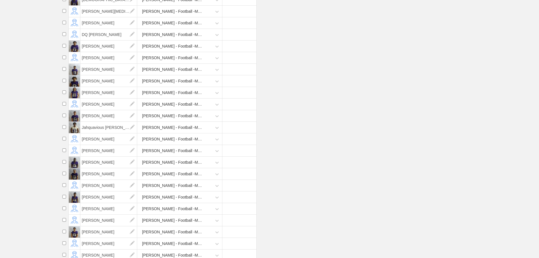
scroll to position [226, 0]
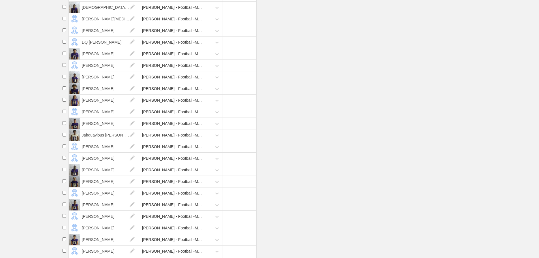
click at [165, 140] on div "[PERSON_NAME] - Football -Maintenance" at bounding box center [172, 135] width 61 height 10
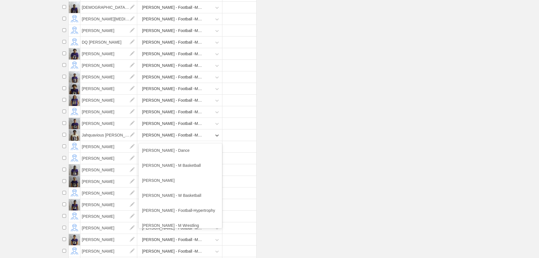
scroll to position [85, 0]
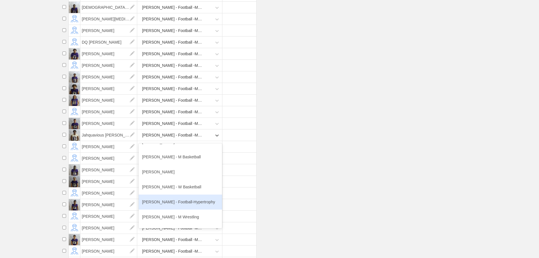
click at [179, 204] on div "[PERSON_NAME] - Football-Hypertrophy" at bounding box center [180, 201] width 83 height 15
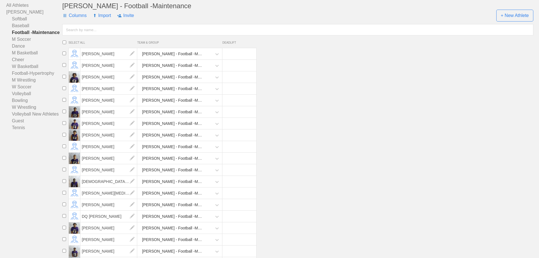
scroll to position [57, 0]
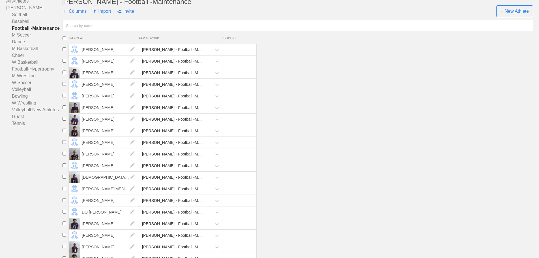
click at [173, 124] on div "[PERSON_NAME] - Football -Maintenance" at bounding box center [172, 119] width 61 height 10
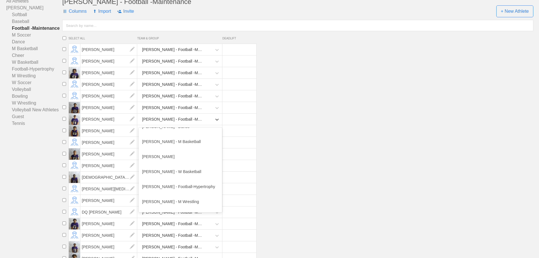
scroll to position [85, 0]
click at [179, 190] on div "[PERSON_NAME] - Football-Hypertrophy" at bounding box center [180, 185] width 83 height 15
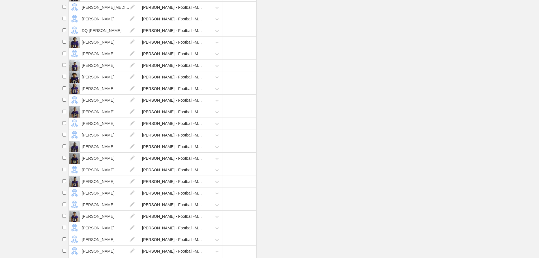
scroll to position [57, 0]
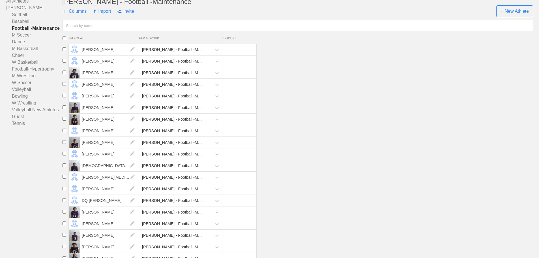
click at [180, 170] on div "[PERSON_NAME] - Football -Maintenance" at bounding box center [172, 165] width 61 height 10
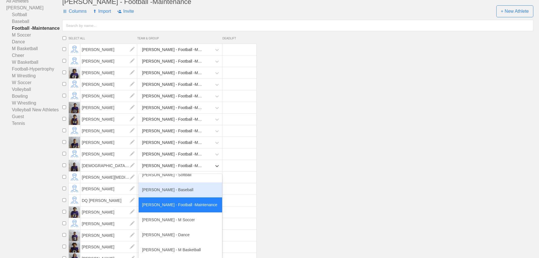
scroll to position [85, 0]
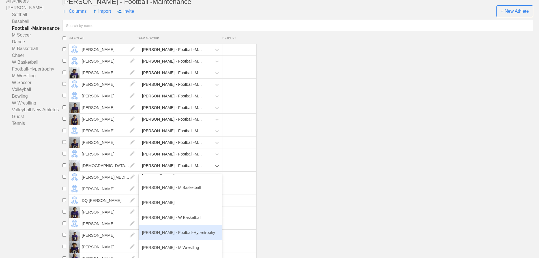
click at [180, 234] on div "[PERSON_NAME] - Football-Hypertrophy" at bounding box center [180, 232] width 83 height 15
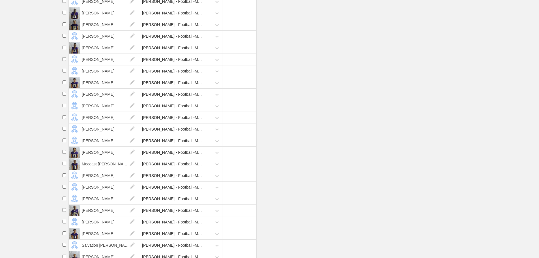
scroll to position [452, 0]
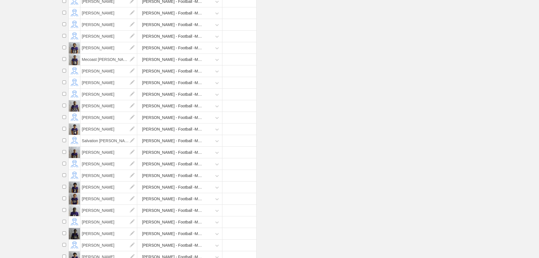
click at [172, 181] on div "[PERSON_NAME] - Football -Maintenance" at bounding box center [172, 175] width 61 height 10
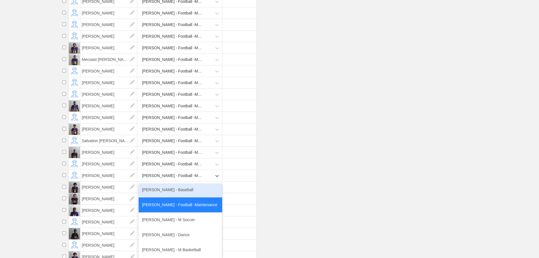
scroll to position [113, 0]
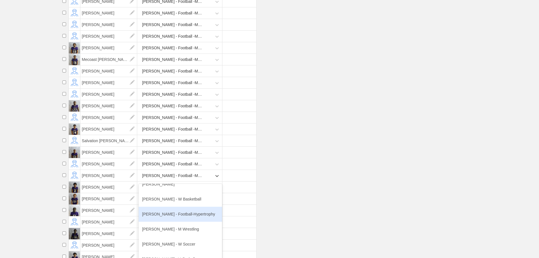
click at [183, 219] on div "[PERSON_NAME] - Football-Hypertrophy" at bounding box center [180, 213] width 83 height 15
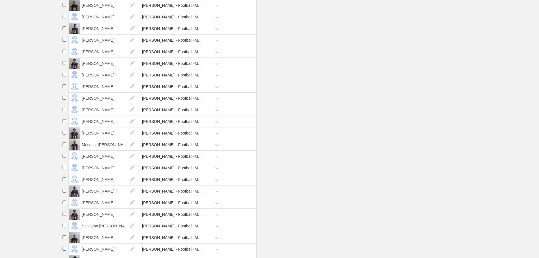
scroll to position [283, 0]
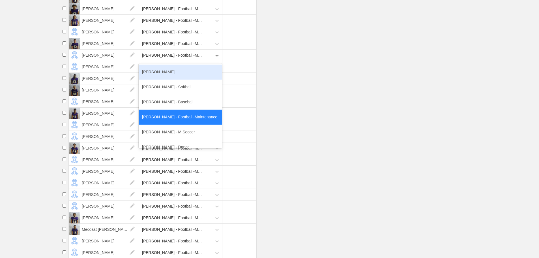
click at [166, 60] on div "[PERSON_NAME] - Football -Maintenance" at bounding box center [172, 55] width 61 height 10
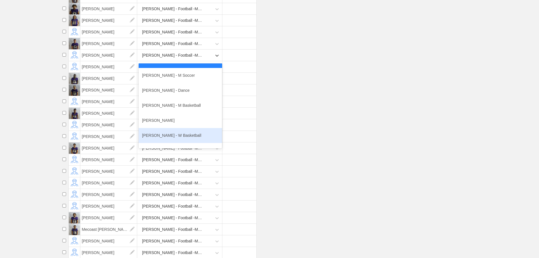
scroll to position [85, 0]
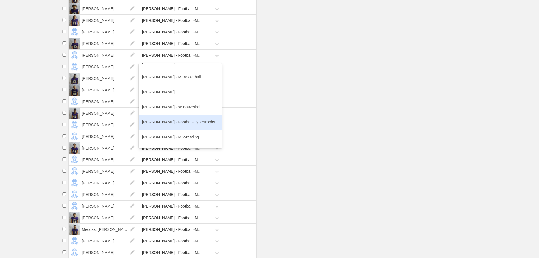
click at [177, 128] on div "[PERSON_NAME] - Football-Hypertrophy" at bounding box center [180, 121] width 83 height 15
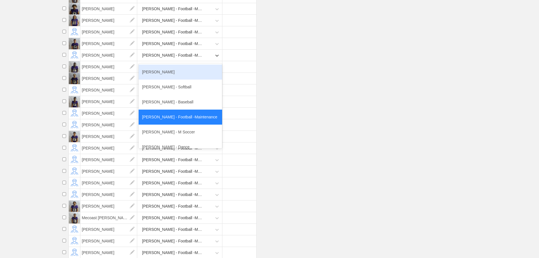
click at [181, 60] on div "[PERSON_NAME] - Football -Maintenance" at bounding box center [172, 55] width 61 height 10
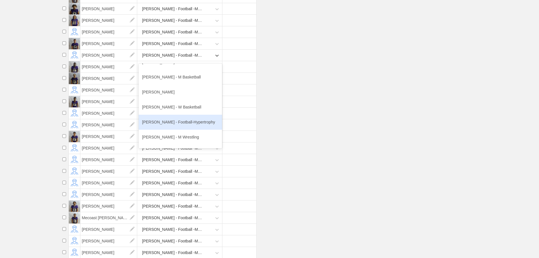
click at [180, 126] on div "[PERSON_NAME] - Football-Hypertrophy" at bounding box center [180, 121] width 83 height 15
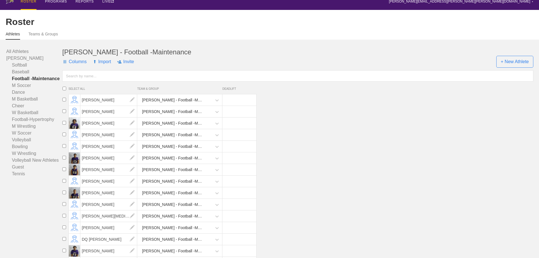
scroll to position [0, 0]
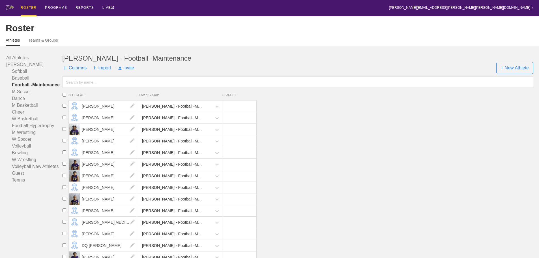
click at [82, 85] on input "text" at bounding box center [297, 81] width 471 height 11
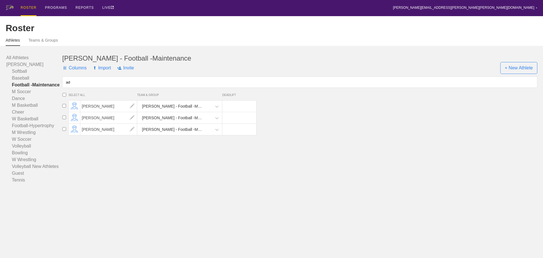
click at [183, 134] on div "[PERSON_NAME] - Football -Maintenance" at bounding box center [172, 129] width 61 height 10
click at [216, 132] on icon at bounding box center [217, 130] width 6 height 6
click at [217, 132] on icon at bounding box center [217, 130] width 6 height 6
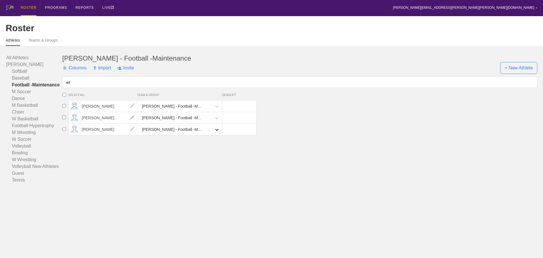
click at [217, 132] on icon at bounding box center [217, 130] width 6 height 6
drag, startPoint x: 217, startPoint y: 136, endPoint x: 191, endPoint y: 199, distance: 68.1
click at [217, 135] on div at bounding box center [217, 130] width 10 height 12
click at [209, 195] on html "ROSTER PROGRAMS REPORTS LIVE [PERSON_NAME][EMAIL_ADDRESS][PERSON_NAME][PERSON_N…" at bounding box center [271, 105] width 543 height 211
click at [187, 133] on div "[PERSON_NAME] - Football -Maintenance" at bounding box center [172, 129] width 61 height 10
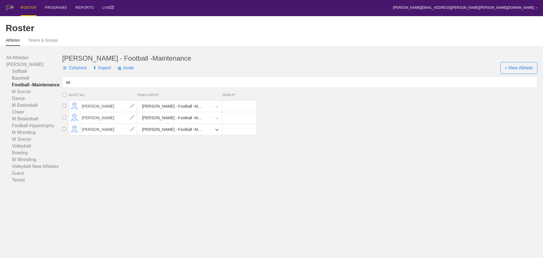
click at [72, 87] on input "ad" at bounding box center [299, 81] width 475 height 11
type input "a"
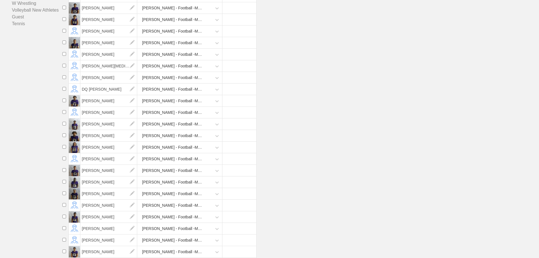
scroll to position [462, 0]
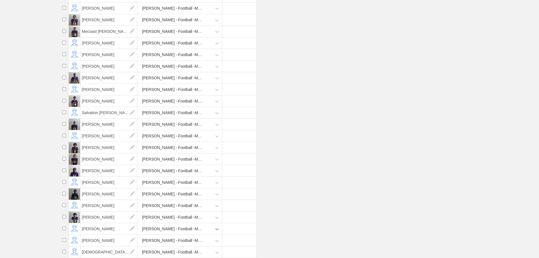
click at [217, 229] on div "[PERSON_NAME] - Football -Maintenance" at bounding box center [180, 229] width 83 height 12
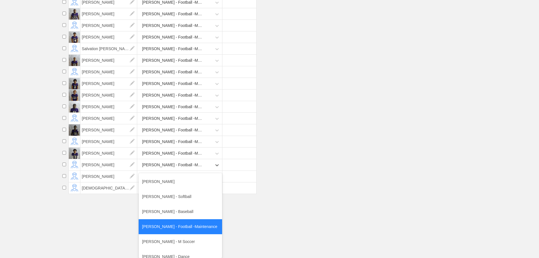
scroll to position [85, 0]
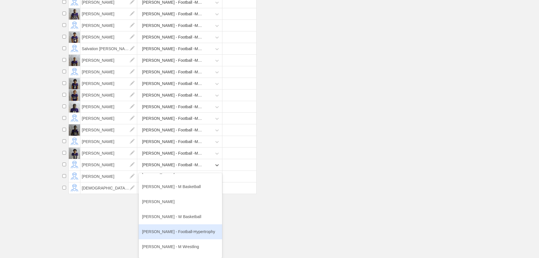
click at [180, 231] on div "[PERSON_NAME] - Football-Hypertrophy" at bounding box center [180, 231] width 83 height 15
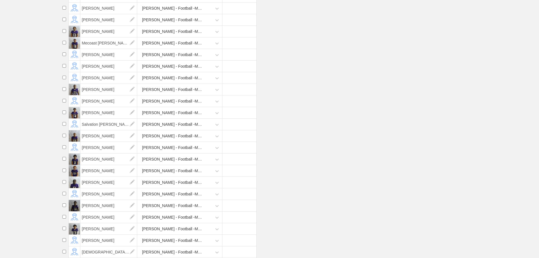
scroll to position [365, 0]
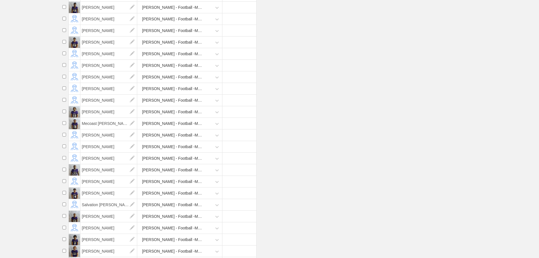
click at [168, 105] on div "[PERSON_NAME] - Football -Maintenance" at bounding box center [172, 100] width 61 height 10
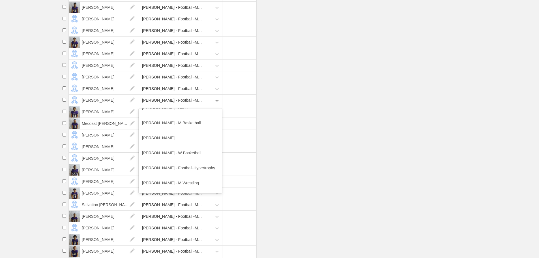
scroll to position [85, 0]
click at [178, 173] on div "[PERSON_NAME] - Football-Hypertrophy" at bounding box center [180, 166] width 83 height 15
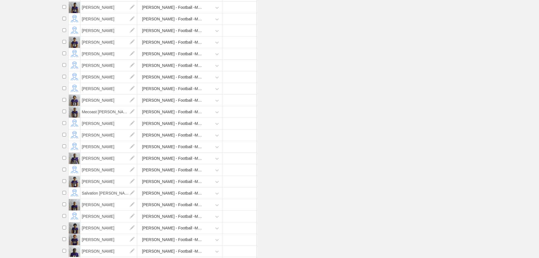
click at [318, 168] on li "[PERSON_NAME] - Football -Maintenance" at bounding box center [299, 170] width 479 height 12
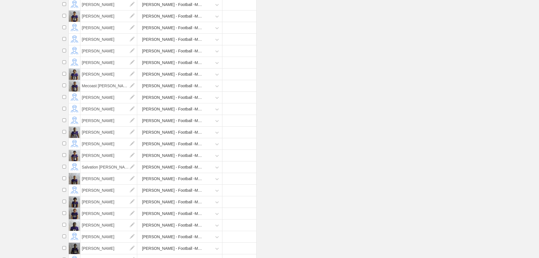
scroll to position [396, 0]
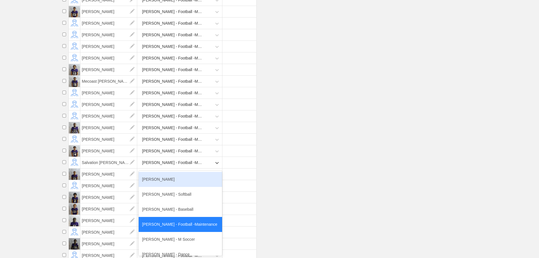
click at [176, 166] on div "[PERSON_NAME] - Football -Maintenance" at bounding box center [172, 162] width 61 height 10
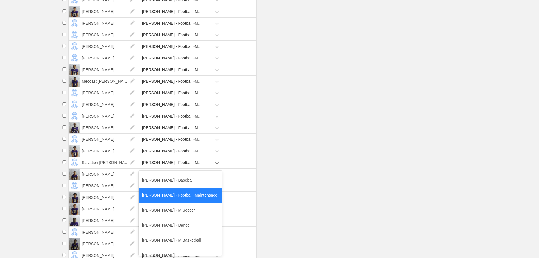
scroll to position [85, 0]
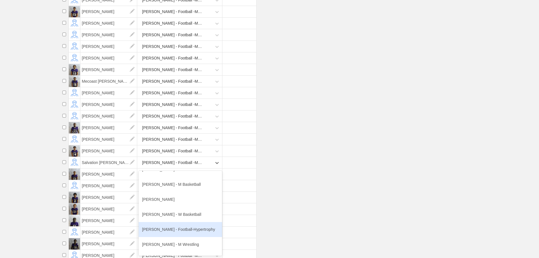
click at [181, 233] on div "[PERSON_NAME] - Football-Hypertrophy" at bounding box center [180, 229] width 83 height 15
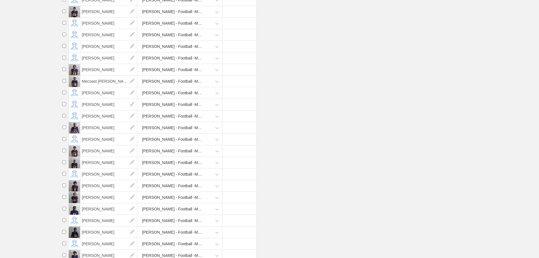
click at [175, 110] on div "[PERSON_NAME] - Football -Maintenance" at bounding box center [172, 104] width 61 height 10
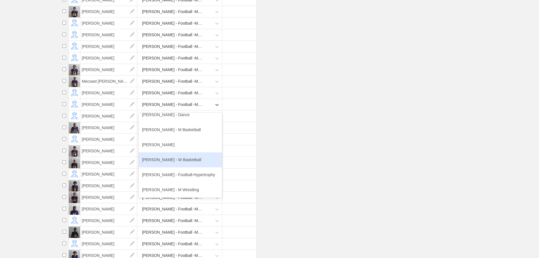
scroll to position [113, 0]
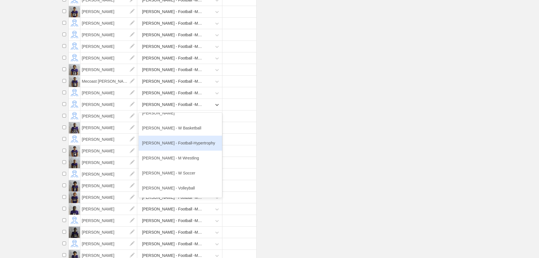
click at [176, 147] on div "[PERSON_NAME] - Football-Hypertrophy" at bounding box center [180, 142] width 83 height 15
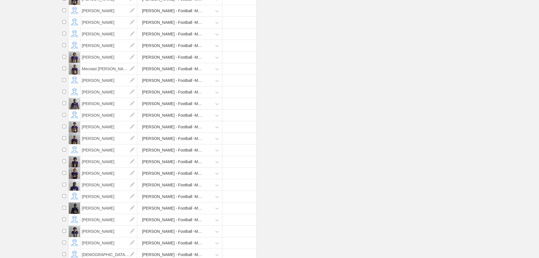
scroll to position [415, 0]
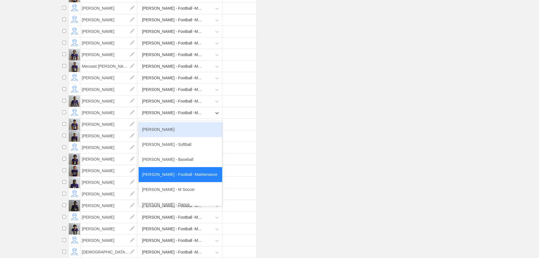
click at [175, 116] on div "[PERSON_NAME] - Football -Maintenance" at bounding box center [172, 112] width 61 height 10
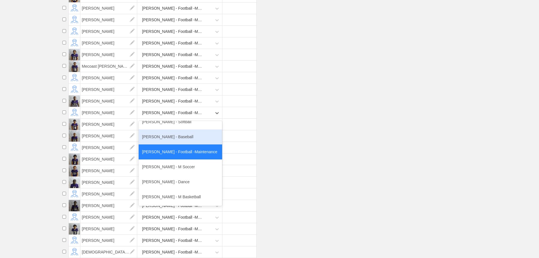
scroll to position [85, 0]
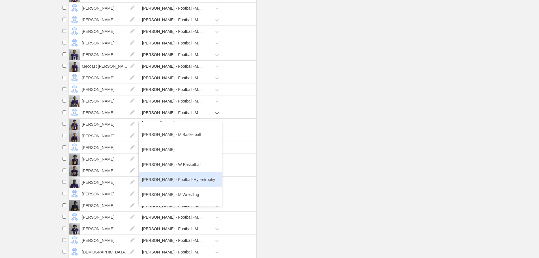
click at [180, 178] on div "[PERSON_NAME] - Football-Hypertrophy" at bounding box center [180, 179] width 83 height 15
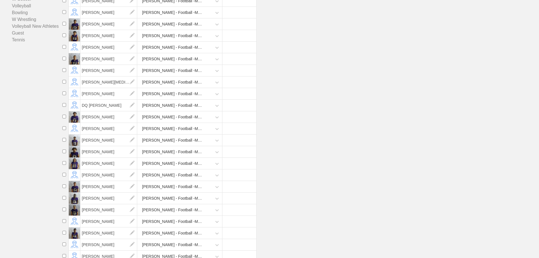
scroll to position [121, 0]
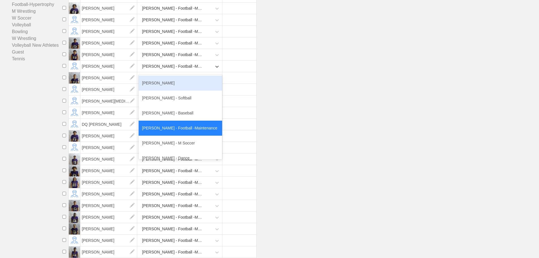
click at [183, 71] on div "[PERSON_NAME] - Football -Maintenance" at bounding box center [172, 66] width 61 height 10
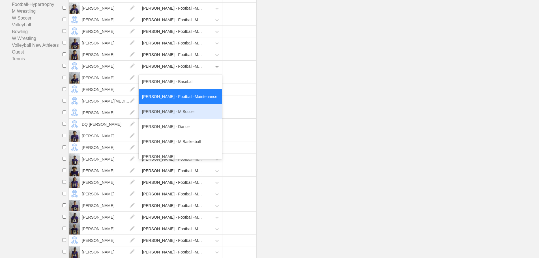
scroll to position [85, 0]
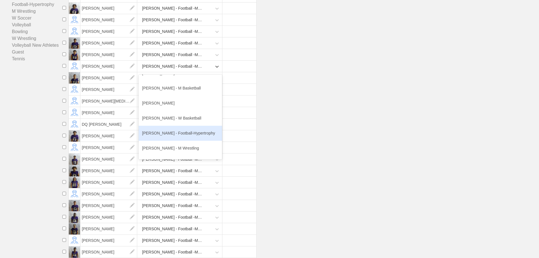
click at [178, 139] on div "[PERSON_NAME] - Football-Hypertrophy" at bounding box center [180, 133] width 83 height 15
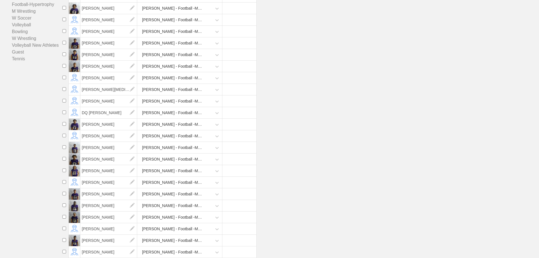
click at [284, 153] on li "[PERSON_NAME] - Football -Maintenance" at bounding box center [299, 148] width 479 height 12
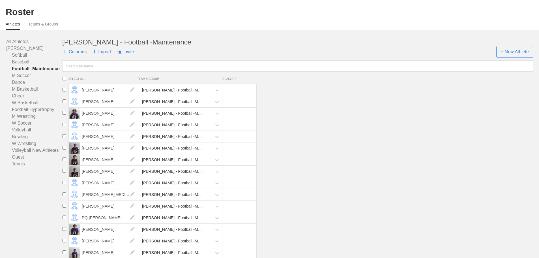
scroll to position [0, 0]
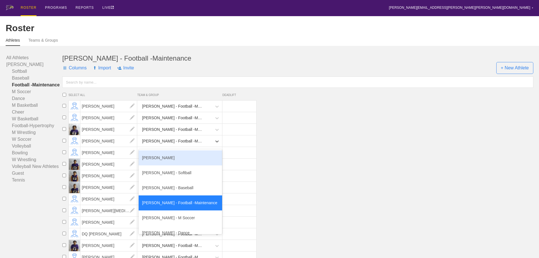
click at [179, 144] on div "[PERSON_NAME] - Football -Maintenance" at bounding box center [172, 141] width 61 height 10
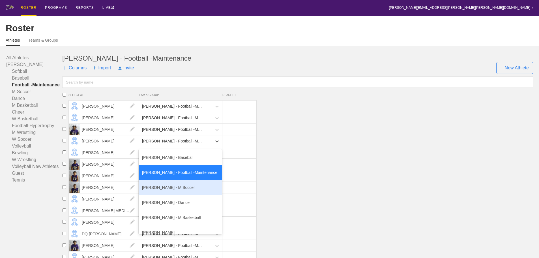
scroll to position [113, 0]
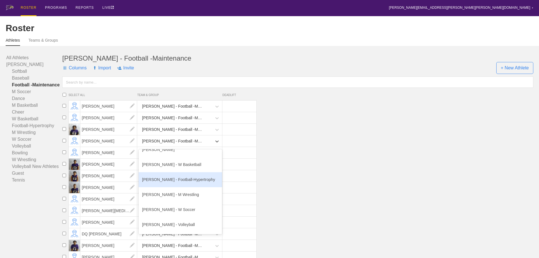
click at [183, 185] on div "[PERSON_NAME] - Football-Hypertrophy" at bounding box center [180, 179] width 83 height 15
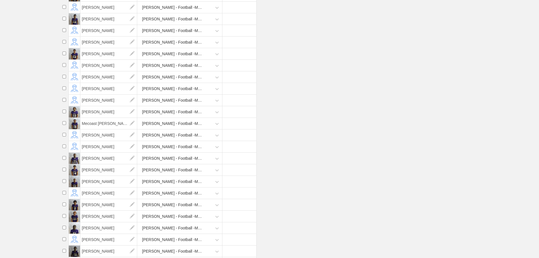
scroll to position [381, 0]
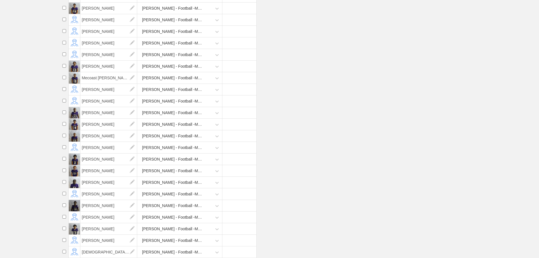
click at [178, 148] on div "[PERSON_NAME] - Football -Maintenance" at bounding box center [172, 147] width 61 height 10
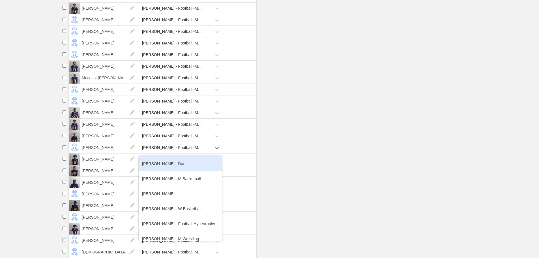
scroll to position [85, 0]
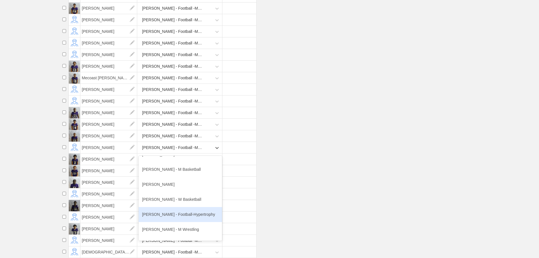
click at [185, 213] on div "[PERSON_NAME] - Football-Hypertrophy" at bounding box center [180, 214] width 83 height 15
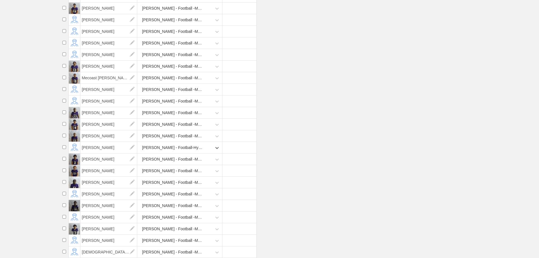
scroll to position [369, 0]
click at [169, 195] on div "[PERSON_NAME] - Football -Maintenance" at bounding box center [180, 194] width 83 height 12
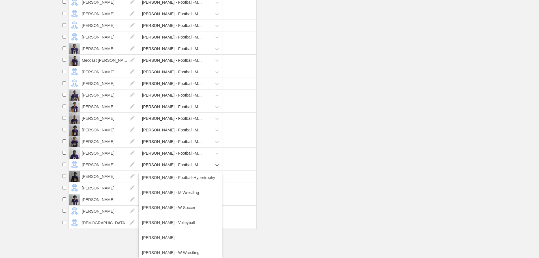
scroll to position [141, 0]
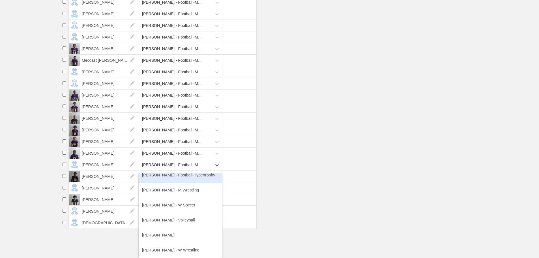
click at [181, 176] on div "[PERSON_NAME] - Football-Hypertrophy" at bounding box center [180, 174] width 83 height 15
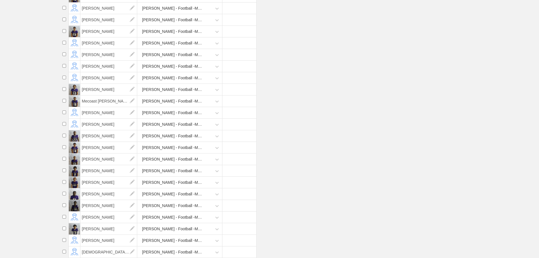
click at [309, 187] on li "[PERSON_NAME] [PERSON_NAME] - Football -Maintenance" at bounding box center [299, 182] width 479 height 12
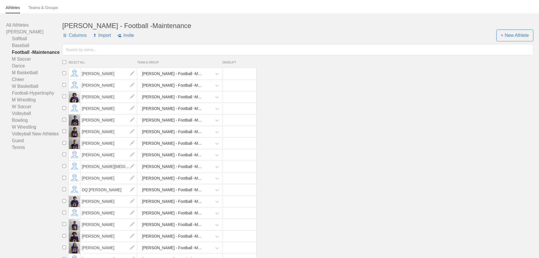
scroll to position [18, 0]
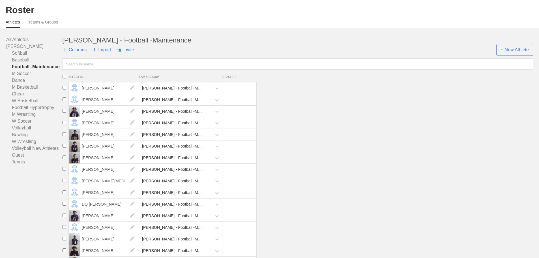
click at [340, 169] on li "[PERSON_NAME] [PERSON_NAME] - Football -Maintenance" at bounding box center [299, 169] width 479 height 12
click at [296, 152] on li "[PERSON_NAME] - Football -Maintenance" at bounding box center [299, 146] width 479 height 12
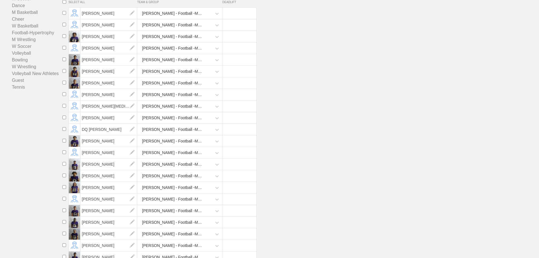
scroll to position [103, 0]
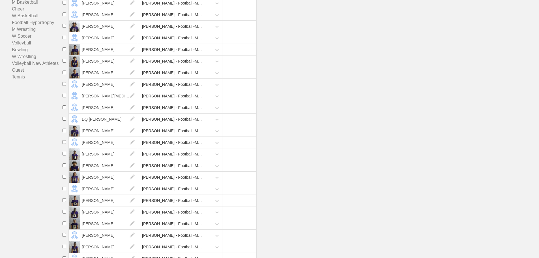
click at [64, 62] on input "checkbox" at bounding box center [64, 61] width 8 height 4
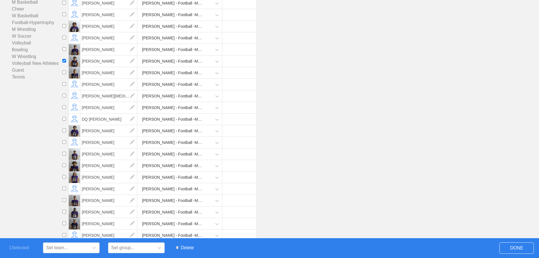
click at [382, 135] on li "[PERSON_NAME] - Football -Maintenance" at bounding box center [299, 131] width 479 height 12
click at [455, 147] on li "[PERSON_NAME] - Football -Maintenance" at bounding box center [299, 143] width 479 height 12
click at [63, 62] on input "checkbox" at bounding box center [64, 61] width 8 height 4
checkbox input "false"
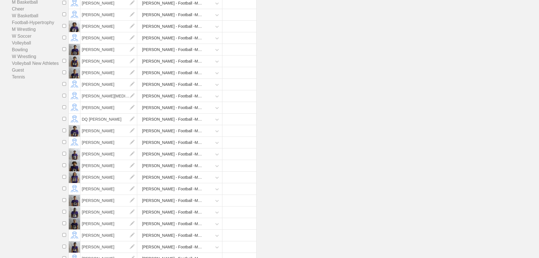
click at [399, 156] on li "[PERSON_NAME] - Football -Maintenance" at bounding box center [299, 154] width 479 height 12
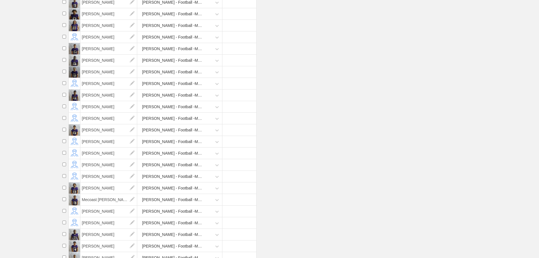
scroll to position [244, 0]
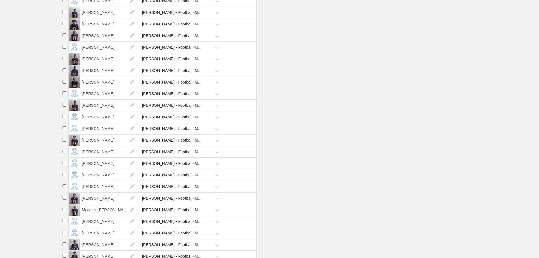
click at [174, 180] on div "[PERSON_NAME] - Football -Maintenance" at bounding box center [172, 175] width 61 height 10
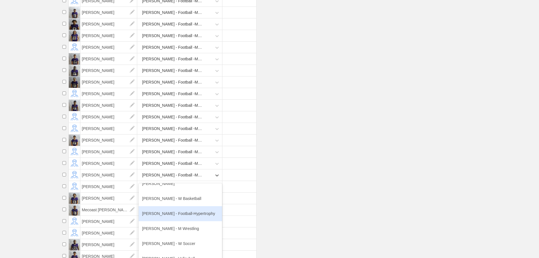
click at [178, 220] on div "[PERSON_NAME] - Football-Hypertrophy" at bounding box center [180, 213] width 83 height 15
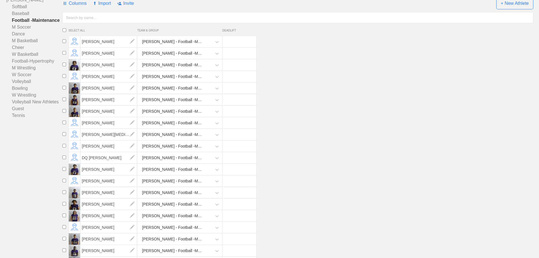
scroll to position [46, 0]
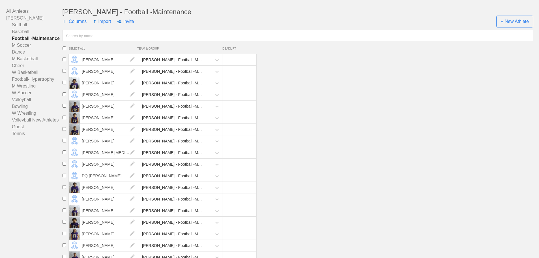
click at [324, 154] on li "[PERSON_NAME][MEDICAL_DATA] - Football -Maintenance" at bounding box center [299, 153] width 479 height 12
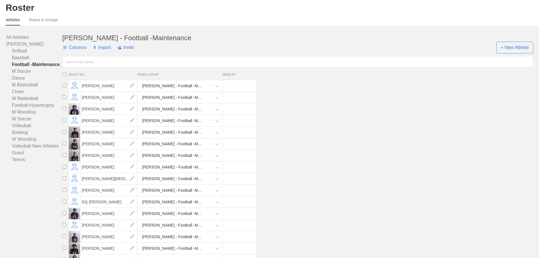
scroll to position [0, 0]
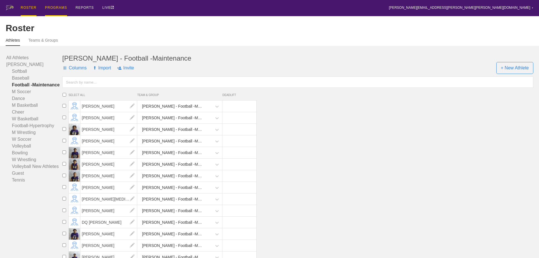
click at [57, 6] on div "PROGRAMS" at bounding box center [56, 8] width 22 height 16
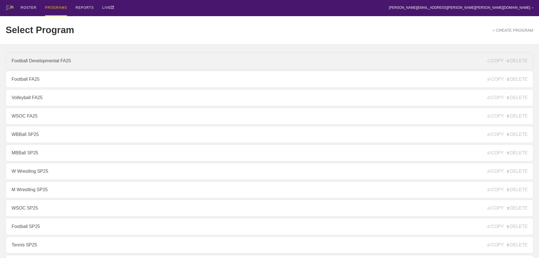
click at [47, 62] on link "Football Developmental FA25" at bounding box center [269, 60] width 527 height 17
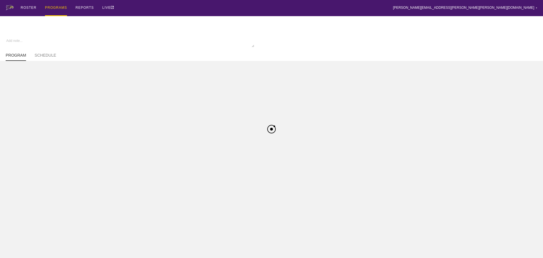
type textarea "x"
type input "Football Developmental FA25"
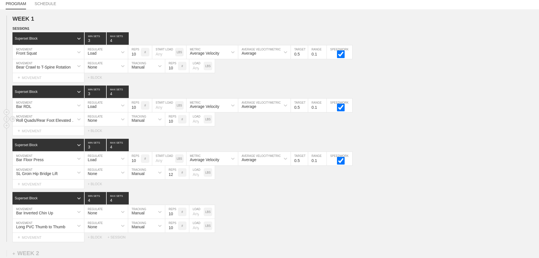
scroll to position [57, 0]
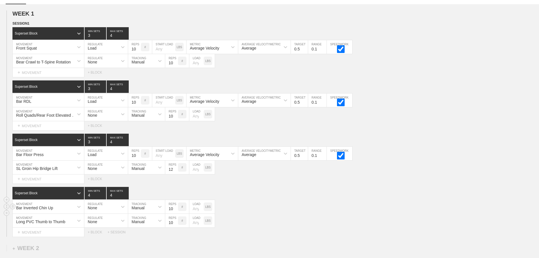
click at [290, 213] on div "Bar Inverted Chin Up MOVEMENT None REGULATE Manual TRACKING 10 REPS # LOAD LBS" at bounding box center [269, 207] width 539 height 14
click at [196, 213] on input "number" at bounding box center [196, 207] width 14 height 14
type input "2"
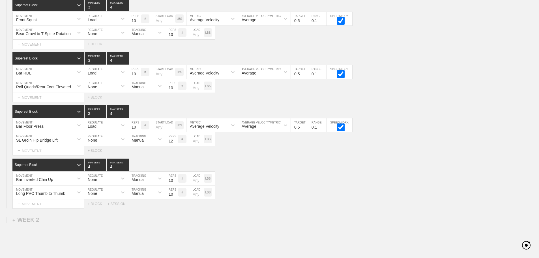
click at [328, 223] on div "WEEK 1 DUPLICATE DELETE SESSION 1 Superset Block 3 MIN SETS 4 MAX SETS DUPLICAT…" at bounding box center [269, 142] width 539 height 332
click at [195, 184] on input "number" at bounding box center [196, 178] width 14 height 14
type input "25"
click at [288, 208] on div "Select... MOVEMENT + MOVEMENT + BLOCK + SESSION" at bounding box center [269, 203] width 539 height 9
click at [284, 225] on div "WEEK 1 DUPLICATE DELETE SESSION 1 Superset Block 3 MIN SETS 4 MAX SETS DUPLICAT…" at bounding box center [269, 142] width 539 height 332
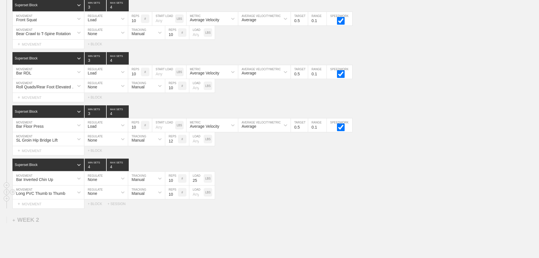
scroll to position [0, 0]
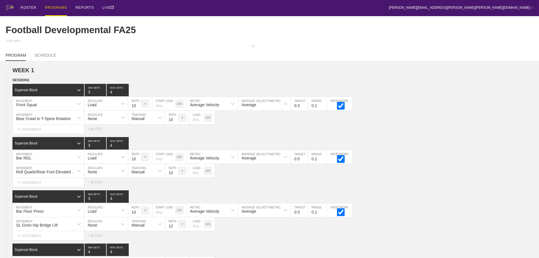
click at [50, 7] on div "PROGRAMS" at bounding box center [56, 8] width 22 height 16
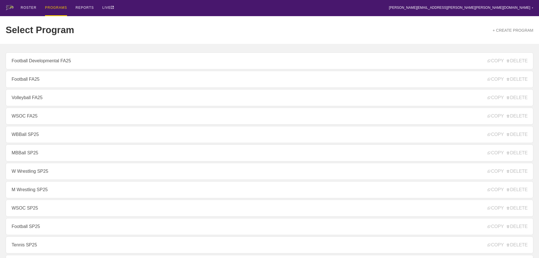
drag, startPoint x: 31, startPoint y: 79, endPoint x: 132, endPoint y: 105, distance: 104.3
click at [32, 79] on link "Football FA25" at bounding box center [269, 79] width 527 height 17
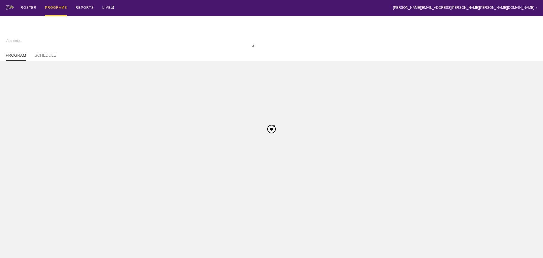
type textarea "x"
type input "Football FA25"
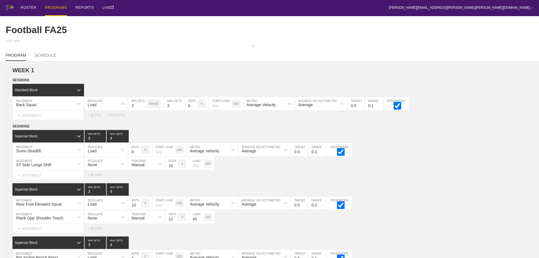
click at [55, 7] on div "PROGRAMS" at bounding box center [56, 8] width 22 height 16
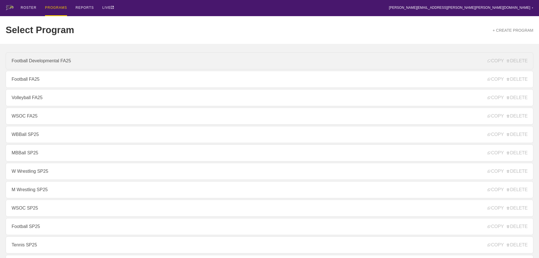
click at [44, 63] on link "Football Developmental FA25" at bounding box center [269, 60] width 527 height 17
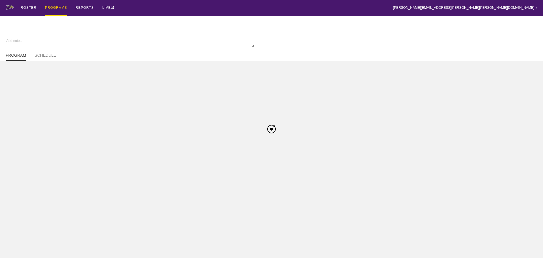
type textarea "x"
type input "Football Developmental FA25"
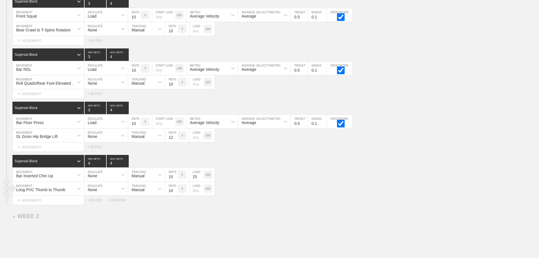
scroll to position [139, 0]
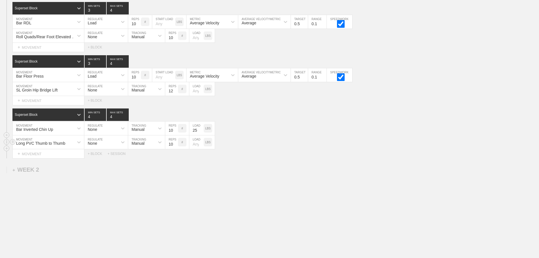
click at [250, 144] on div "Long PVC Thumb to Thumb MOVEMENT None REGULATE Manual TRACKING 10 REPS # LOAD L…" at bounding box center [269, 142] width 539 height 14
click at [72, 128] on div "Bar Inverted Chin Up" at bounding box center [43, 128] width 61 height 10
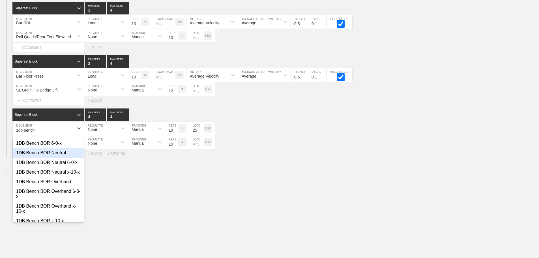
type input "1db bench"
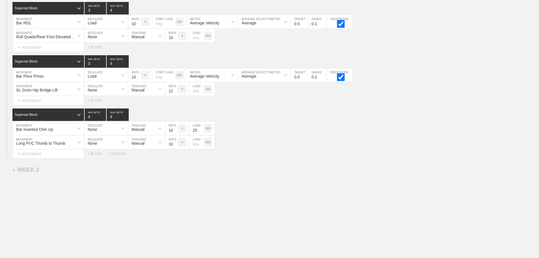
drag, startPoint x: 286, startPoint y: 157, endPoint x: 245, endPoint y: 156, distance: 40.7
click at [286, 157] on div "Select... MOVEMENT + MOVEMENT + BLOCK + SESSION" at bounding box center [269, 153] width 539 height 9
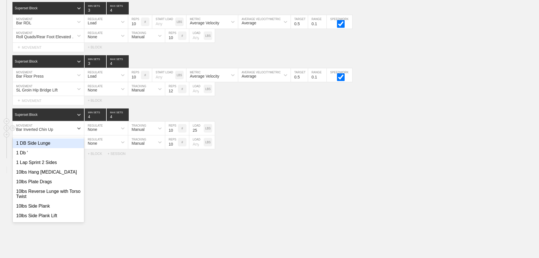
click at [71, 129] on div "Bar Inverted Chin Up" at bounding box center [43, 128] width 61 height 10
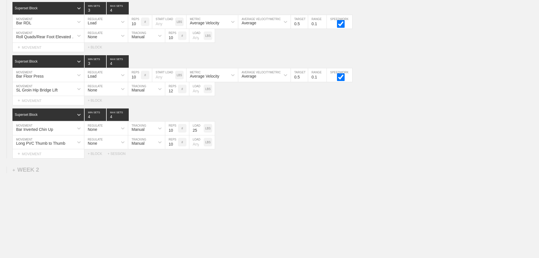
click at [328, 161] on div "WEEK 1 DUPLICATE DELETE SESSION 1 Superset Block 3 MIN SETS 4 MAX SETS DUPLICAT…" at bounding box center [269, 92] width 539 height 332
click at [72, 128] on div "Bar Inverted Chin Up" at bounding box center [43, 128] width 61 height 10
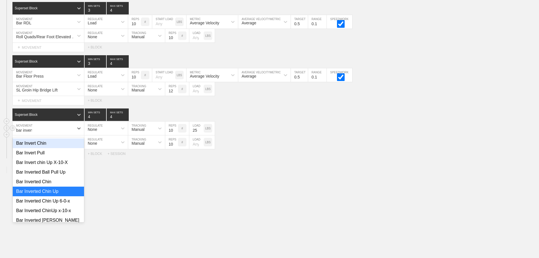
type input "bar inverte"
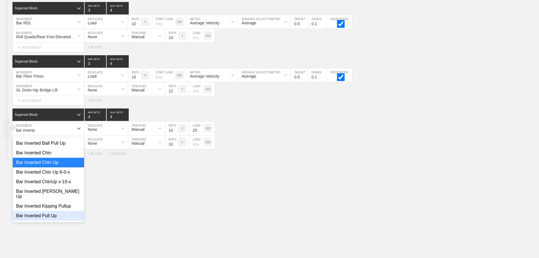
click at [54, 211] on div "Bar Inverted Pull Up" at bounding box center [48, 216] width 71 height 10
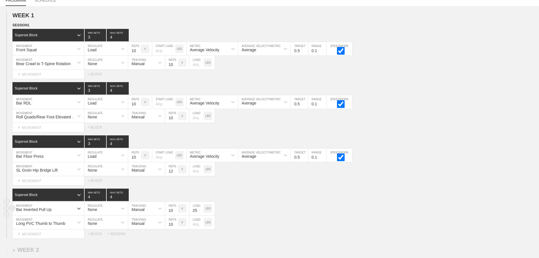
scroll to position [54, 0]
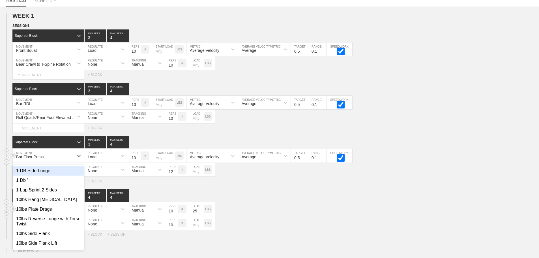
click at [67, 160] on div "Bar Floor Press" at bounding box center [43, 156] width 61 height 10
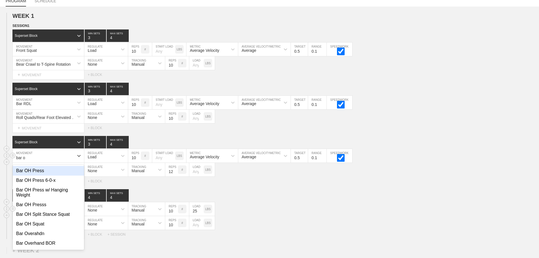
type input "bar oh"
click at [36, 174] on div "Bar OH Press" at bounding box center [48, 171] width 71 height 10
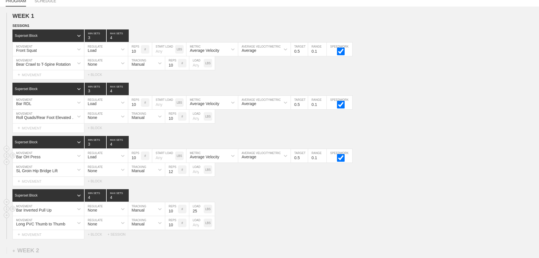
click at [312, 185] on div "Select... MOVEMENT + MOVEMENT + BLOCK" at bounding box center [269, 180] width 539 height 9
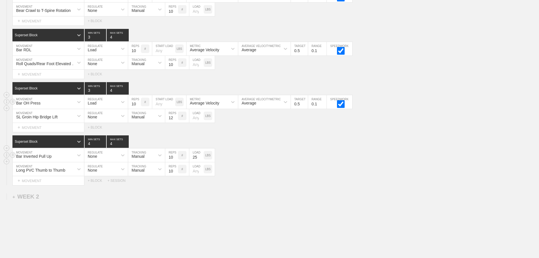
scroll to position [111, 0]
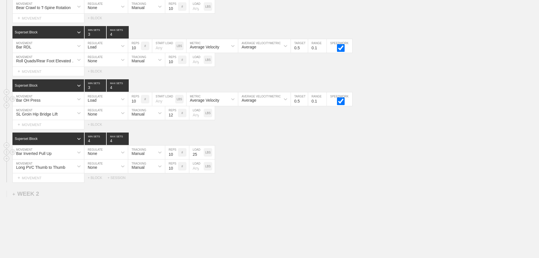
click at [325, 179] on div "Select... MOVEMENT + MOVEMENT + BLOCK + SESSION" at bounding box center [269, 177] width 539 height 9
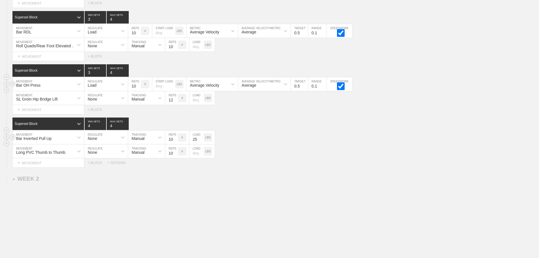
scroll to position [139, 0]
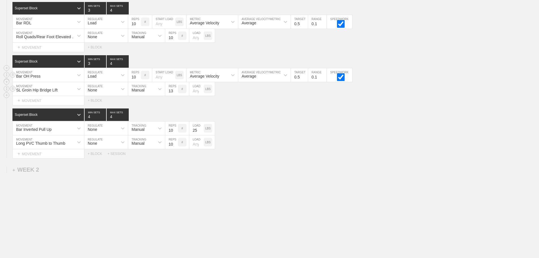
click at [176, 90] on input "13" at bounding box center [171, 89] width 13 height 14
click at [176, 90] on input "14" at bounding box center [171, 89] width 13 height 14
click at [176, 90] on input "15" at bounding box center [171, 89] width 13 height 14
type input "16"
click at [176, 90] on input "16" at bounding box center [171, 89] width 13 height 14
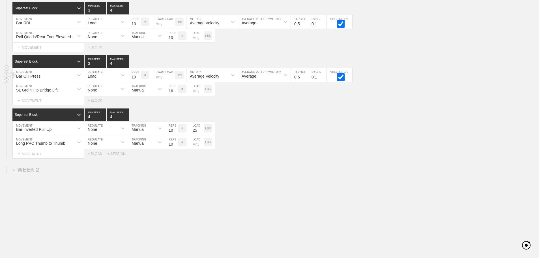
click at [342, 156] on div "Select... MOVEMENT + MOVEMENT + BLOCK + SESSION" at bounding box center [269, 153] width 539 height 9
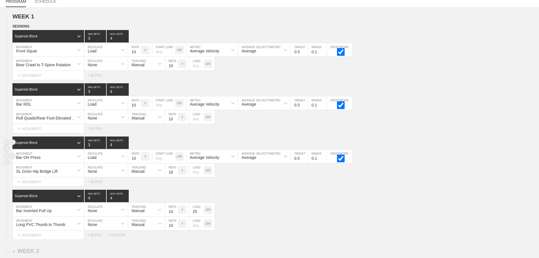
scroll to position [57, 0]
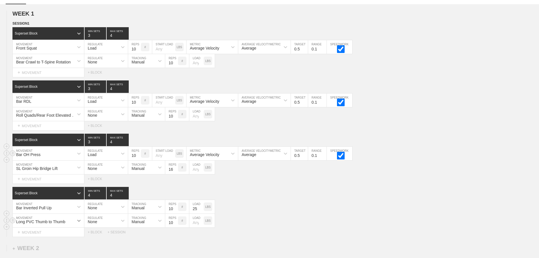
click at [75, 224] on div "Long PVC Thumb to Thumb" at bounding box center [48, 220] width 71 height 14
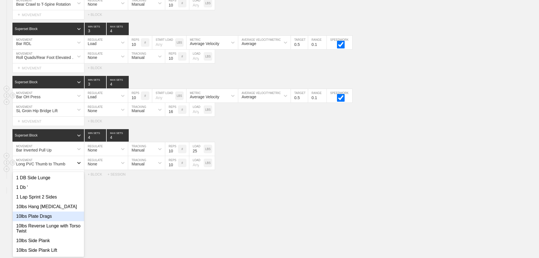
scroll to position [120, 0]
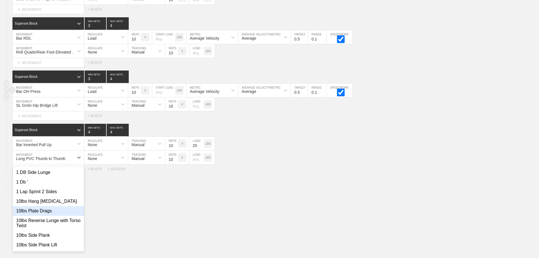
click at [286, 199] on div "WEEK 1 DUPLICATE DELETE SESSION 1 Superset Block 3 MIN SETS 4 MAX SETS DUPLICAT…" at bounding box center [269, 107] width 539 height 332
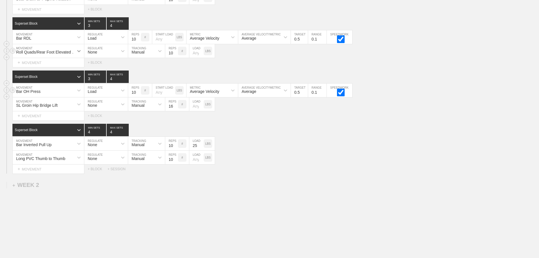
click at [78, 52] on icon at bounding box center [78, 51] width 3 height 2
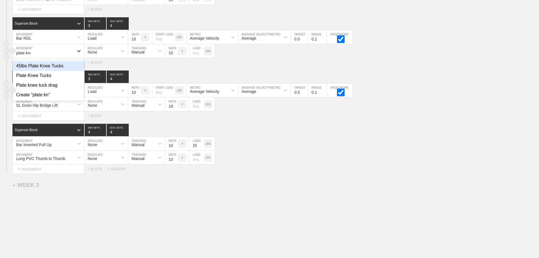
type input "plate knee"
click at [49, 79] on div "Plate Knee Tucks" at bounding box center [48, 76] width 71 height 10
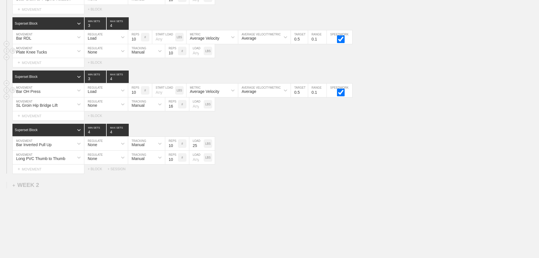
click at [195, 55] on input "number" at bounding box center [196, 51] width 14 height 14
type input "25"
click at [176, 55] on input "11" at bounding box center [171, 51] width 13 height 14
click at [176, 55] on input "12" at bounding box center [171, 51] width 13 height 14
click at [176, 55] on input "13" at bounding box center [171, 51] width 13 height 14
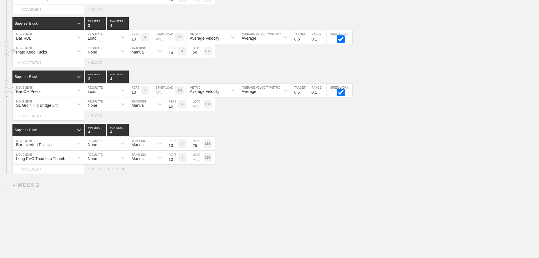
click at [176, 55] on input "14" at bounding box center [171, 51] width 13 height 14
type input "15"
click at [176, 55] on input "15" at bounding box center [171, 51] width 13 height 14
click at [298, 150] on div "Bar Inverted Pull Up MOVEMENT None REGULATE Manual TRACKING 10 REPS # 25 LOAD L…" at bounding box center [269, 144] width 539 height 14
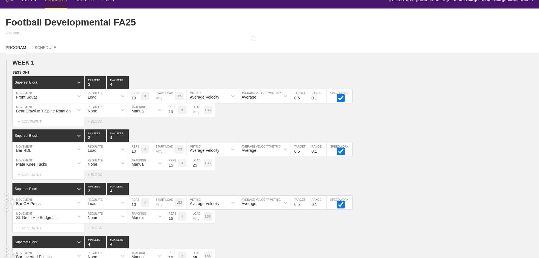
scroll to position [7, 0]
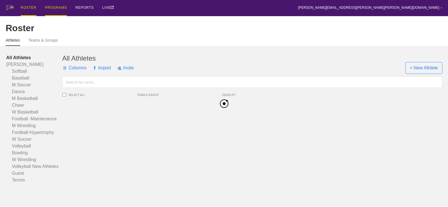
click at [57, 7] on div "PROGRAMS" at bounding box center [56, 8] width 22 height 16
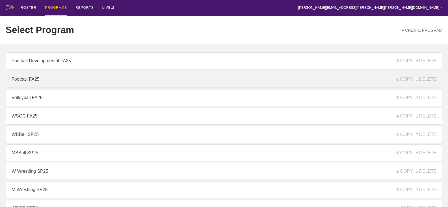
click at [31, 80] on link "Football FA25" at bounding box center [224, 79] width 437 height 17
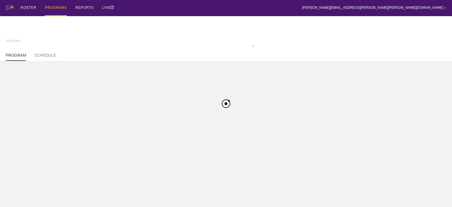
type textarea "x"
type input "Football FA25"
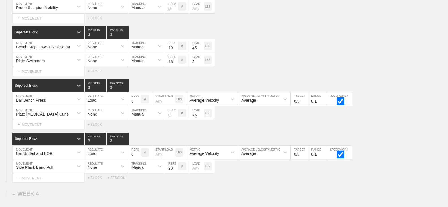
scroll to position [1416, 0]
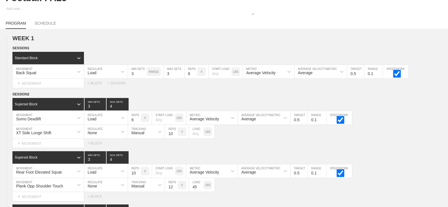
scroll to position [3, 0]
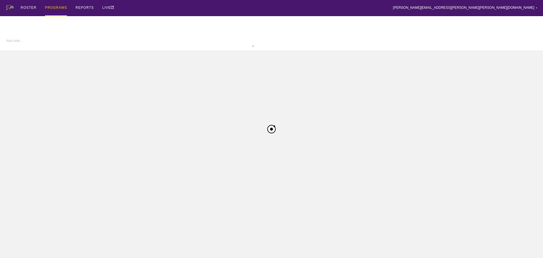
type textarea "x"
type input "Football Developmental FA25"
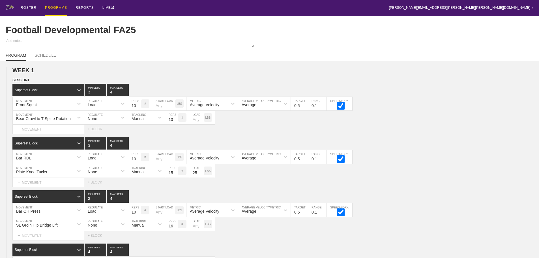
click at [158, 8] on div "ROSTER PROGRAMS REPORTS LIVE [PERSON_NAME][EMAIL_ADDRESS][PERSON_NAME][PERSON_N…" at bounding box center [269, 8] width 527 height 16
